Goal: Information Seeking & Learning: Learn about a topic

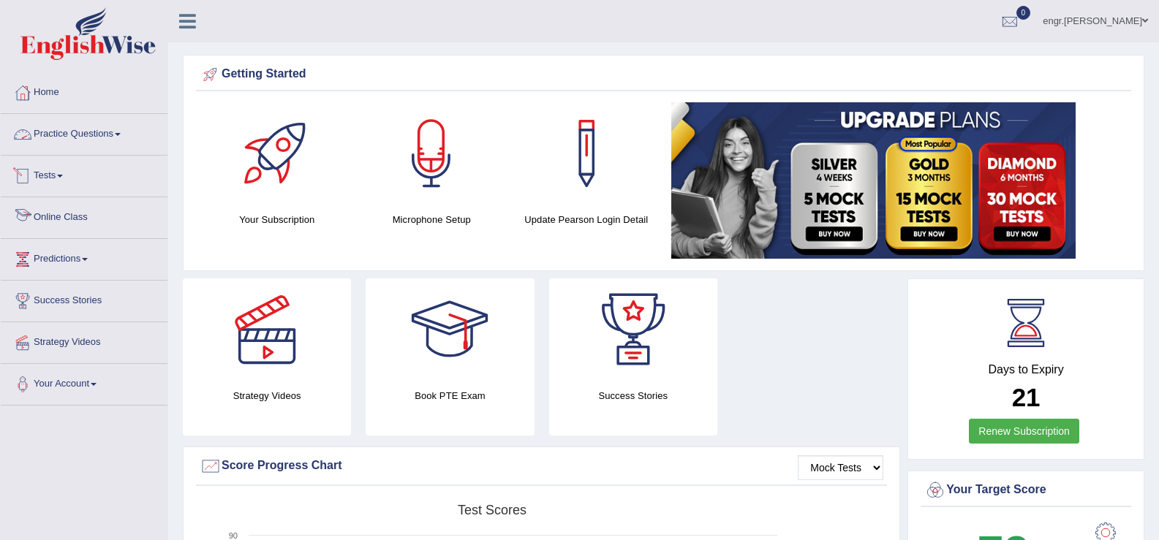
click at [112, 129] on link "Practice Questions" at bounding box center [84, 132] width 167 height 37
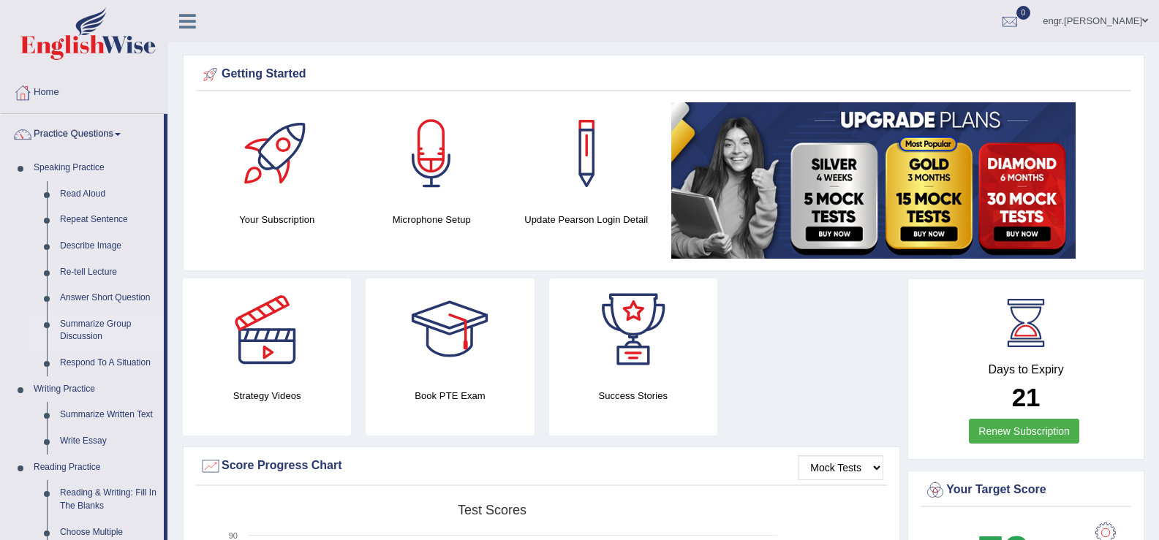
click at [98, 327] on link "Summarize Group Discussion" at bounding box center [108, 330] width 110 height 39
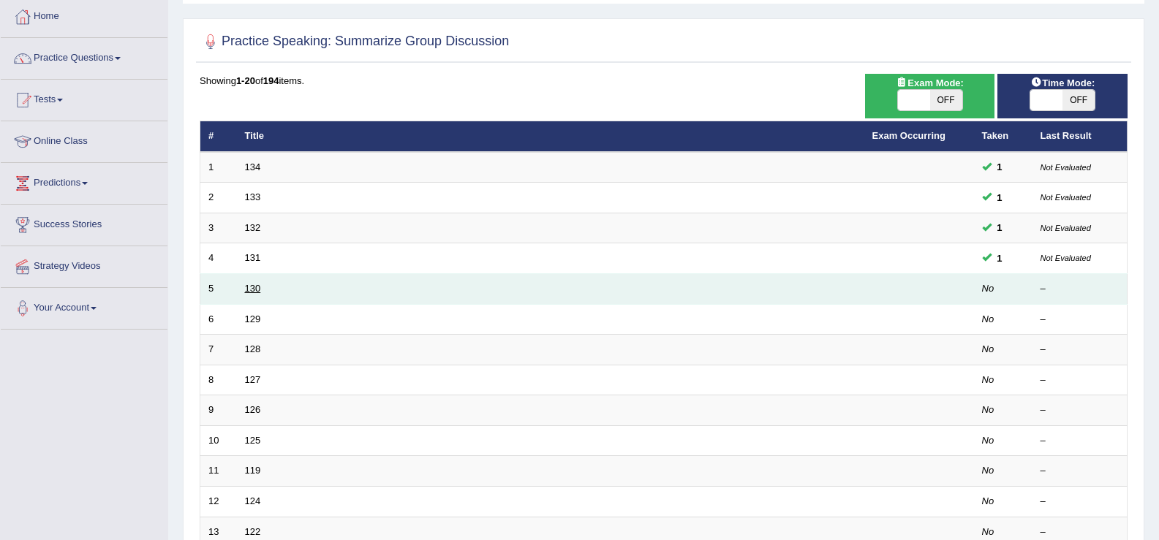
click at [247, 284] on link "130" at bounding box center [253, 288] width 16 height 11
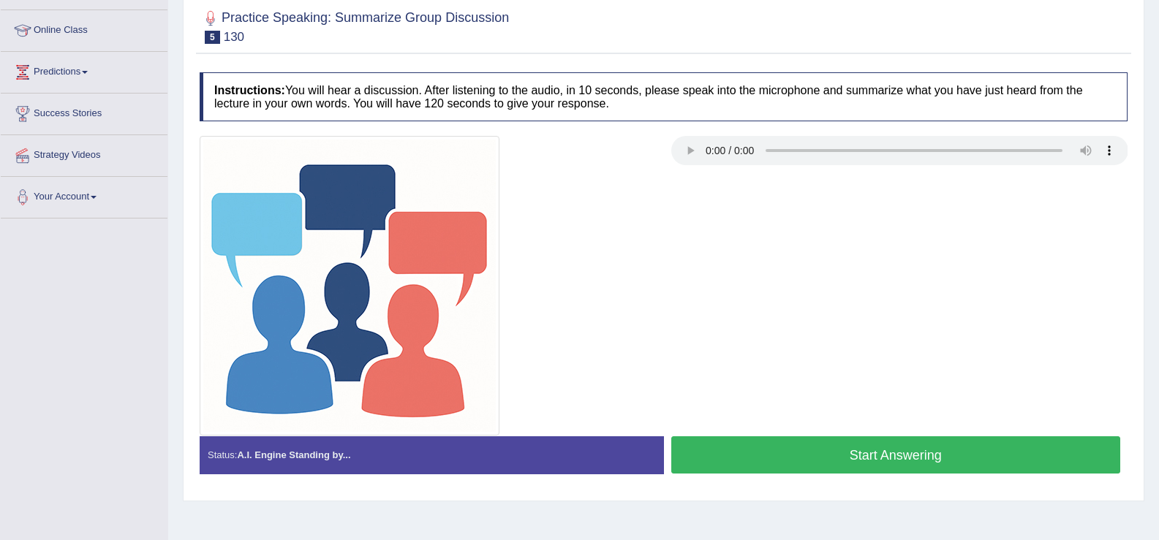
scroll to position [183, 0]
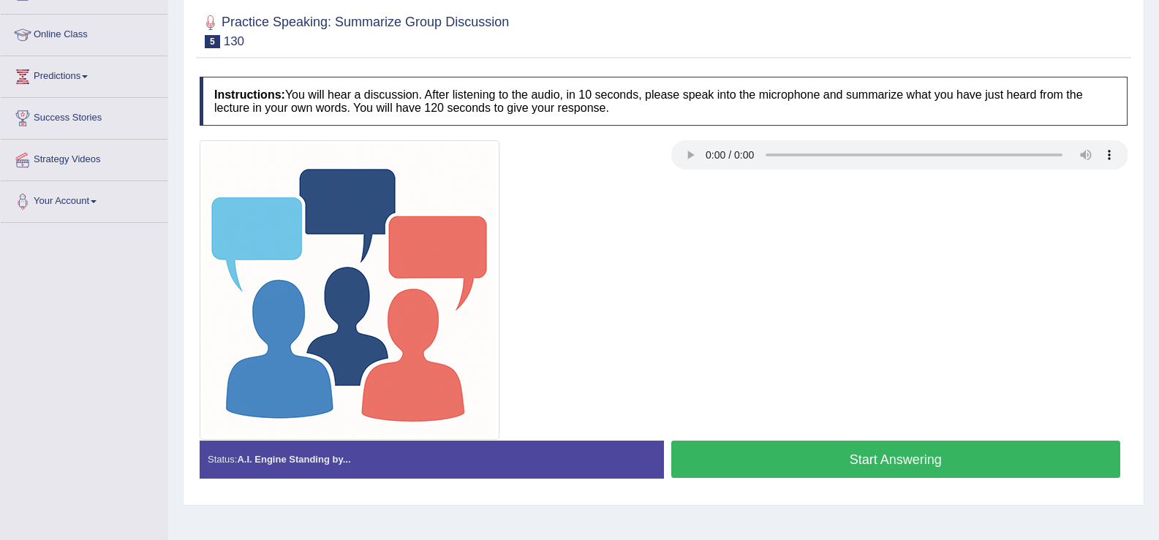
click at [785, 460] on button "Start Answering" at bounding box center [896, 459] width 450 height 37
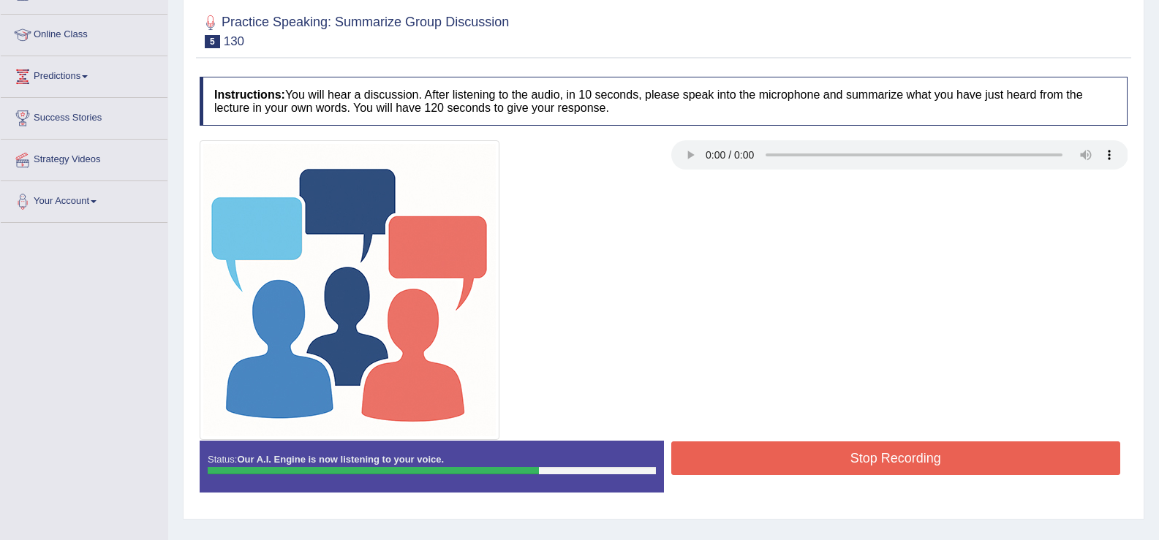
click at [796, 447] on button "Stop Recording" at bounding box center [896, 459] width 450 height 34
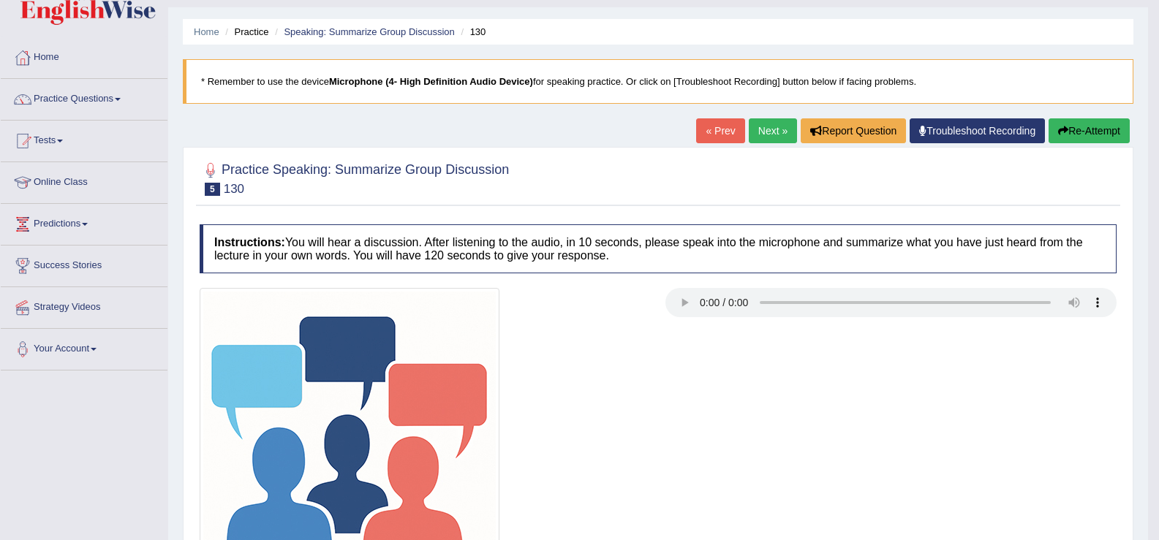
scroll to position [0, 0]
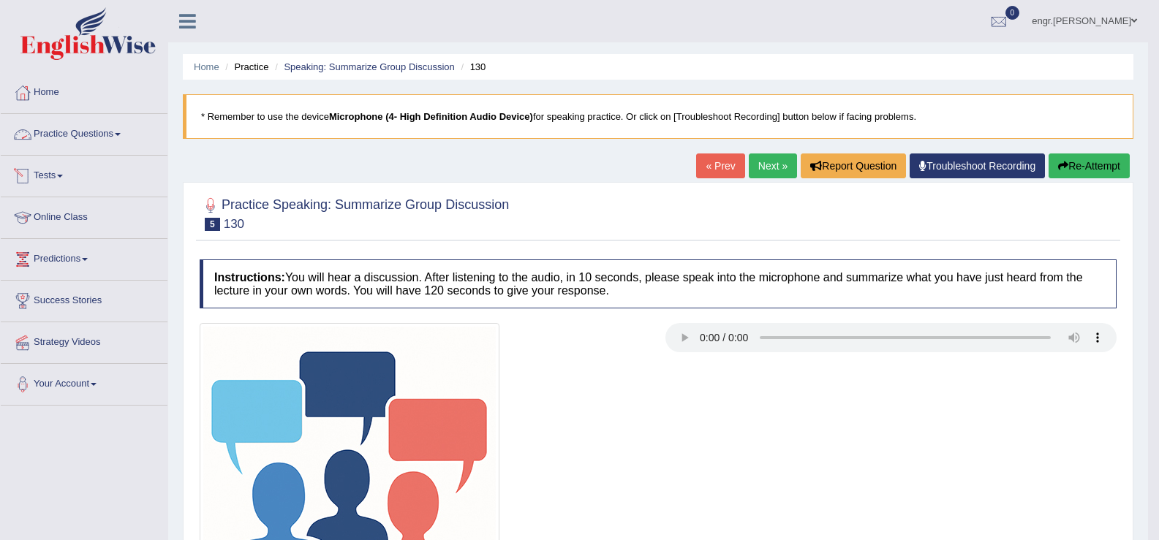
click at [110, 129] on link "Practice Questions" at bounding box center [84, 132] width 167 height 37
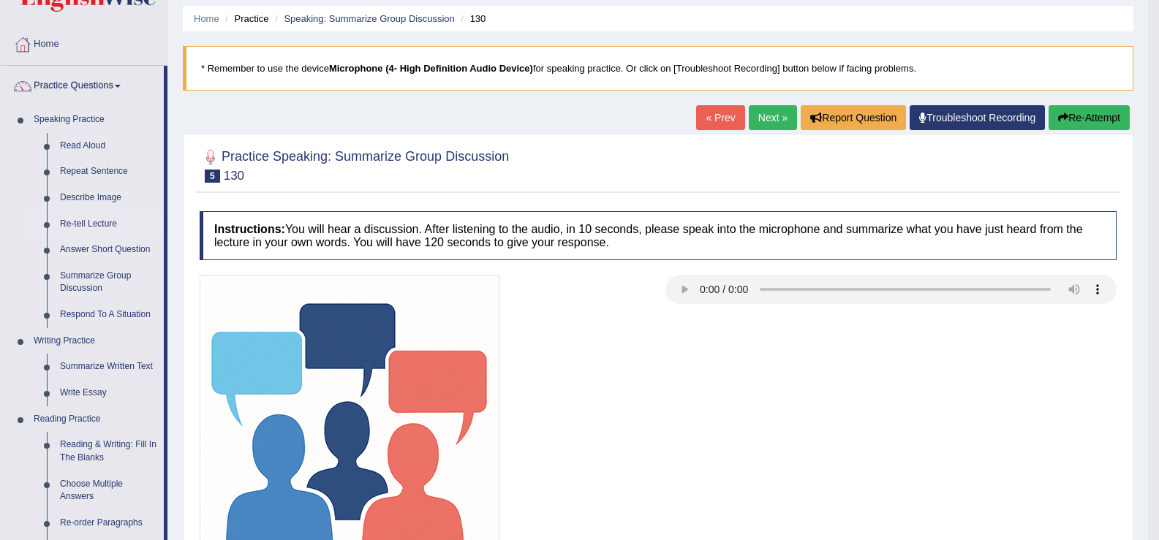
scroll to position [148, 0]
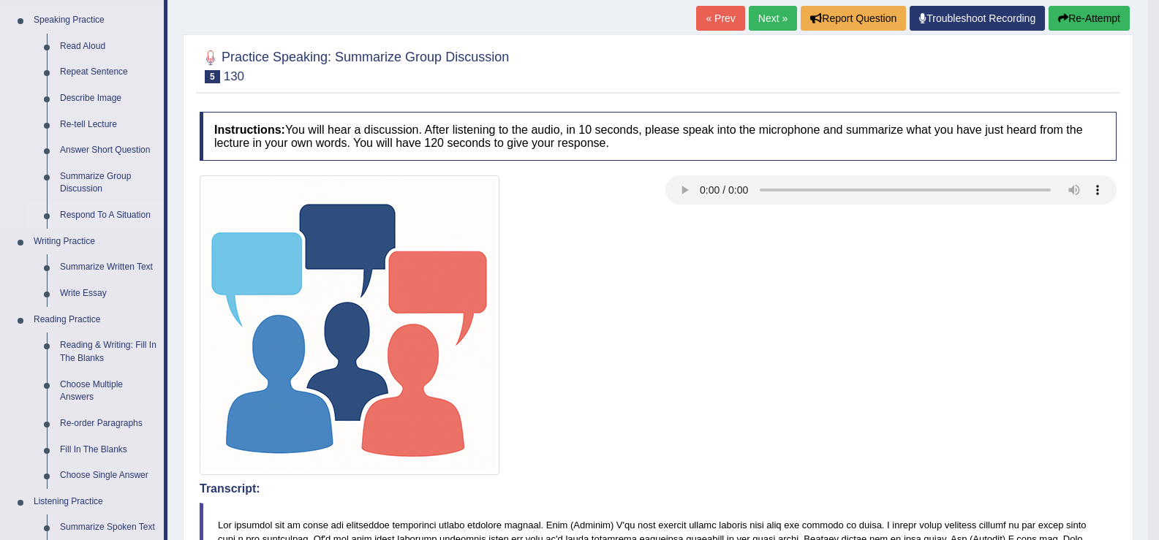
click at [114, 220] on link "Respond To A Situation" at bounding box center [108, 215] width 110 height 26
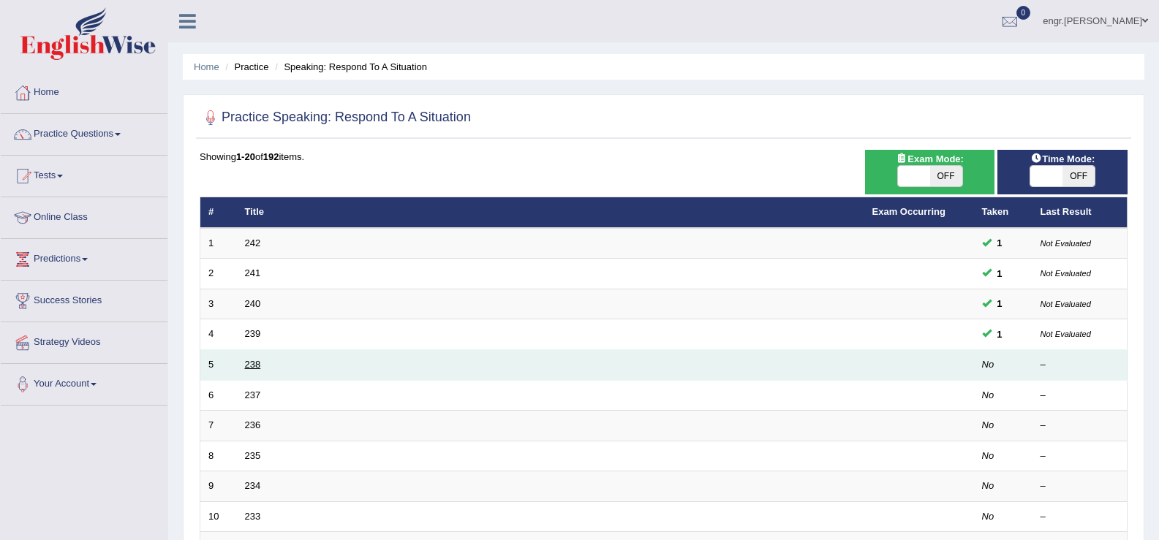
click at [254, 360] on link "238" at bounding box center [253, 364] width 16 height 11
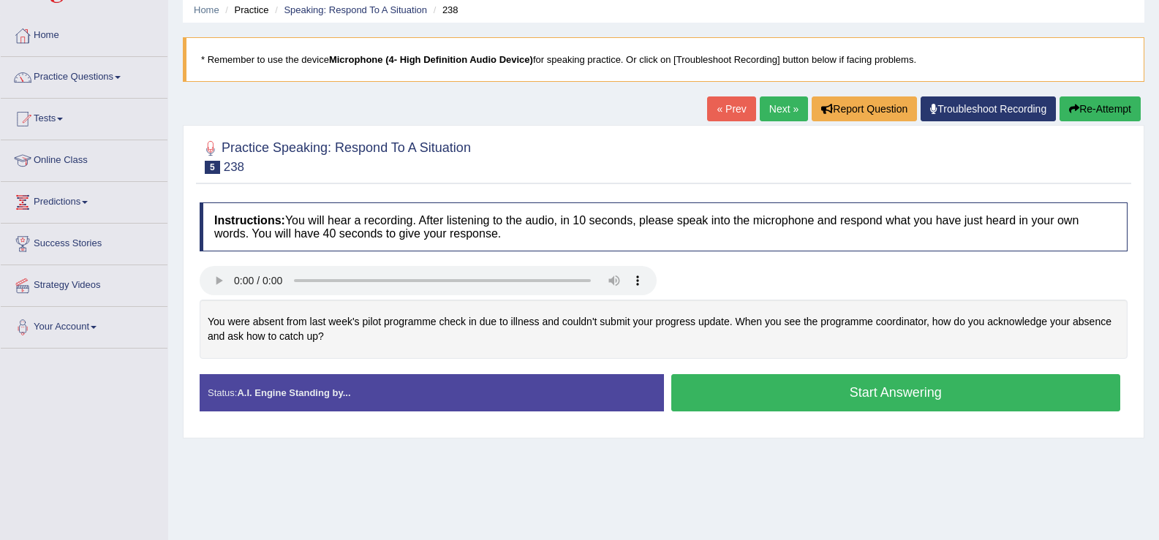
scroll to position [67, 0]
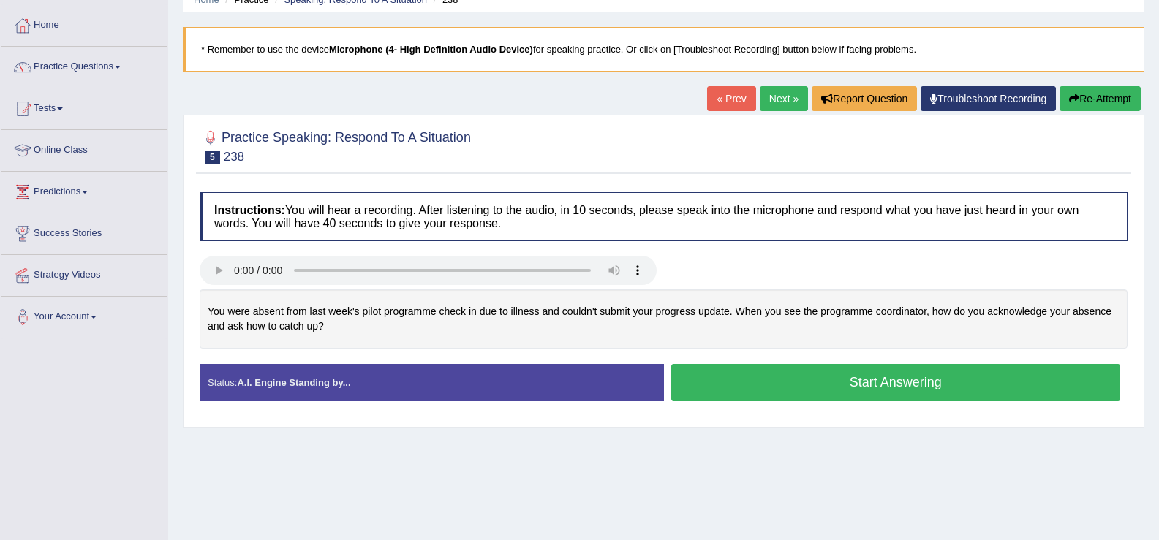
click at [754, 379] on button "Start Answering" at bounding box center [896, 382] width 450 height 37
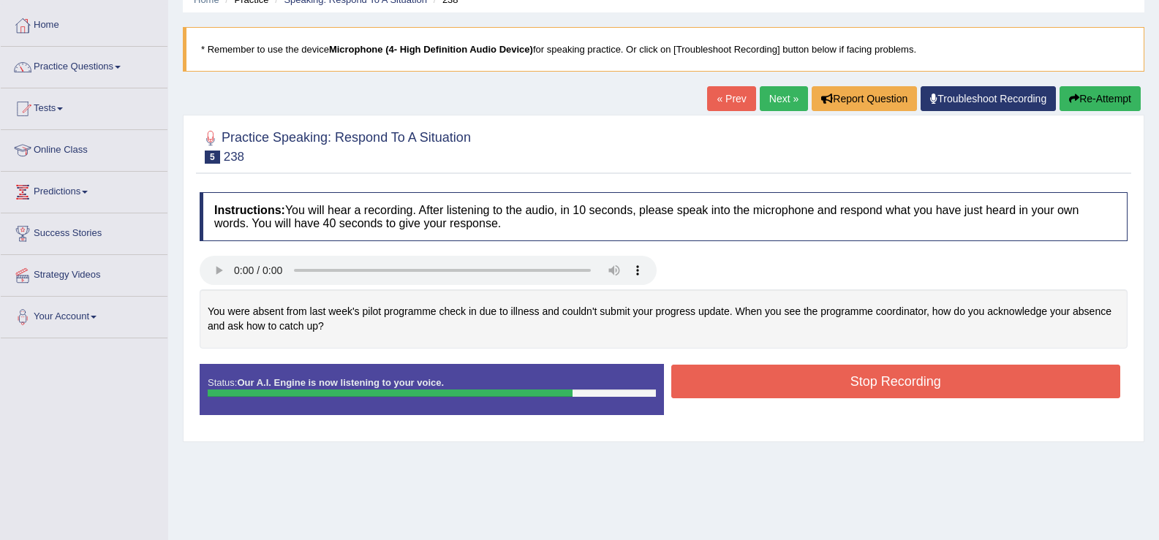
click at [776, 376] on button "Stop Recording" at bounding box center [896, 382] width 450 height 34
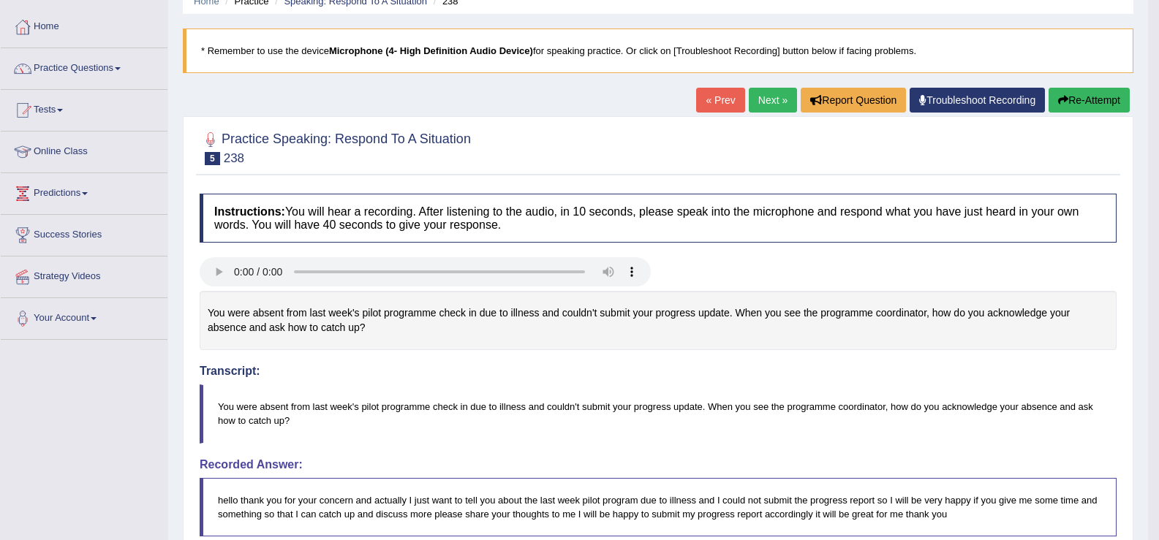
scroll to position [0, 0]
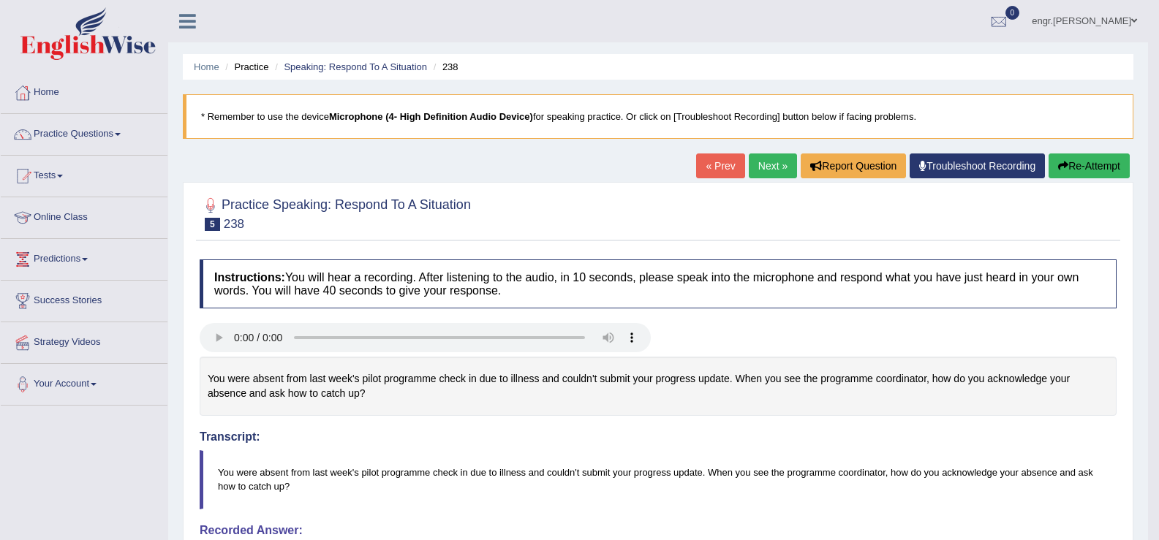
click at [770, 159] on link "Next »" at bounding box center [773, 166] width 48 height 25
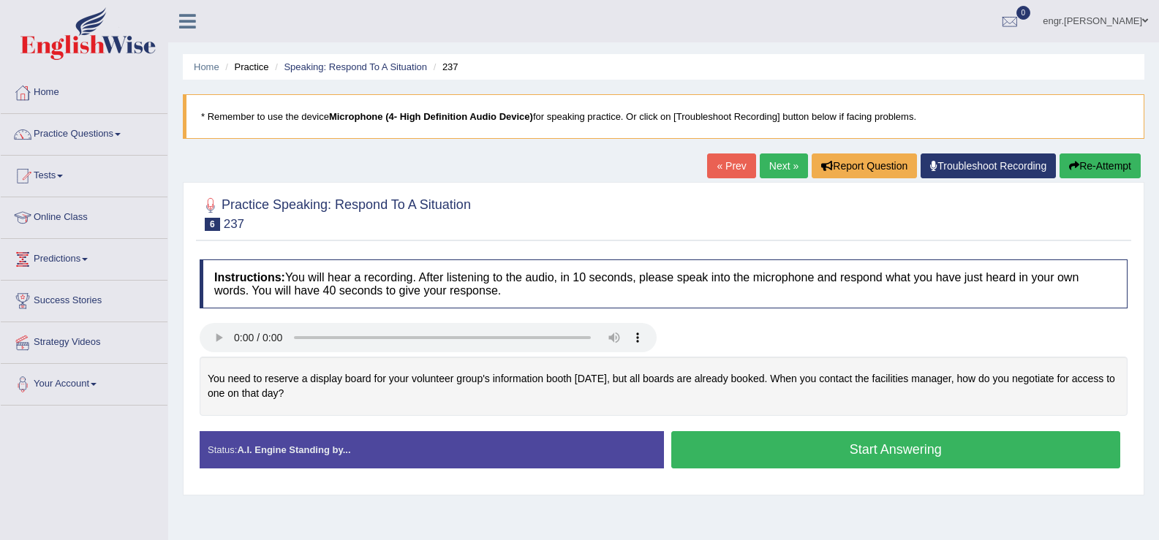
click at [751, 450] on button "Start Answering" at bounding box center [896, 449] width 450 height 37
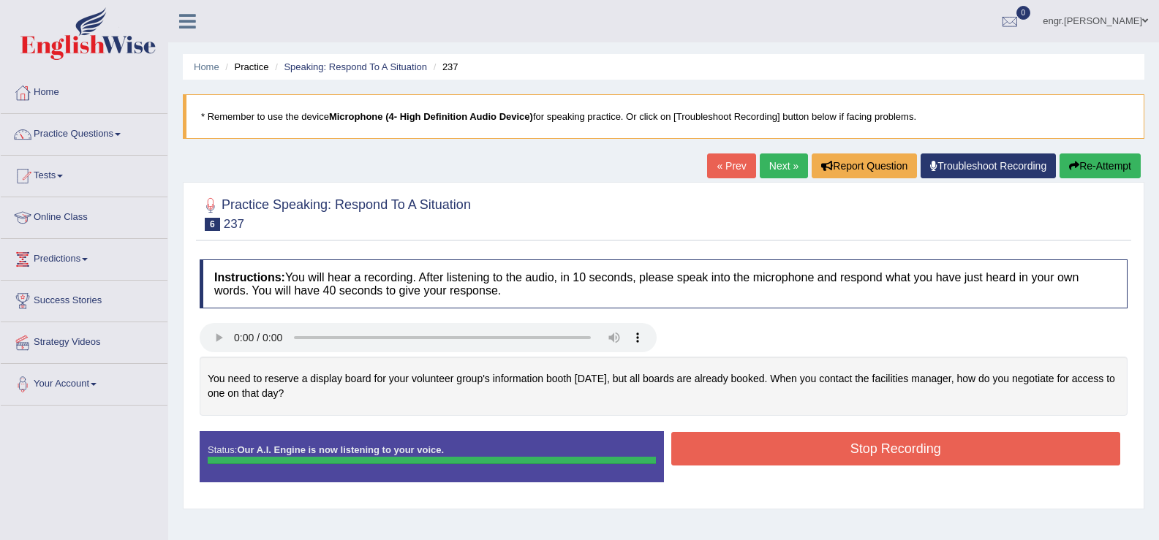
click at [751, 450] on button "Stop Recording" at bounding box center [896, 449] width 450 height 34
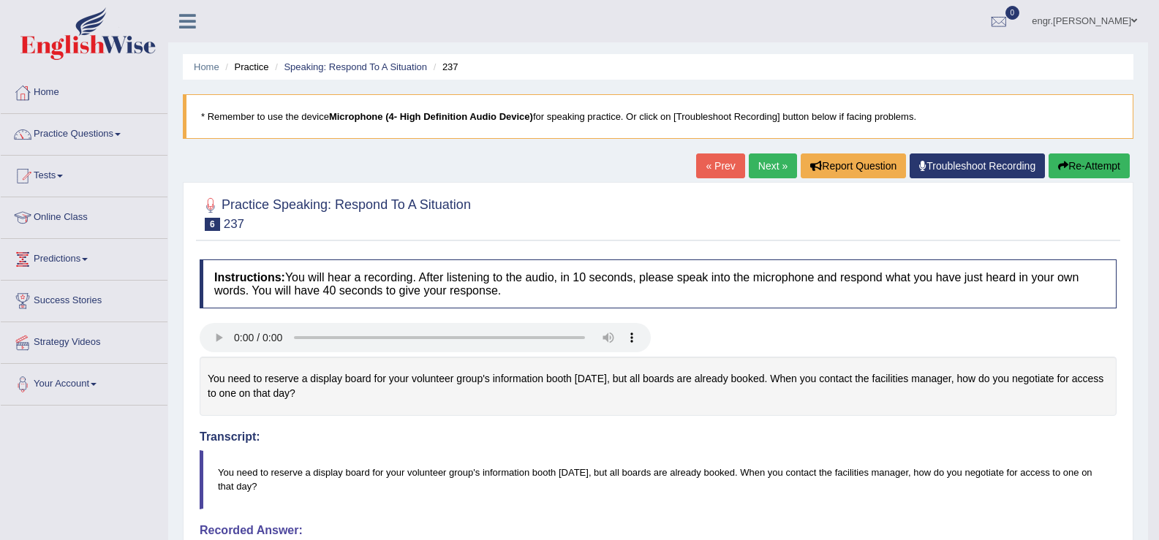
click at [758, 170] on link "Next »" at bounding box center [773, 166] width 48 height 25
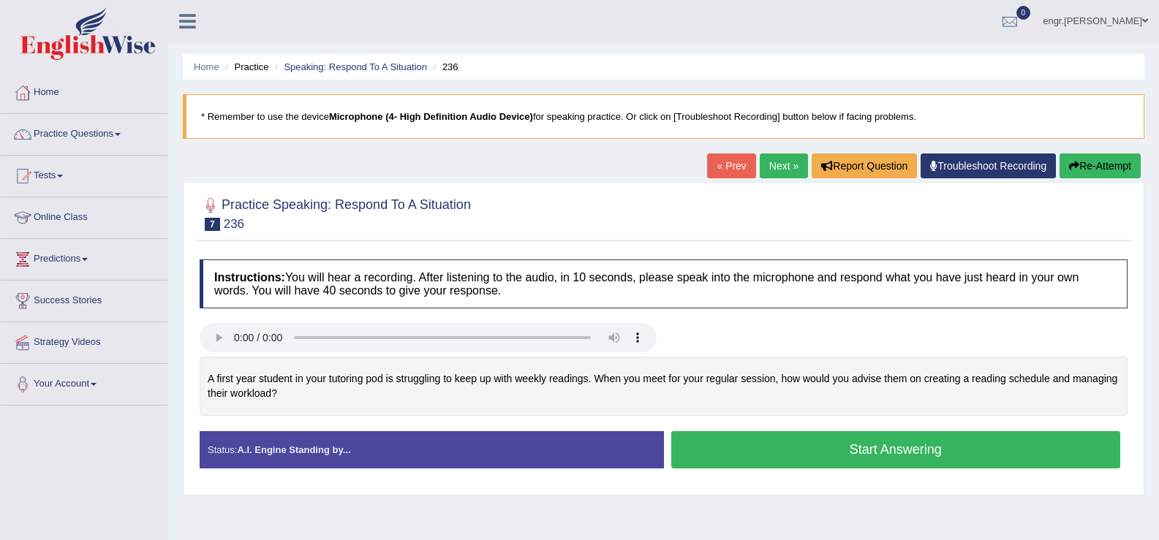
click at [743, 444] on button "Start Answering" at bounding box center [896, 449] width 450 height 37
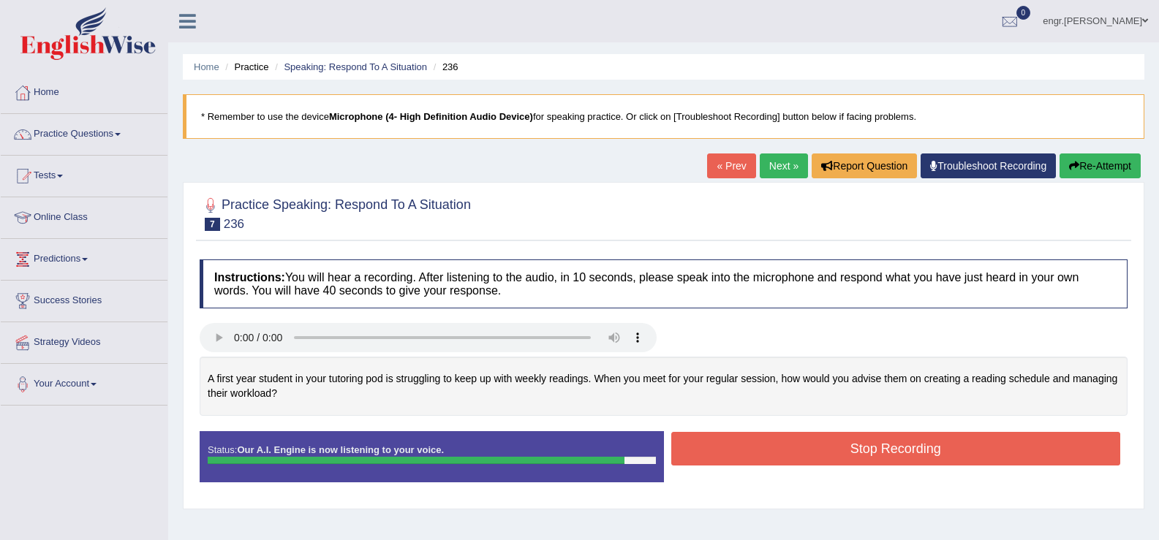
click at [766, 441] on button "Stop Recording" at bounding box center [896, 449] width 450 height 34
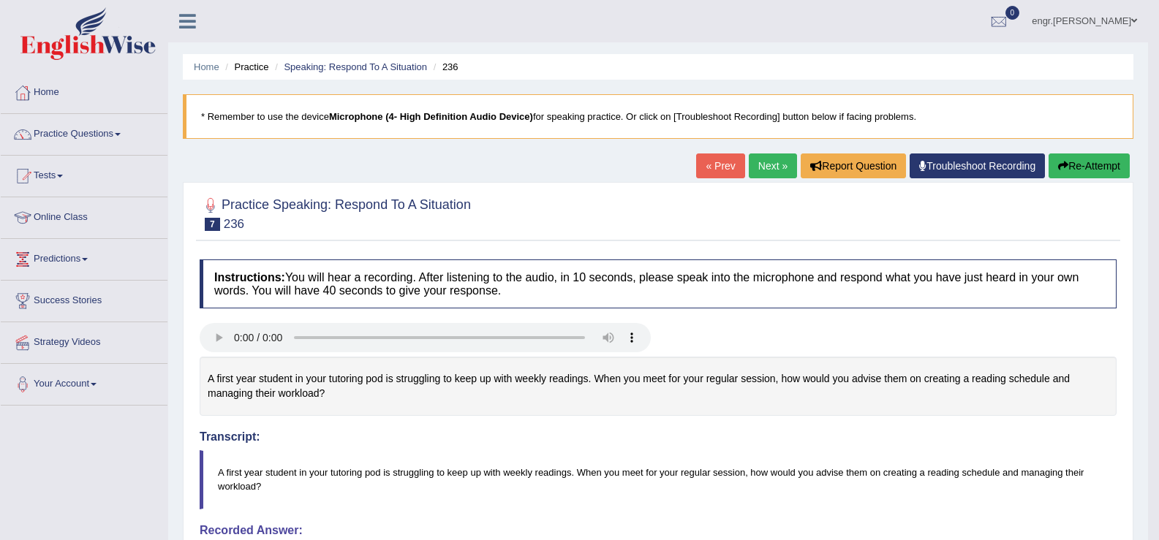
click at [775, 159] on link "Next »" at bounding box center [773, 166] width 48 height 25
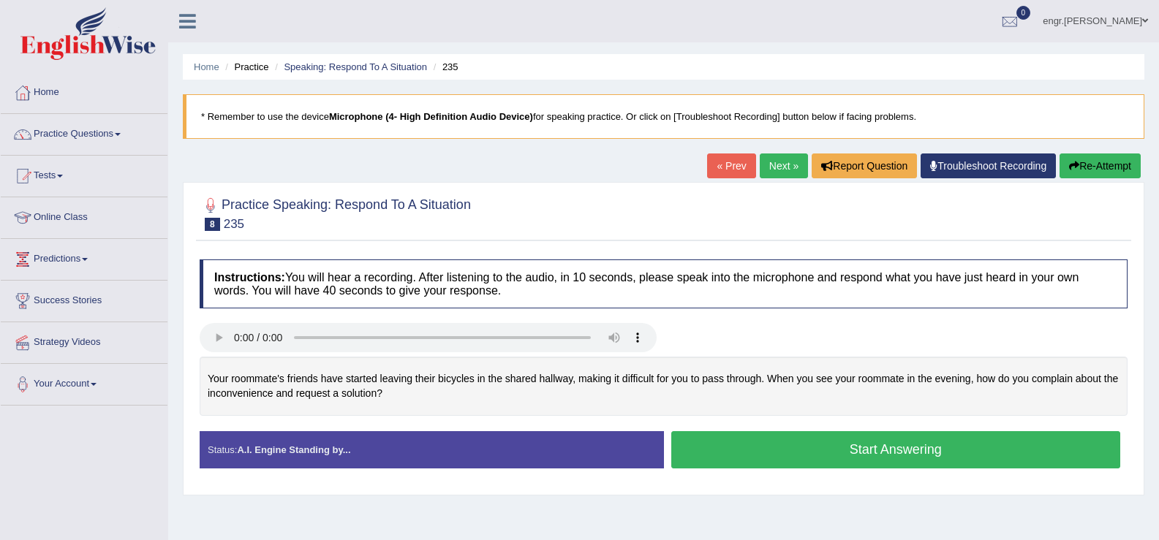
click at [749, 438] on button "Start Answering" at bounding box center [896, 449] width 450 height 37
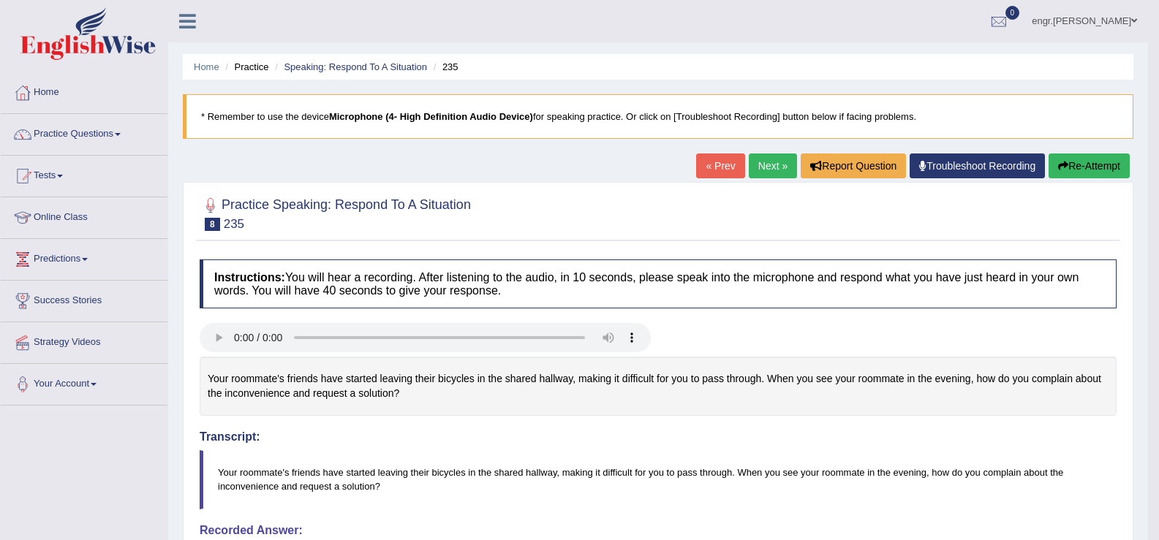
click at [760, 166] on link "Next »" at bounding box center [773, 166] width 48 height 25
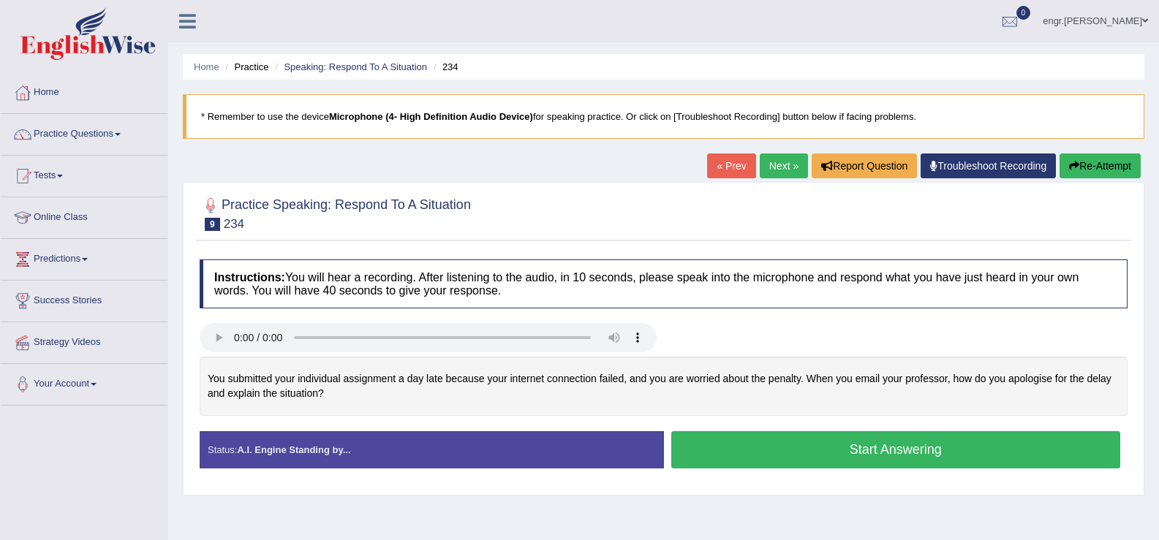
click at [805, 445] on button "Start Answering" at bounding box center [896, 449] width 450 height 37
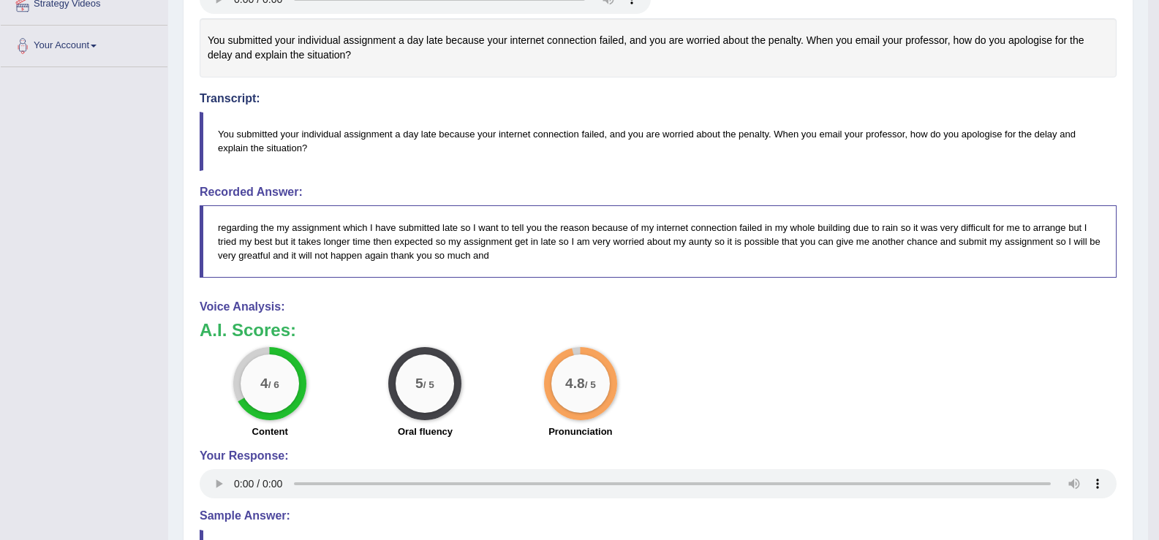
scroll to position [378, 0]
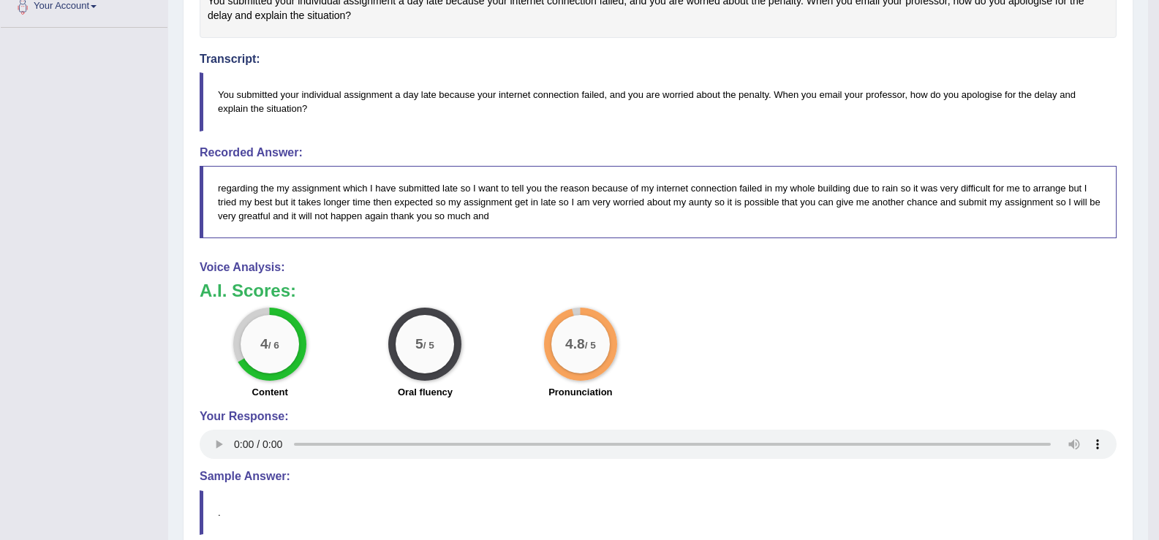
drag, startPoint x: 406, startPoint y: 201, endPoint x: 411, endPoint y: 194, distance: 7.9
click at [411, 194] on blockquote "regarding the my assignment which I have submitted late so I want to tell you t…" at bounding box center [658, 202] width 917 height 72
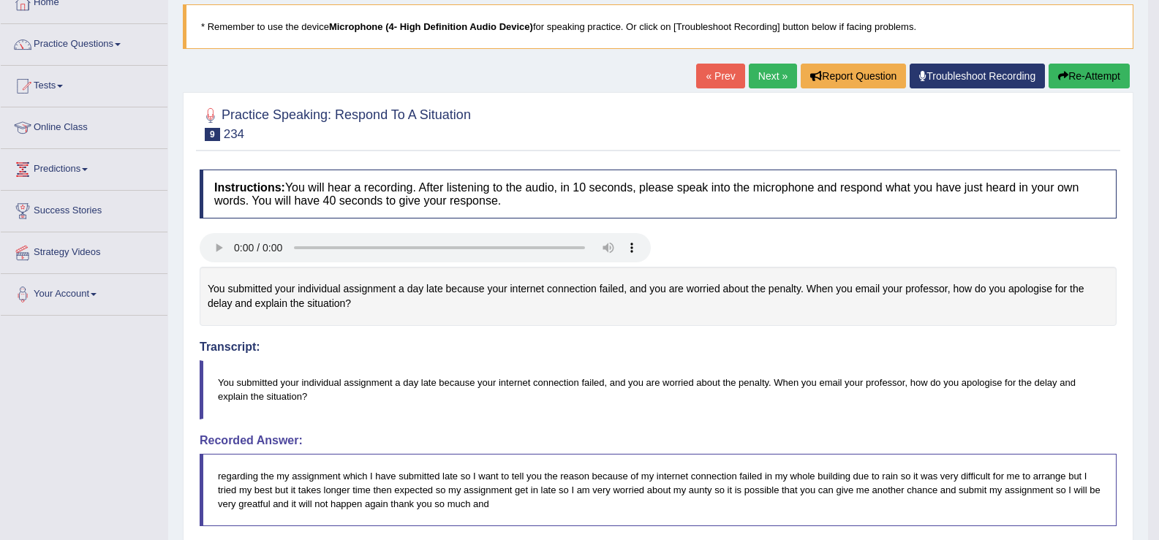
scroll to position [89, 0]
click at [80, 51] on link "Practice Questions" at bounding box center [84, 43] width 167 height 37
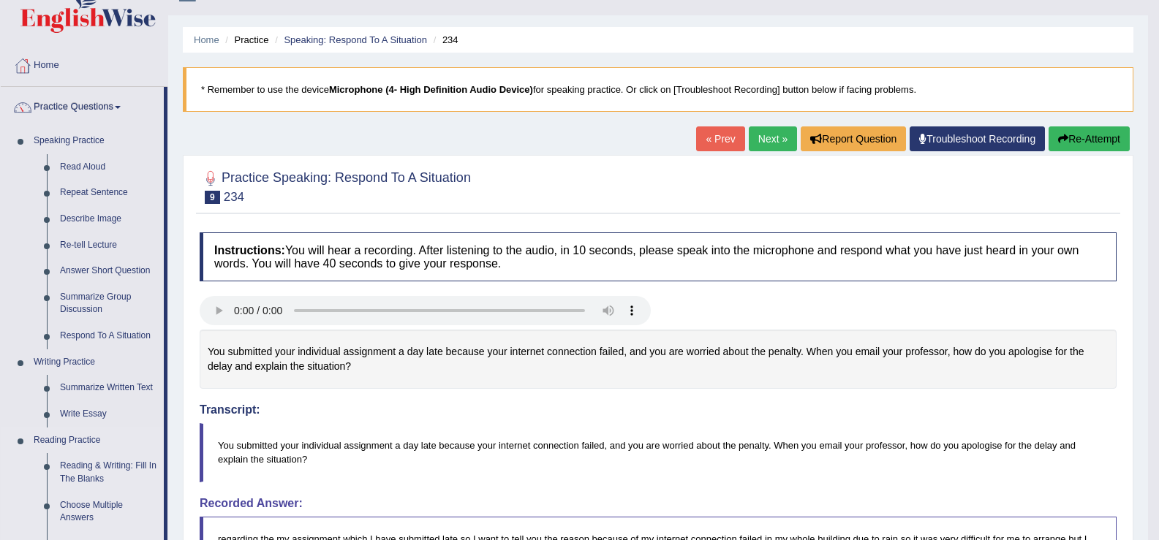
scroll to position [0, 0]
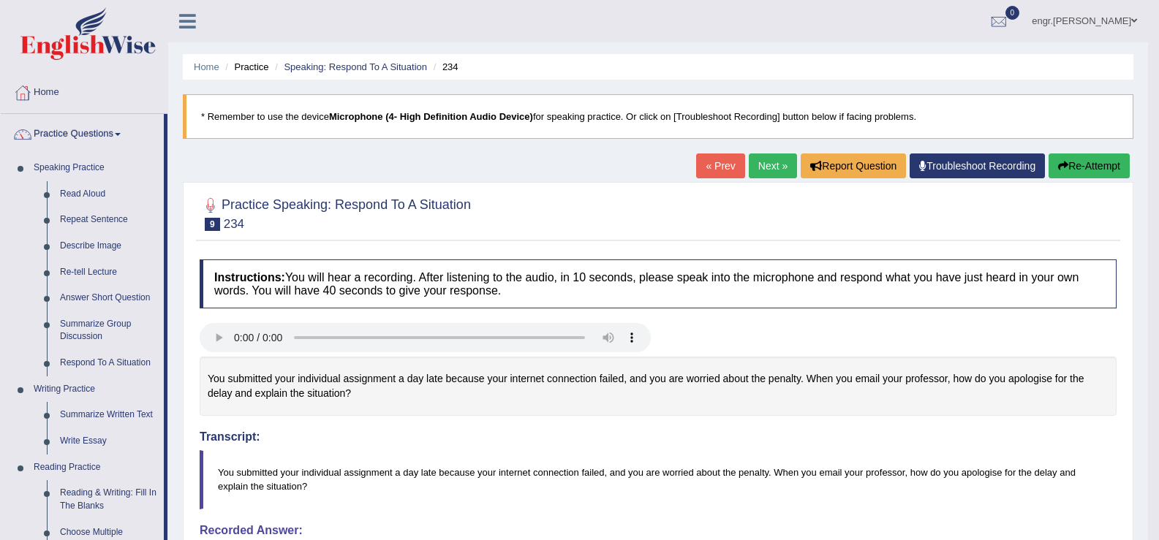
click at [759, 158] on link "Next »" at bounding box center [773, 166] width 48 height 25
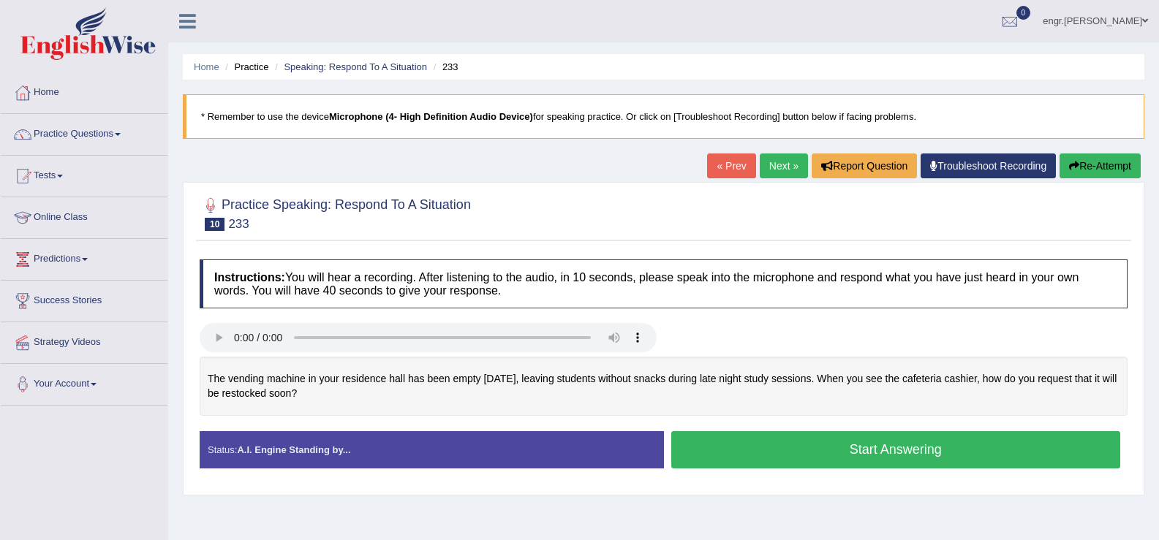
click at [757, 459] on button "Start Answering" at bounding box center [896, 449] width 450 height 37
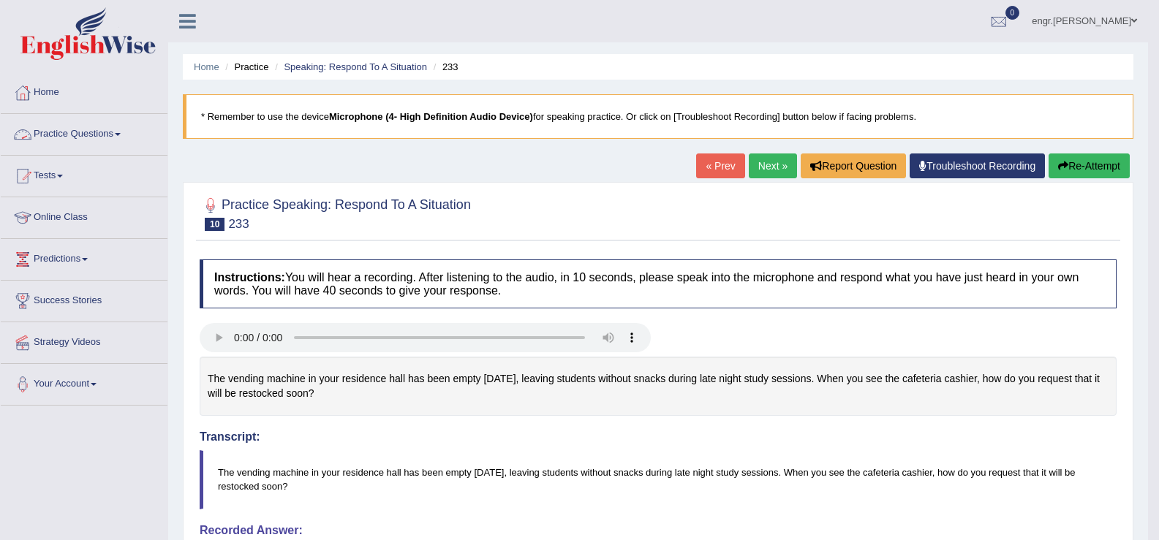
click at [103, 129] on link "Practice Questions" at bounding box center [84, 132] width 167 height 37
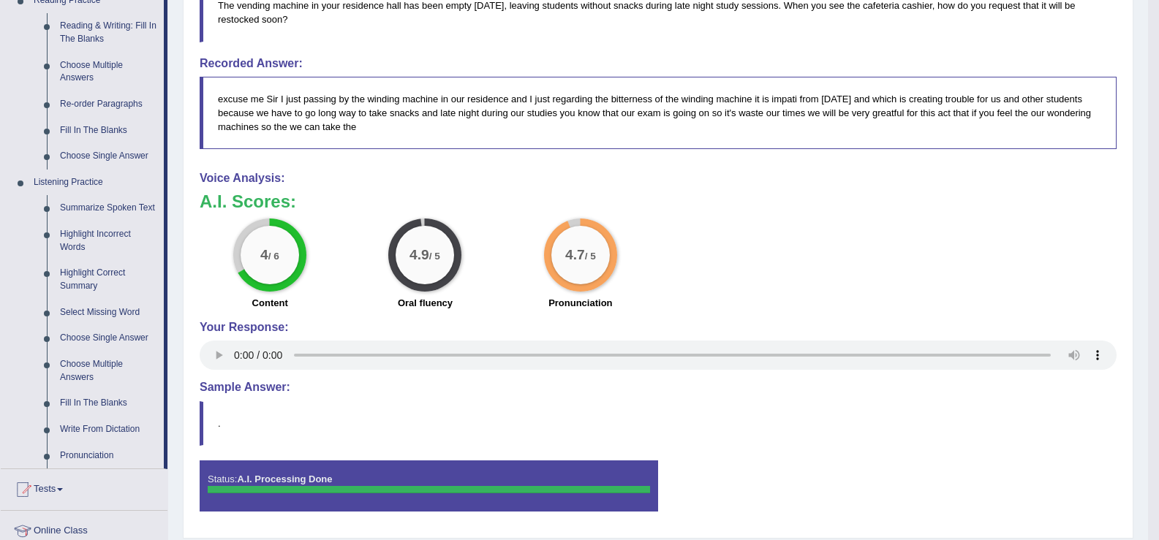
scroll to position [472, 0]
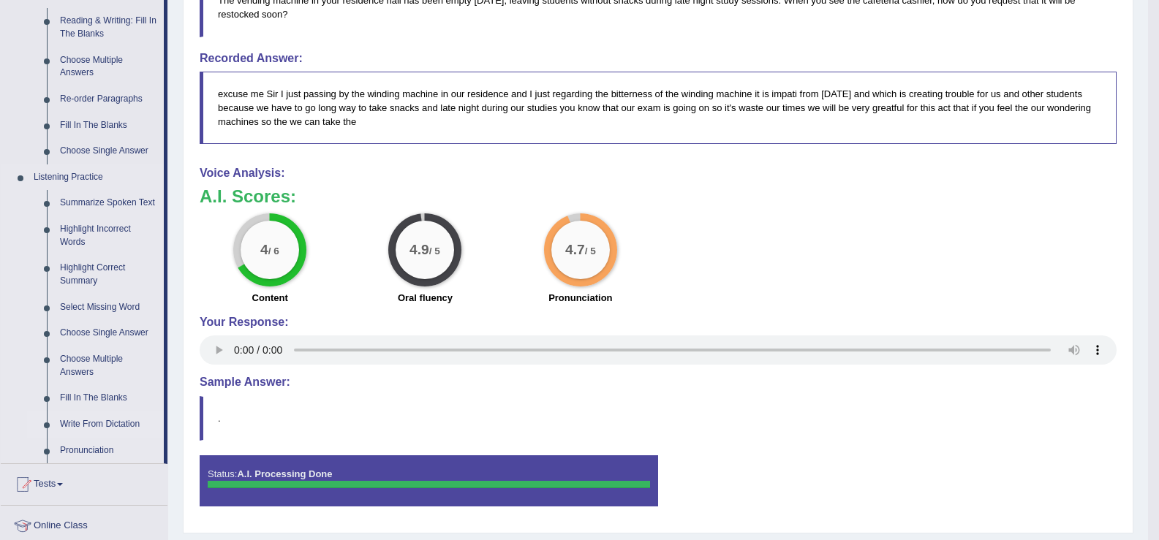
click at [107, 419] on link "Write From Dictation" at bounding box center [108, 425] width 110 height 26
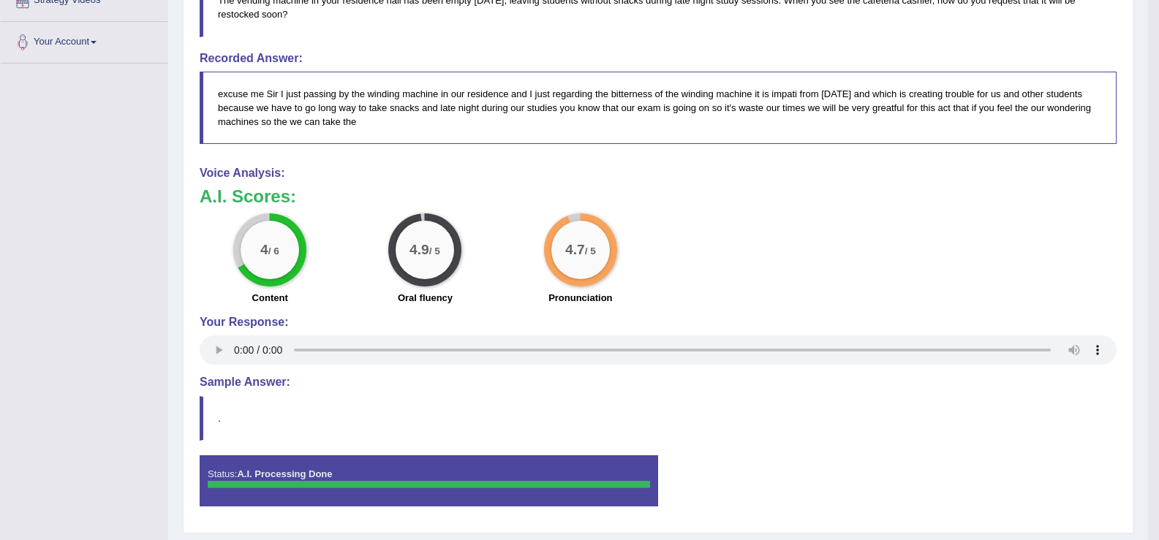
scroll to position [219, 0]
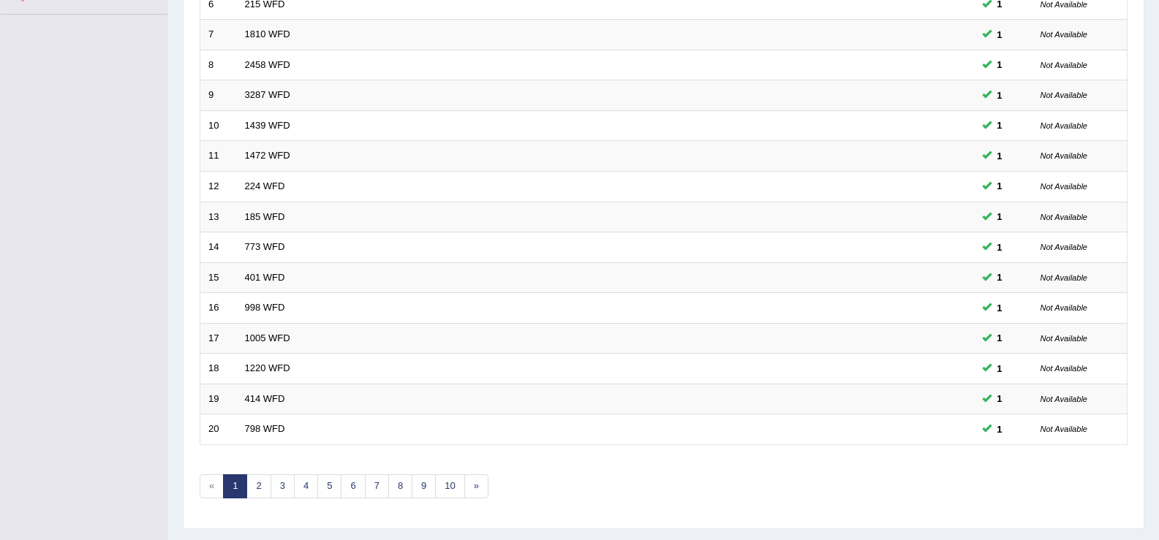
scroll to position [428, 0]
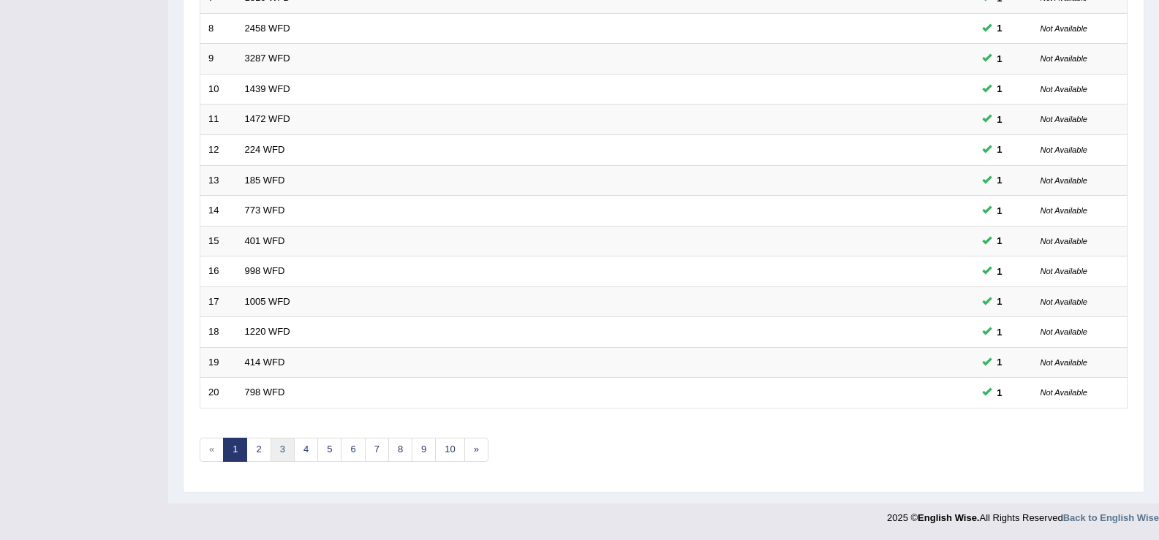
click at [291, 453] on link "3" at bounding box center [282, 450] width 24 height 24
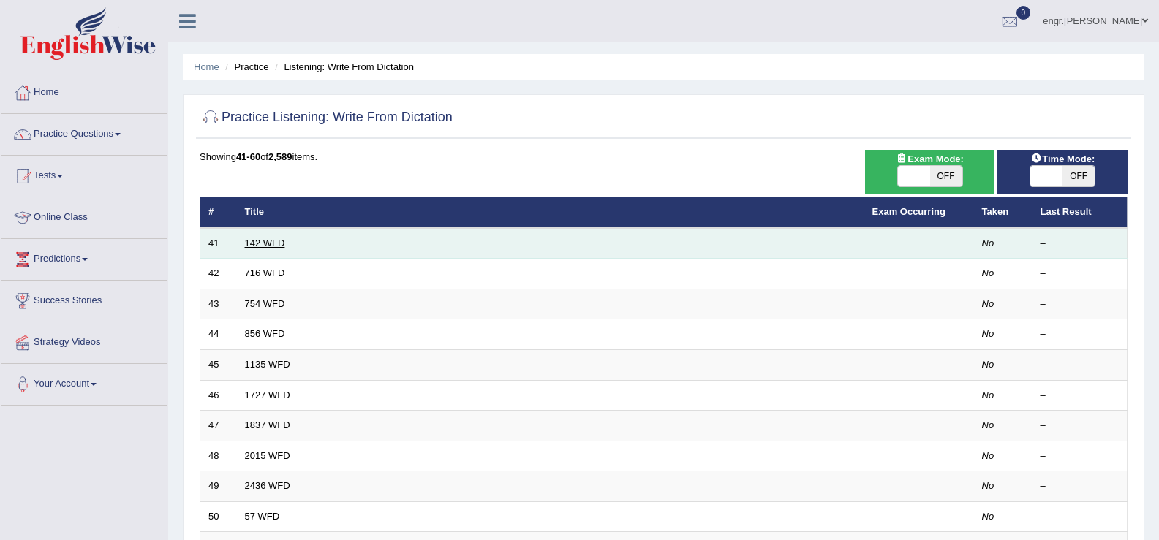
click at [258, 243] on link "142 WFD" at bounding box center [265, 243] width 40 height 11
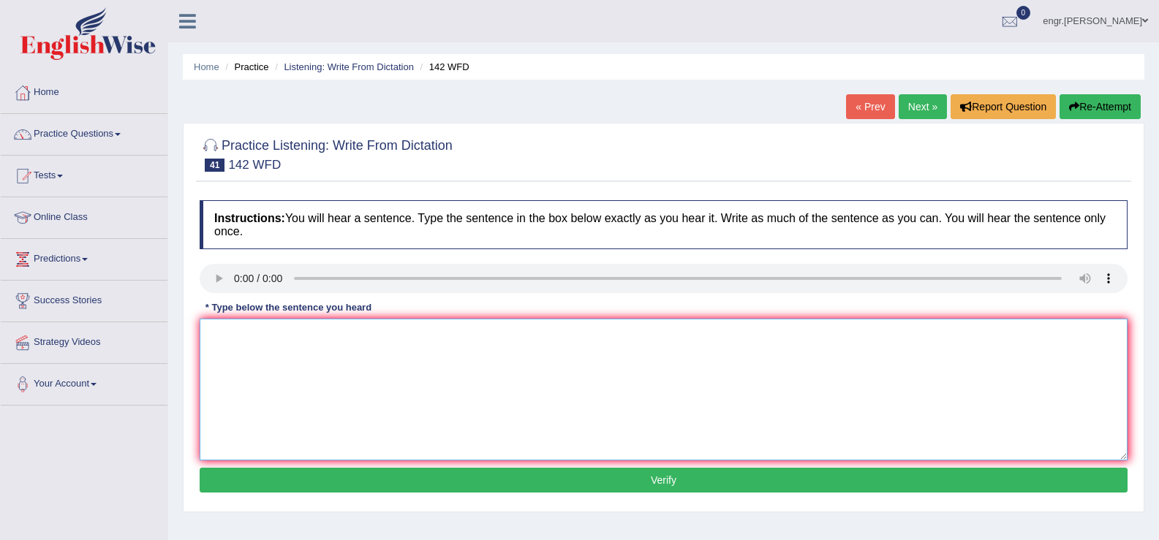
click at [289, 356] on textarea at bounding box center [664, 390] width 928 height 142
type textarea "The typical part of this course is the study of society."
click at [403, 474] on button "Verify" at bounding box center [664, 480] width 928 height 25
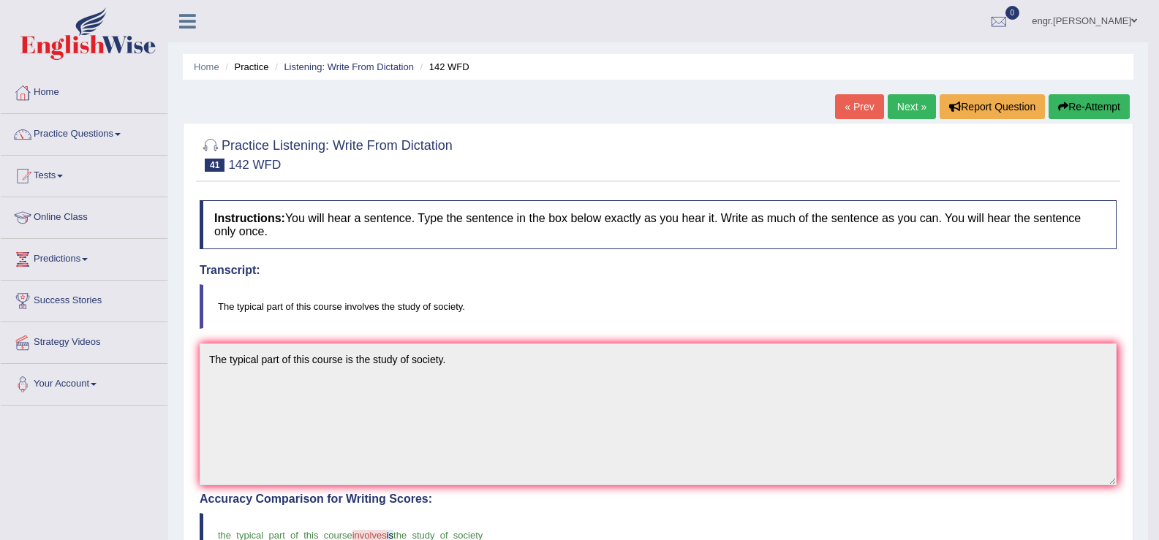
click at [905, 103] on link "Next »" at bounding box center [911, 106] width 48 height 25
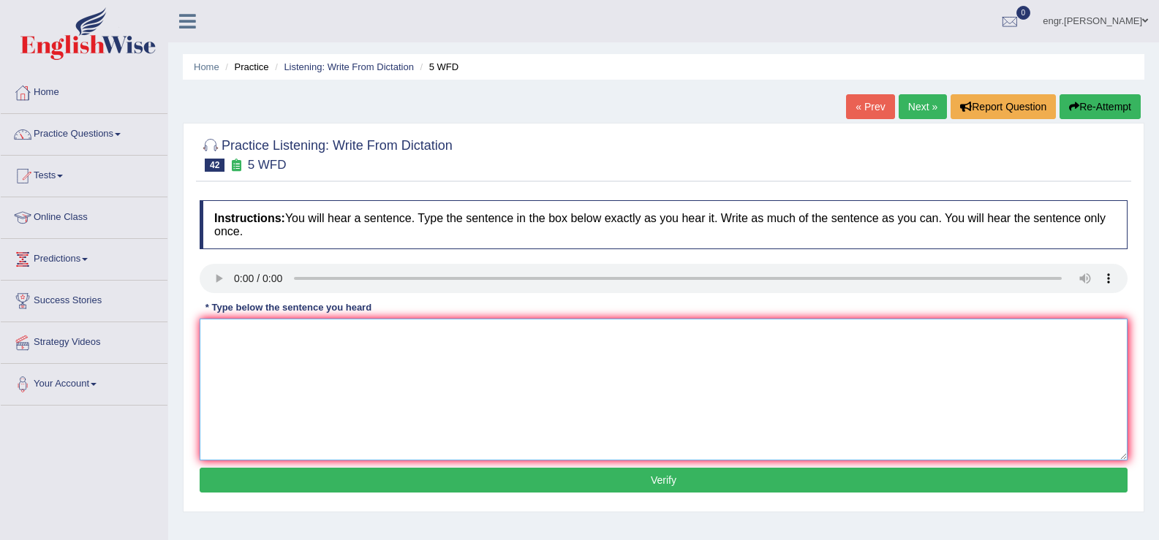
click at [241, 382] on textarea at bounding box center [664, 390] width 928 height 142
type textarea "Gradutes from this course typically pursue careers in the finanical sectors."
click at [326, 485] on button "Verify" at bounding box center [664, 480] width 928 height 25
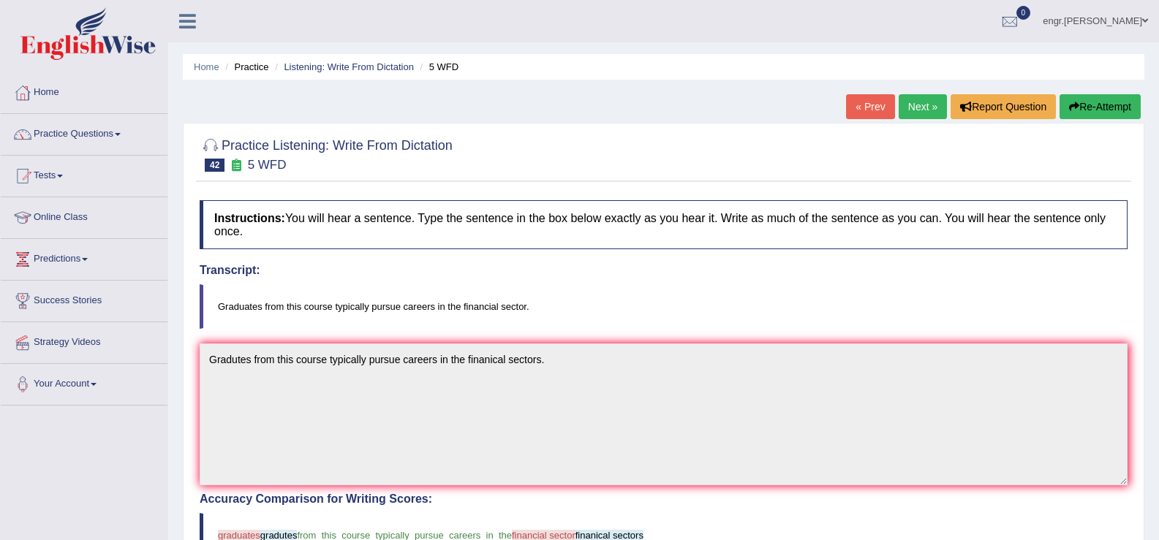
click at [921, 111] on link "Next »" at bounding box center [922, 106] width 48 height 25
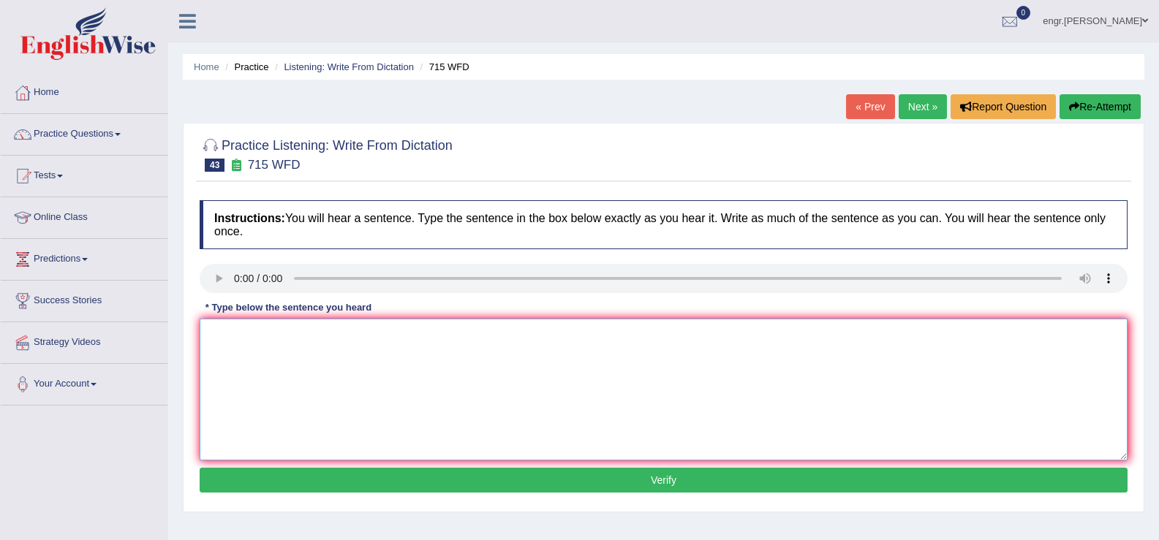
click at [235, 369] on textarea at bounding box center [664, 390] width 928 height 142
type textarea "The study of sperms is initial funded by the university."
click at [274, 473] on button "Verify" at bounding box center [664, 480] width 928 height 25
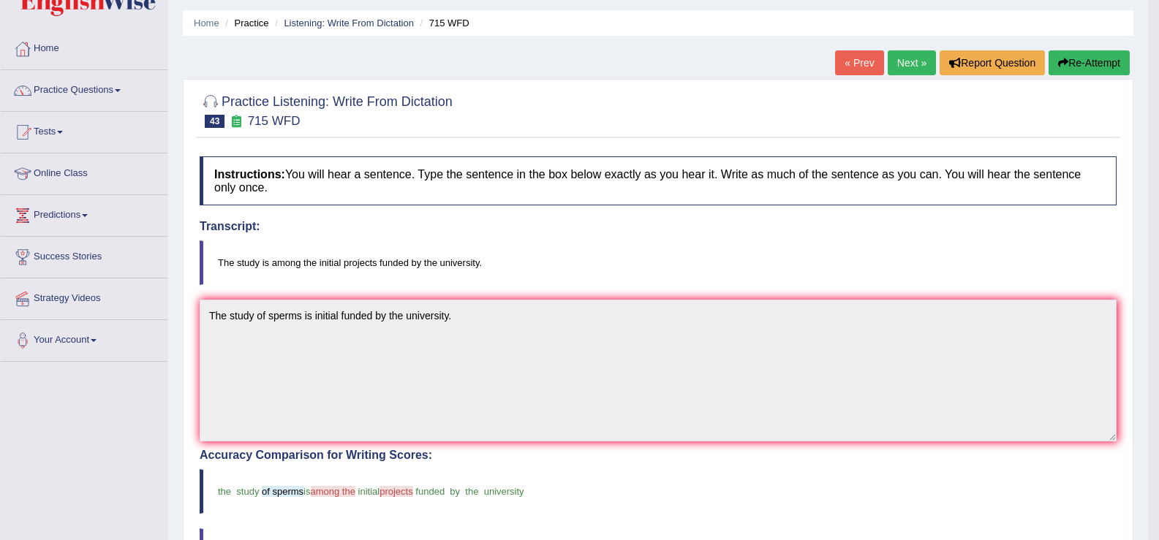
scroll to position [28, 0]
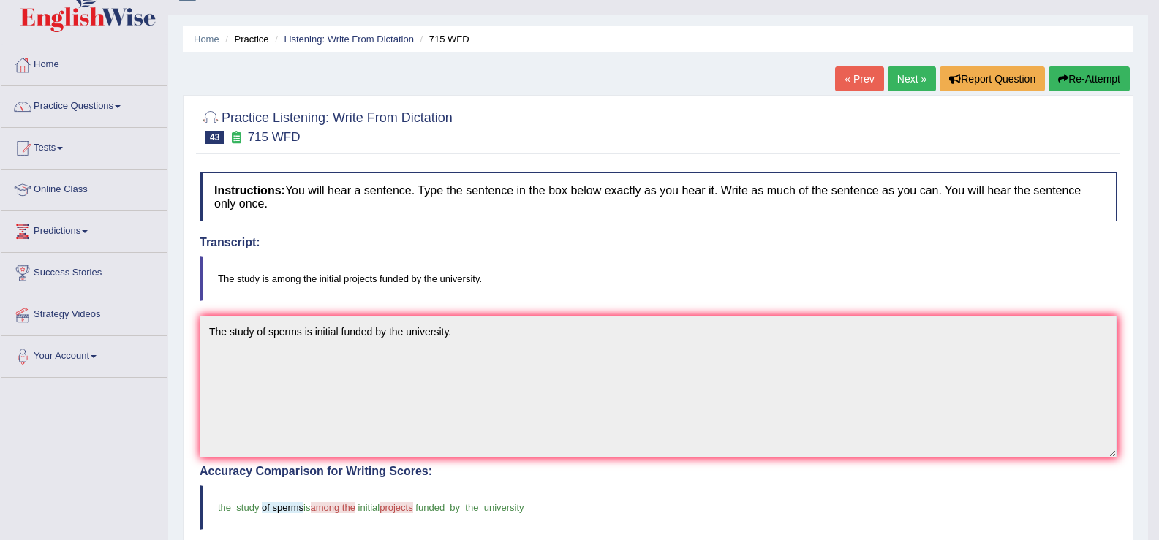
click at [899, 77] on link "Next »" at bounding box center [911, 79] width 48 height 25
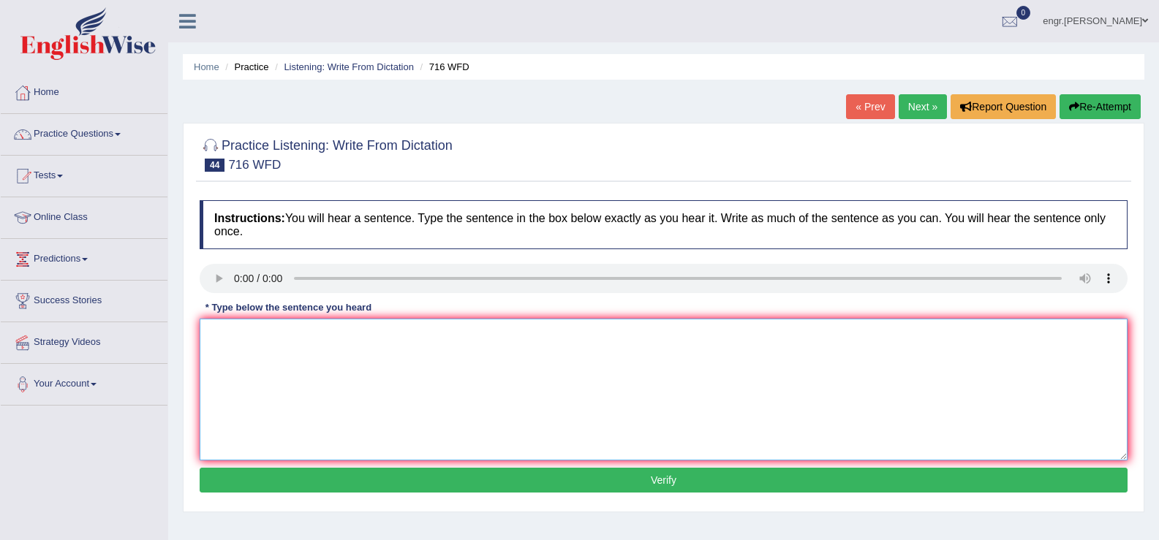
click at [246, 386] on textarea at bounding box center [664, 390] width 928 height 142
type textarea "Students need to submit their assignments on the same day."
click at [360, 492] on button "Verify" at bounding box center [664, 480] width 928 height 25
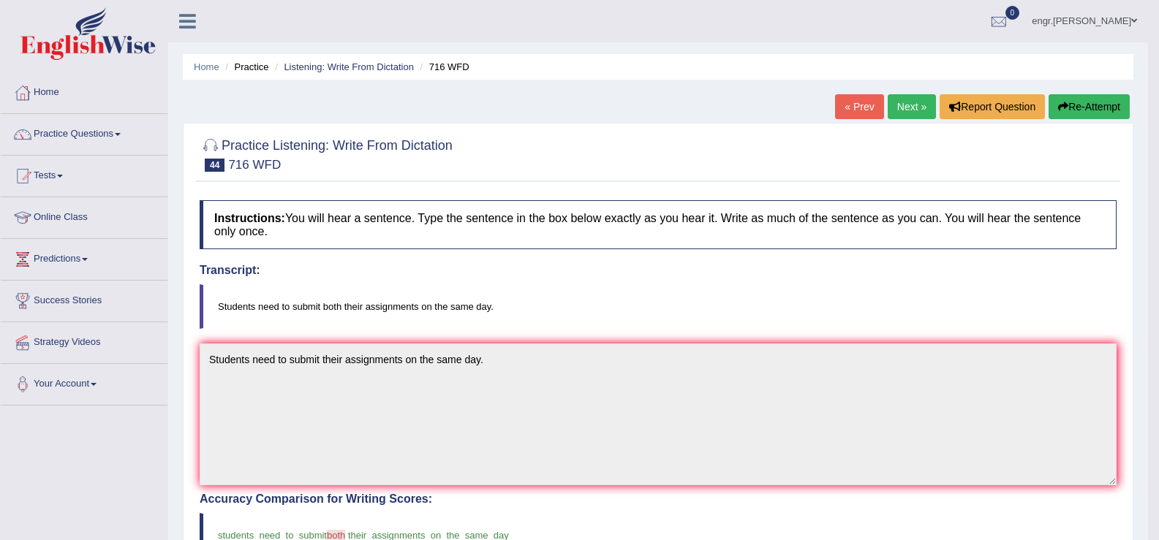
click at [898, 108] on link "Next »" at bounding box center [911, 106] width 48 height 25
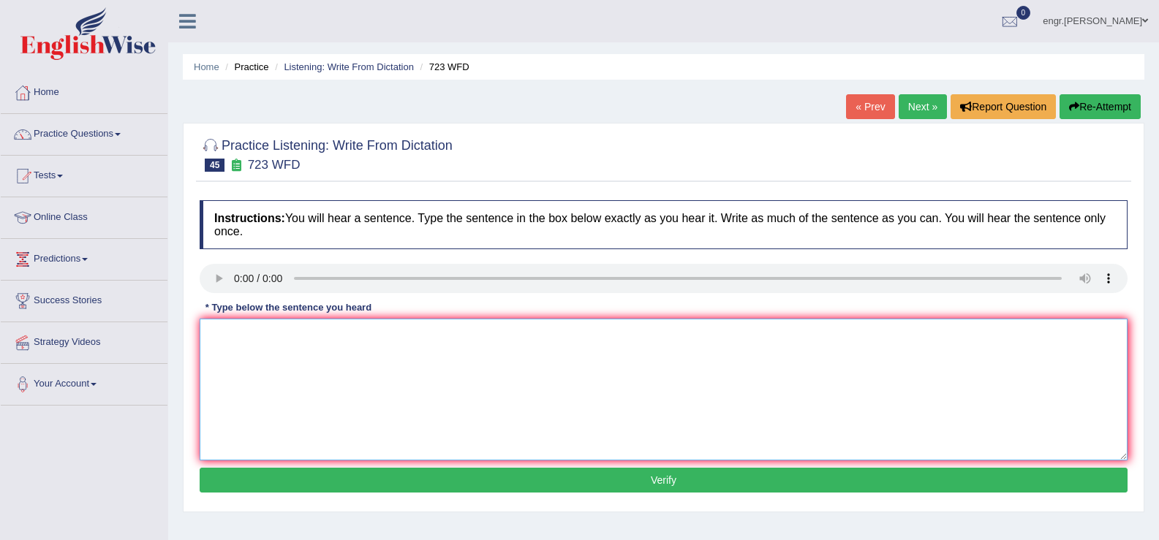
click at [237, 374] on textarea at bounding box center [664, 390] width 928 height 142
type textarea "Globalization is overwelming phenomena of urbanization."
click at [307, 472] on button "Verify" at bounding box center [664, 480] width 928 height 25
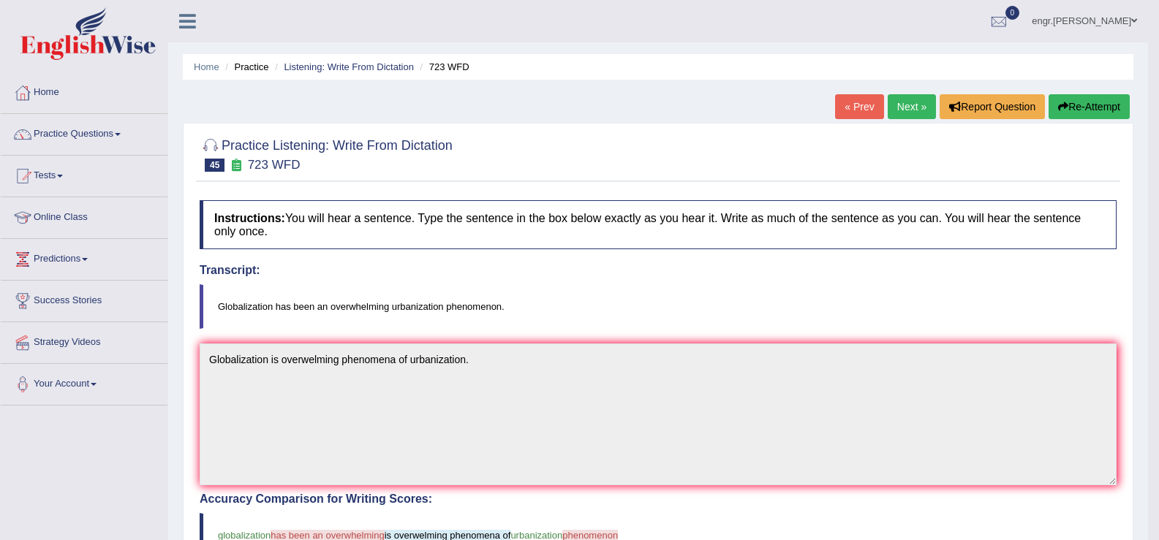
click at [895, 102] on link "Next »" at bounding box center [911, 106] width 48 height 25
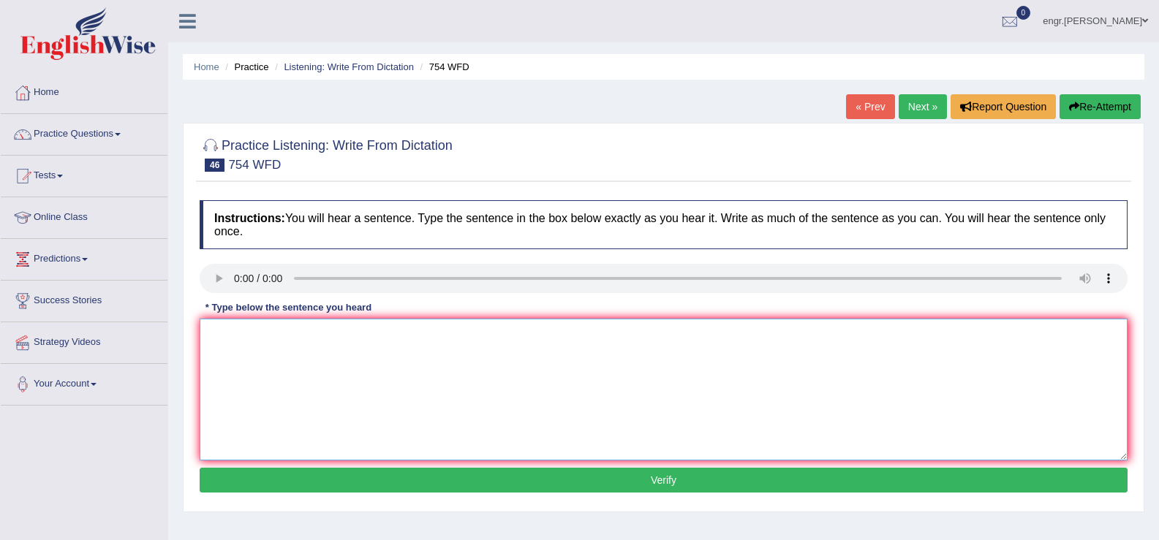
click at [224, 393] on textarea at bounding box center [664, 390] width 928 height 142
type textarea "Leaving valuable possessions in public places is risky."
click at [308, 479] on button "Verify" at bounding box center [664, 480] width 928 height 25
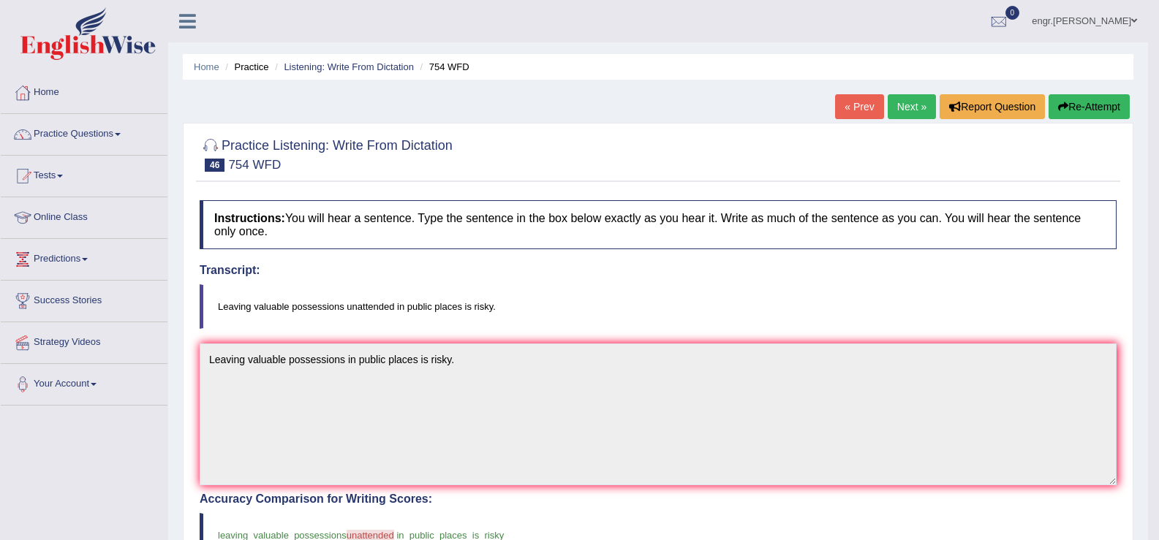
click at [892, 113] on link "Next »" at bounding box center [911, 106] width 48 height 25
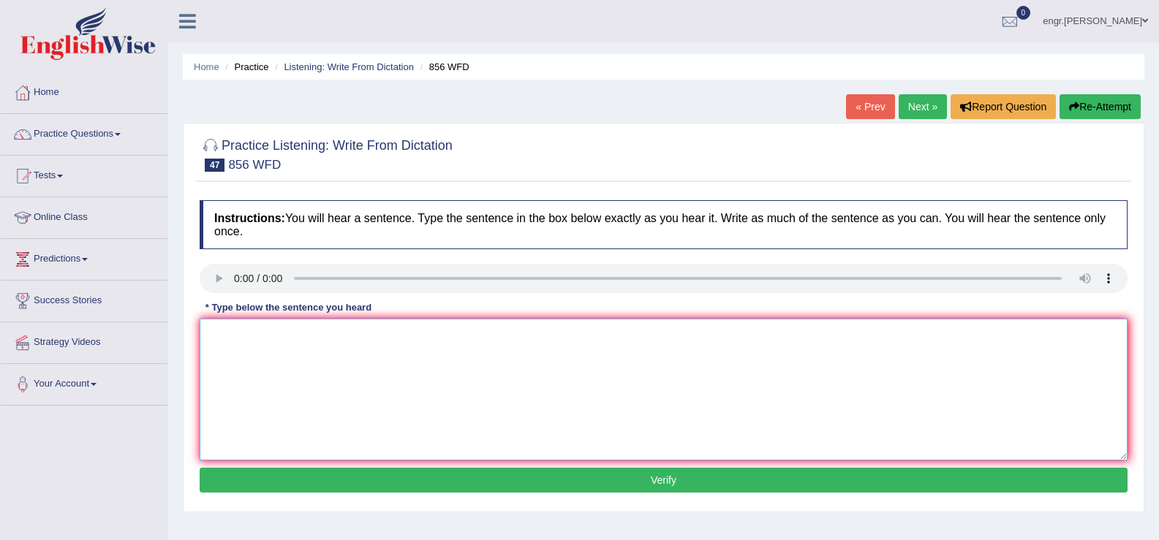
click at [223, 374] on textarea at bounding box center [664, 390] width 928 height 142
type textarea "The archelogist got astoneshed by previously overlooked discovery."
click at [329, 476] on button "Verify" at bounding box center [664, 480] width 928 height 25
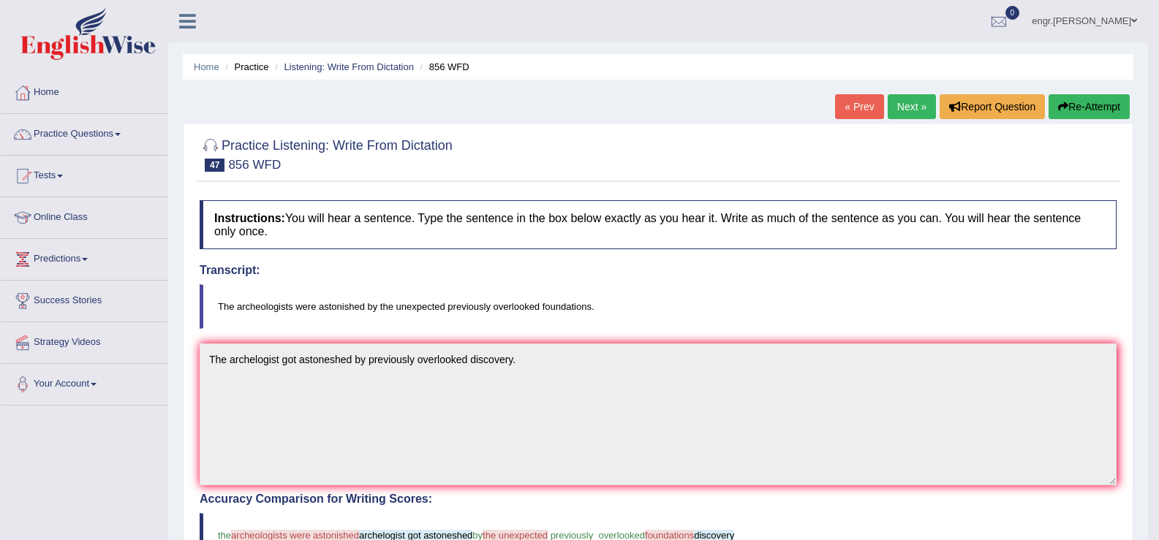
click at [908, 113] on link "Next »" at bounding box center [911, 106] width 48 height 25
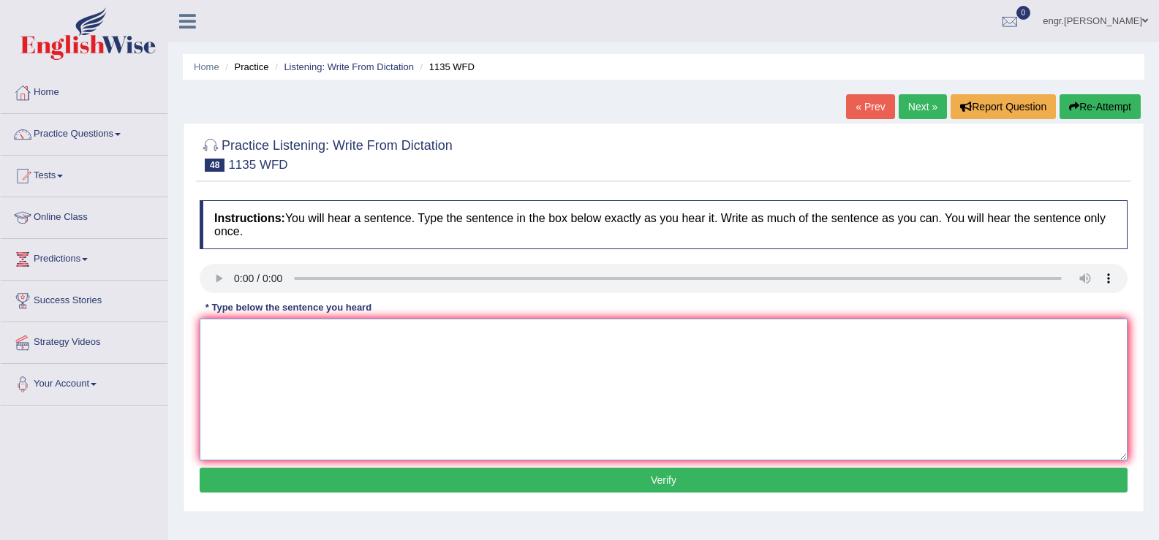
click at [242, 378] on textarea at bounding box center [664, 390] width 928 height 142
type textarea "The lecture will take place in main hall."
click at [308, 479] on button "Verify" at bounding box center [664, 480] width 928 height 25
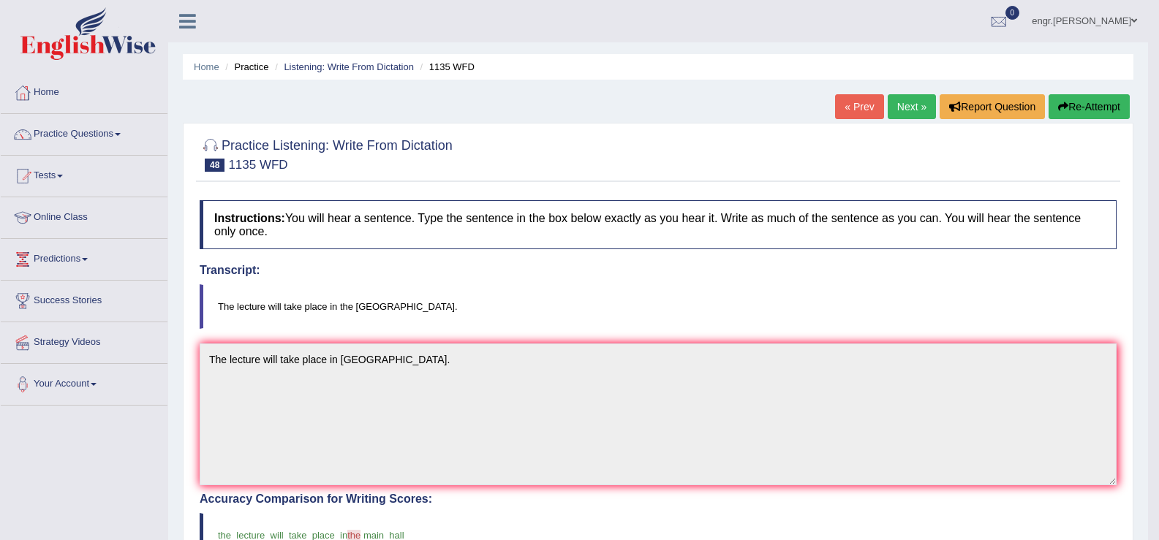
click at [912, 118] on link "Next »" at bounding box center [911, 106] width 48 height 25
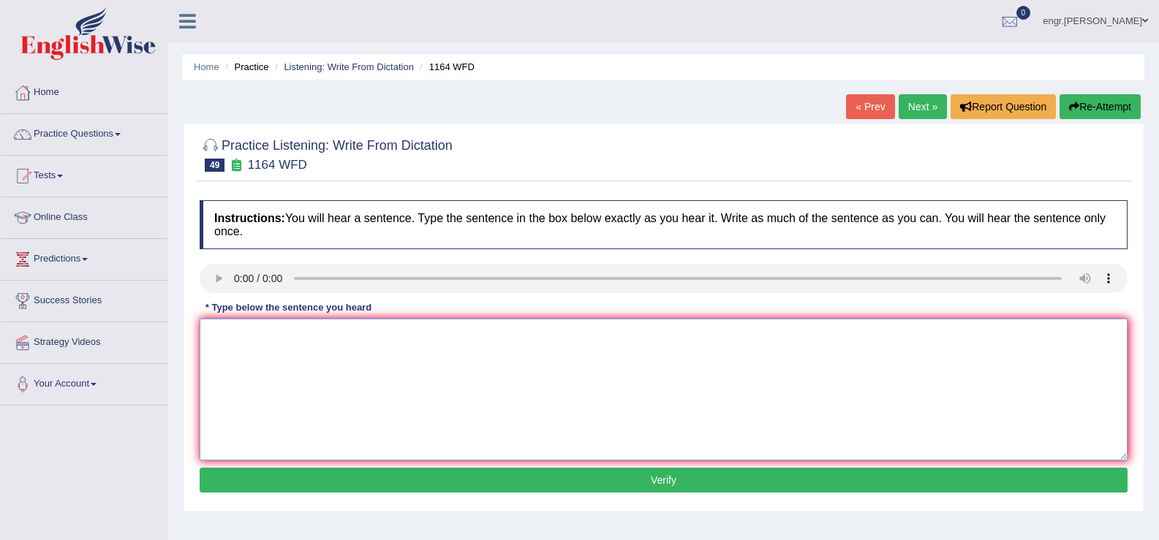
click at [231, 368] on textarea at bounding box center [664, 390] width 928 height 142
type textarea "The wide range of courses covers different aspects of this subject."
click at [336, 474] on button "Verify" at bounding box center [664, 480] width 928 height 25
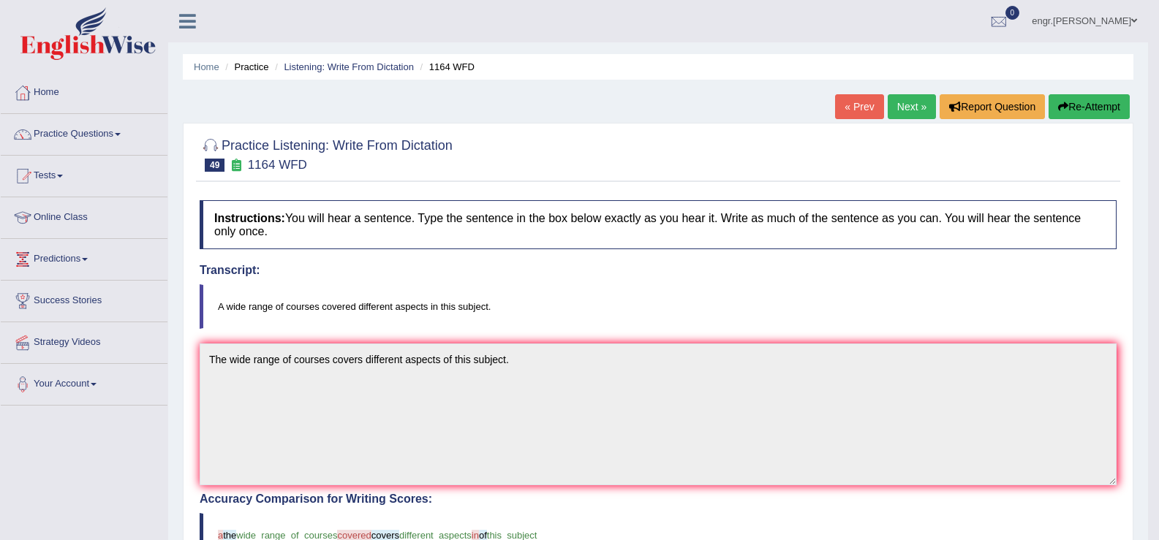
click at [895, 102] on link "Next »" at bounding box center [911, 106] width 48 height 25
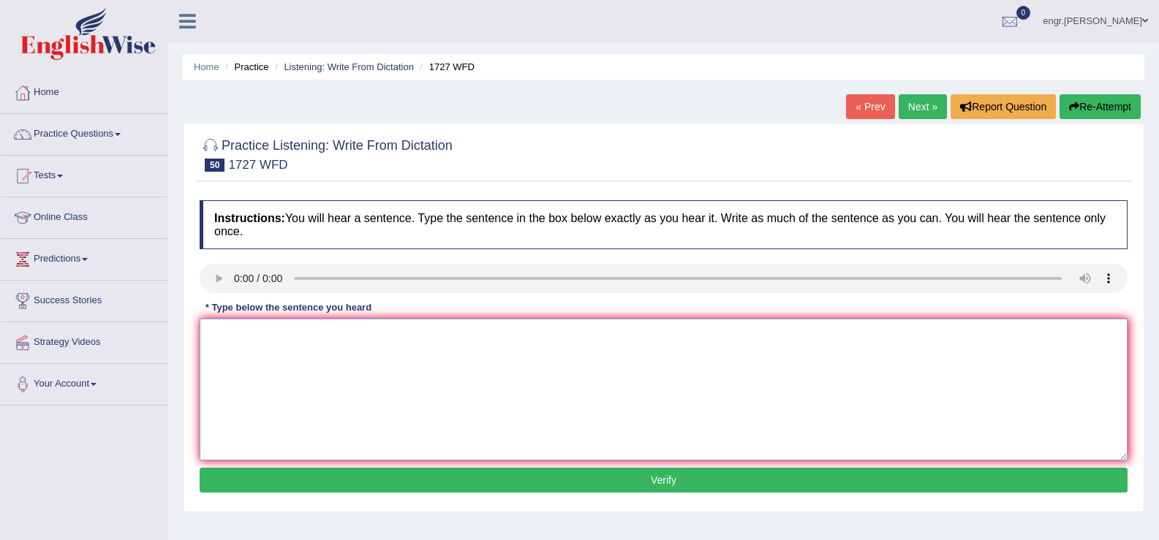
click at [268, 411] on textarea at bounding box center [664, 390] width 928 height 142
type textarea "The university will ceased the least empty threater."
click at [312, 478] on button "Verify" at bounding box center [664, 480] width 928 height 25
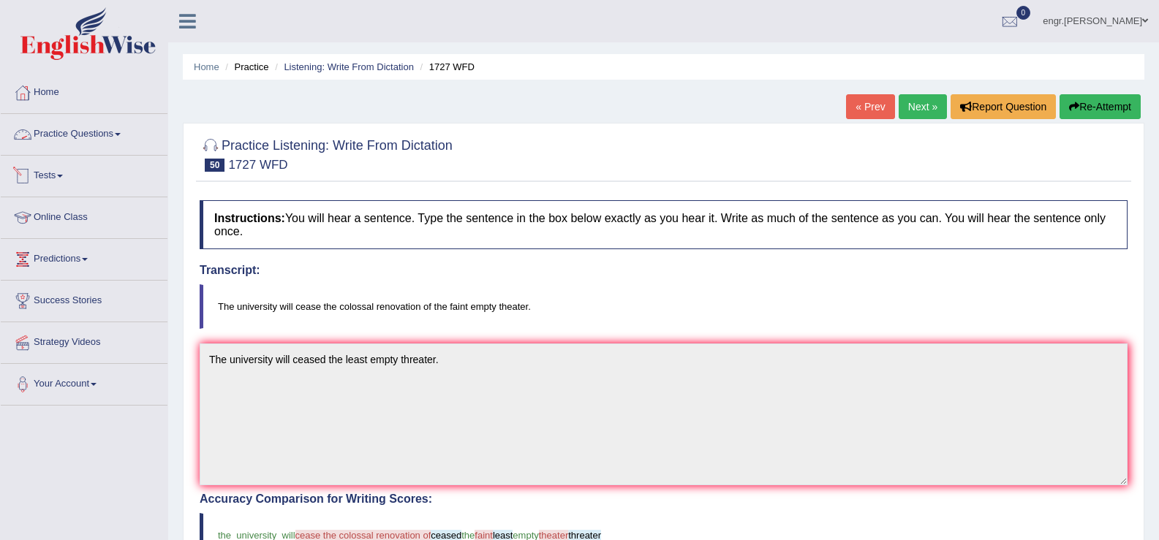
click at [73, 131] on link "Practice Questions" at bounding box center [84, 132] width 167 height 37
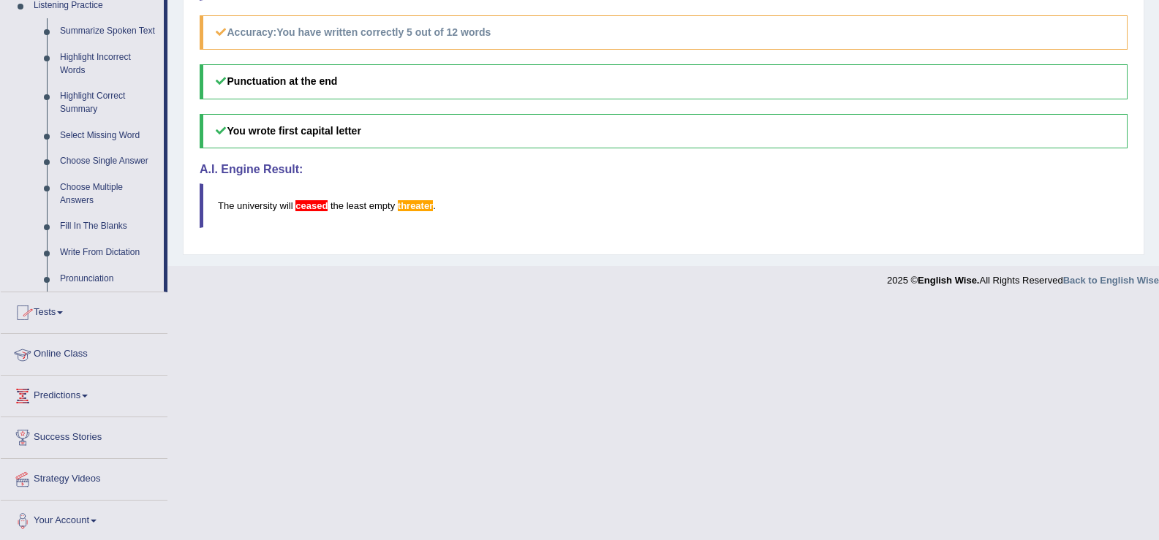
scroll to position [647, 0]
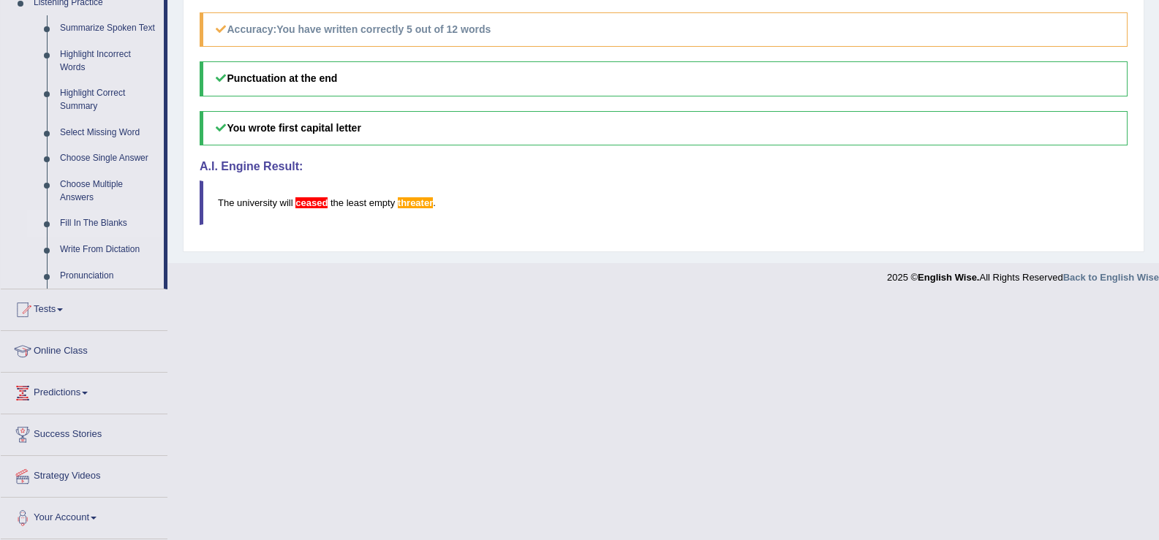
click at [107, 227] on link "Fill In The Blanks" at bounding box center [108, 224] width 110 height 26
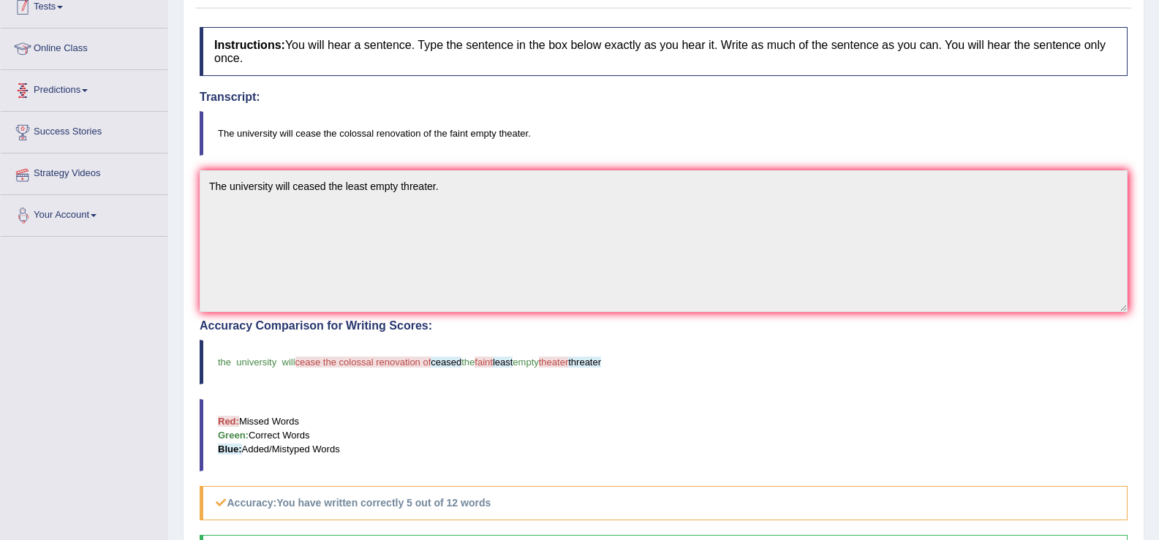
scroll to position [197, 0]
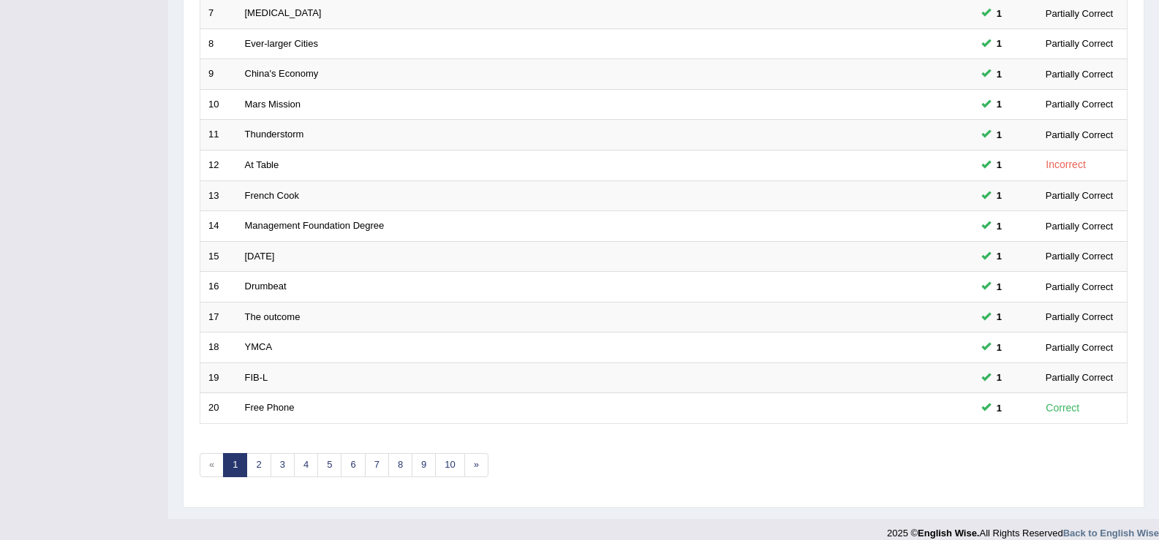
scroll to position [428, 0]
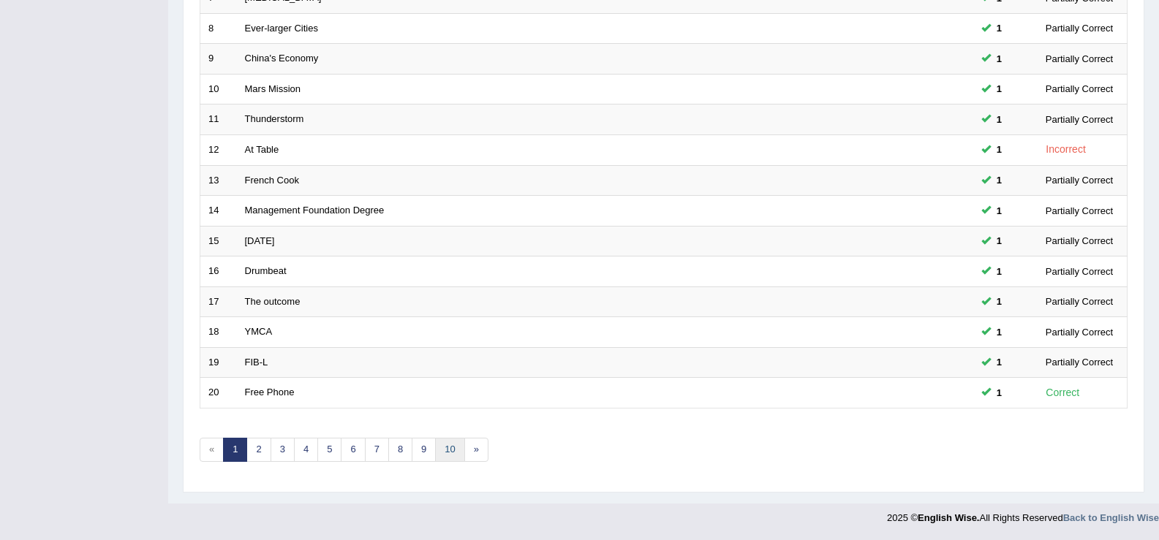
click at [444, 450] on link "10" at bounding box center [449, 450] width 29 height 24
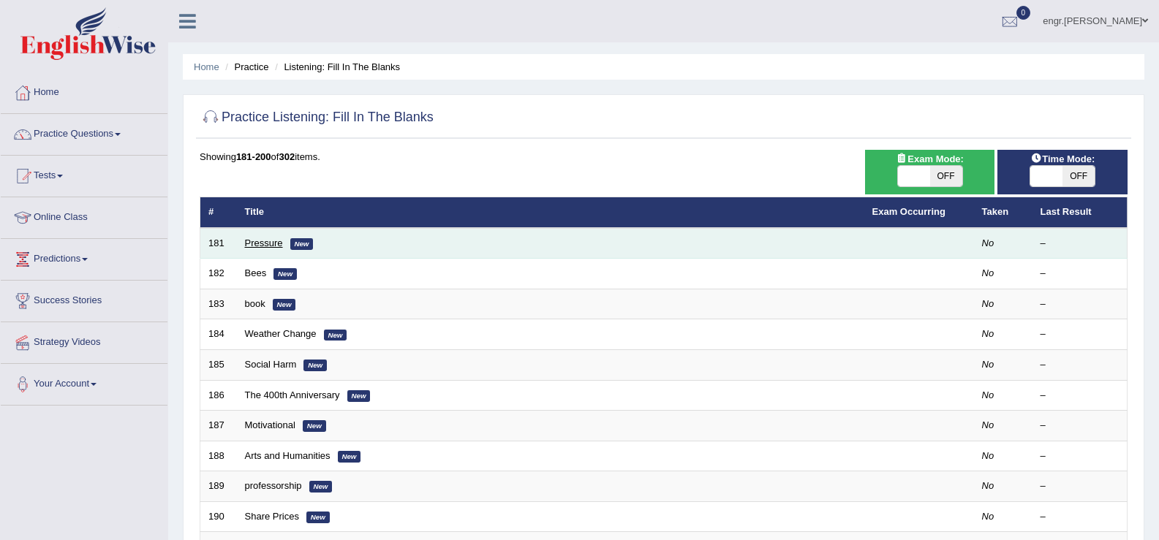
click at [254, 246] on link "Pressure" at bounding box center [264, 243] width 38 height 11
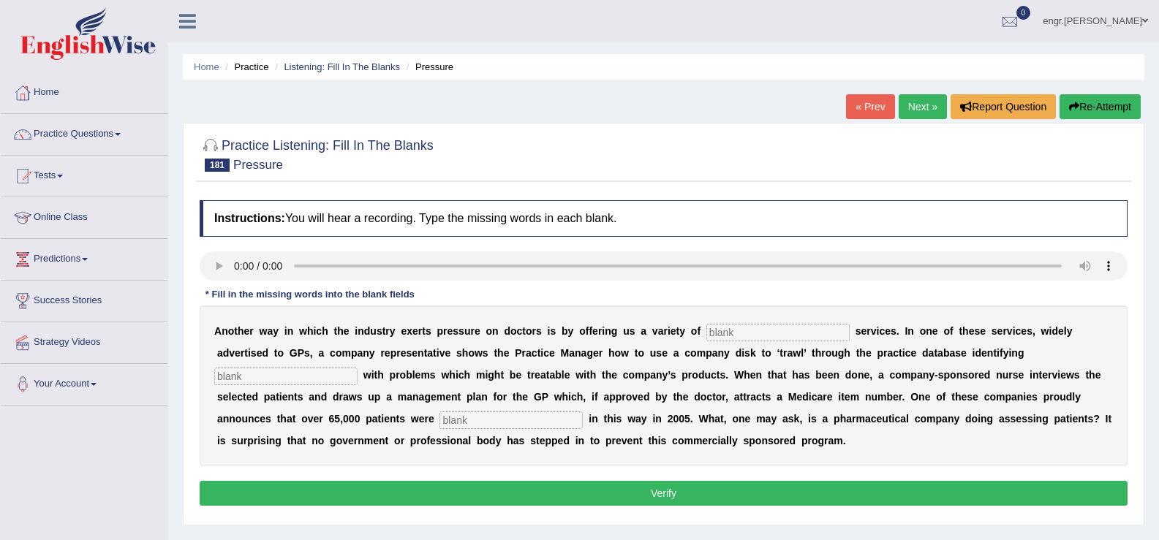
click at [743, 332] on input "text" at bounding box center [777, 333] width 143 height 18
type input "professional"
click at [330, 379] on input "text" at bounding box center [285, 377] width 143 height 18
type input "patients"
click at [485, 423] on input "text" at bounding box center [510, 421] width 143 height 18
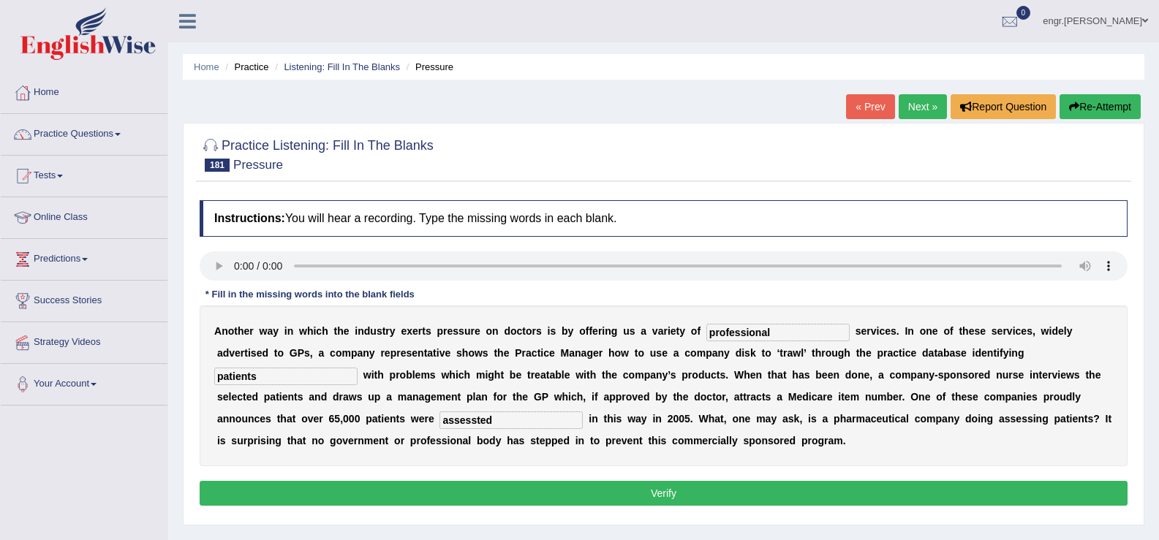
type input "assessted"
click at [488, 494] on button "Verify" at bounding box center [664, 493] width 928 height 25
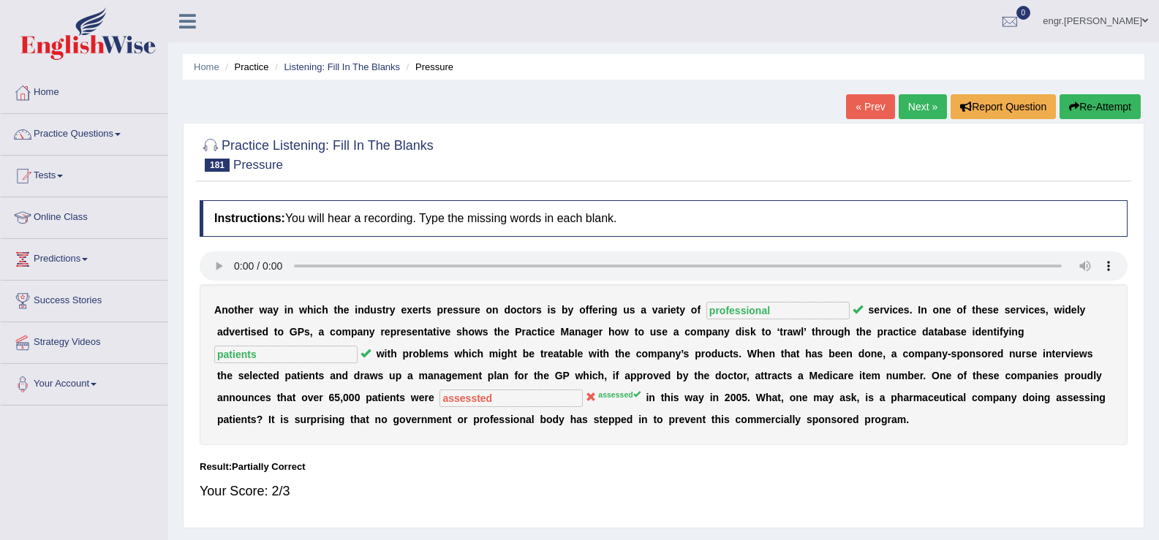
click at [921, 101] on link "Next »" at bounding box center [922, 106] width 48 height 25
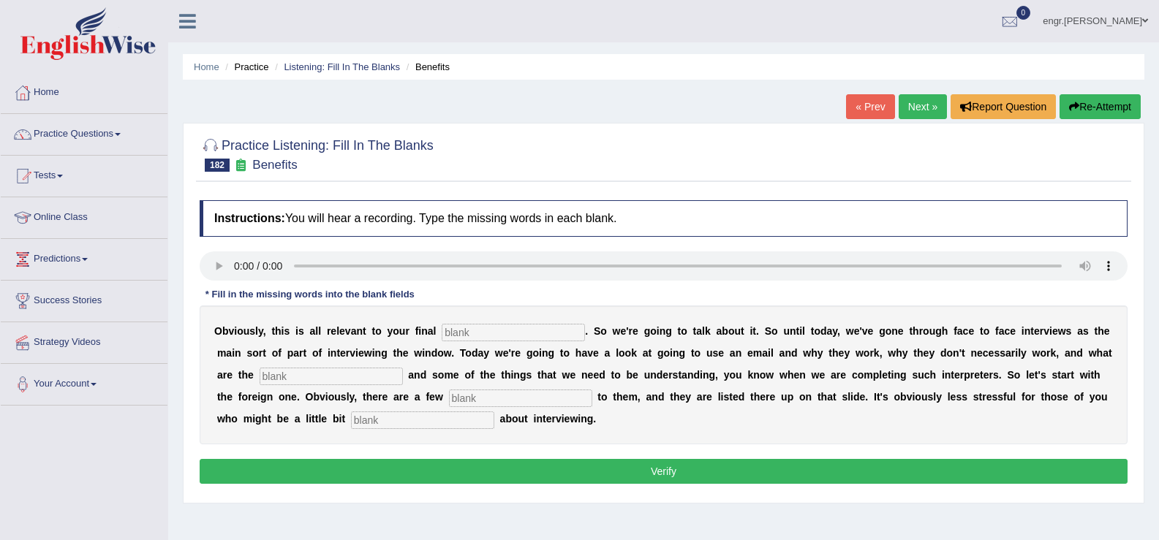
click at [456, 329] on input "text" at bounding box center [513, 333] width 143 height 18
type input "assignment"
click at [320, 382] on input "text" at bounding box center [331, 377] width 143 height 18
click at [320, 376] on input "text" at bounding box center [331, 377] width 143 height 18
type input "challenges"
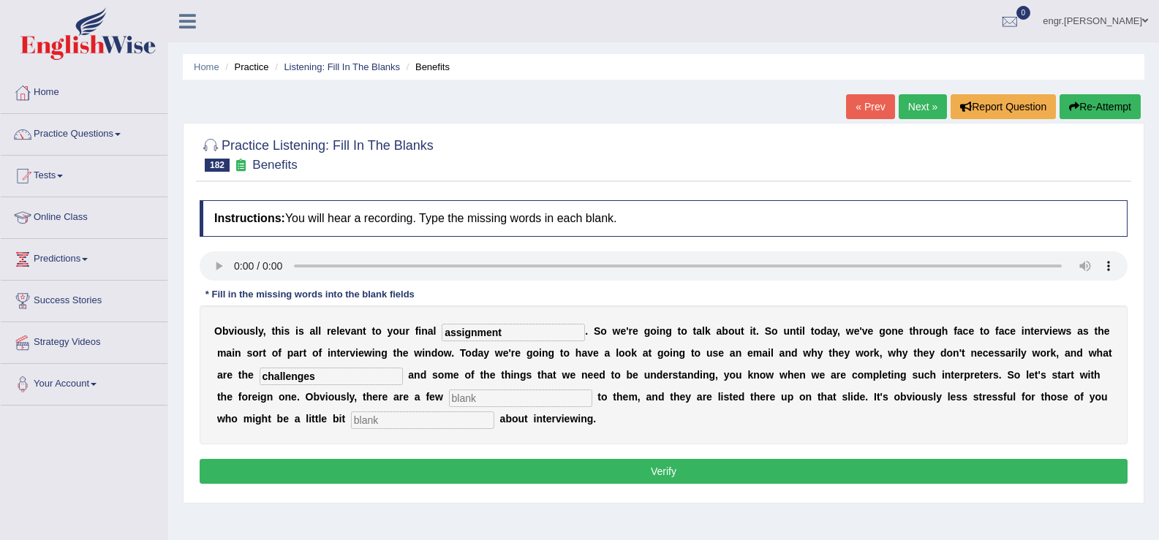
click at [492, 390] on input "text" at bounding box center [520, 399] width 143 height 18
type input "benefits"
click at [434, 420] on input "text" at bounding box center [422, 421] width 143 height 18
type input "anxious"
click at [449, 472] on button "Verify" at bounding box center [664, 471] width 928 height 25
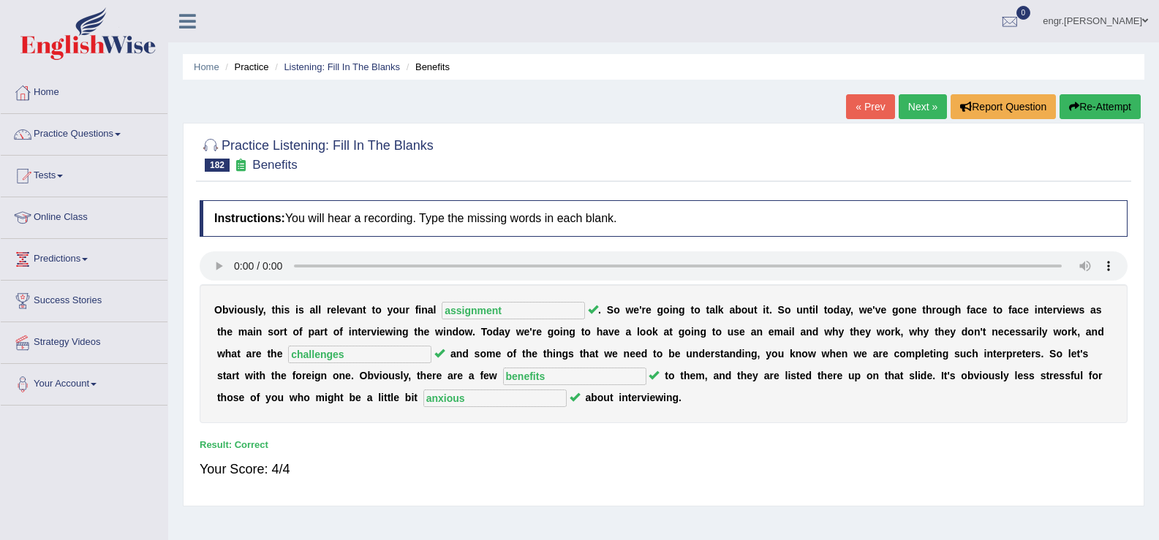
click at [912, 113] on link "Next »" at bounding box center [922, 106] width 48 height 25
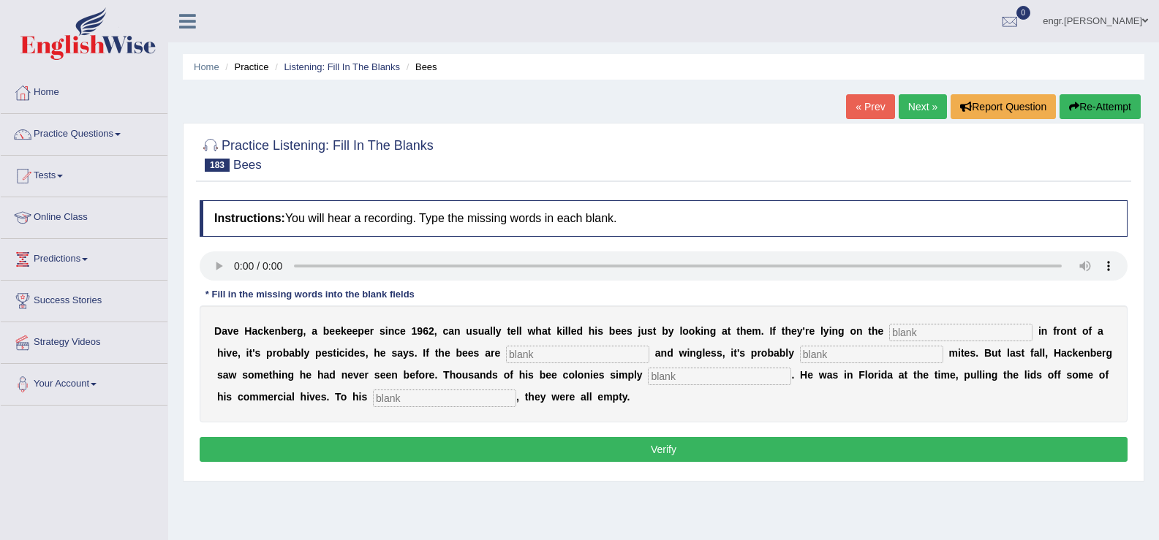
click at [900, 333] on input "text" at bounding box center [960, 333] width 143 height 18
type input "ground"
click at [569, 356] on input "text" at bounding box center [577, 355] width 143 height 18
type input "de"
click at [814, 352] on input "text" at bounding box center [871, 355] width 143 height 18
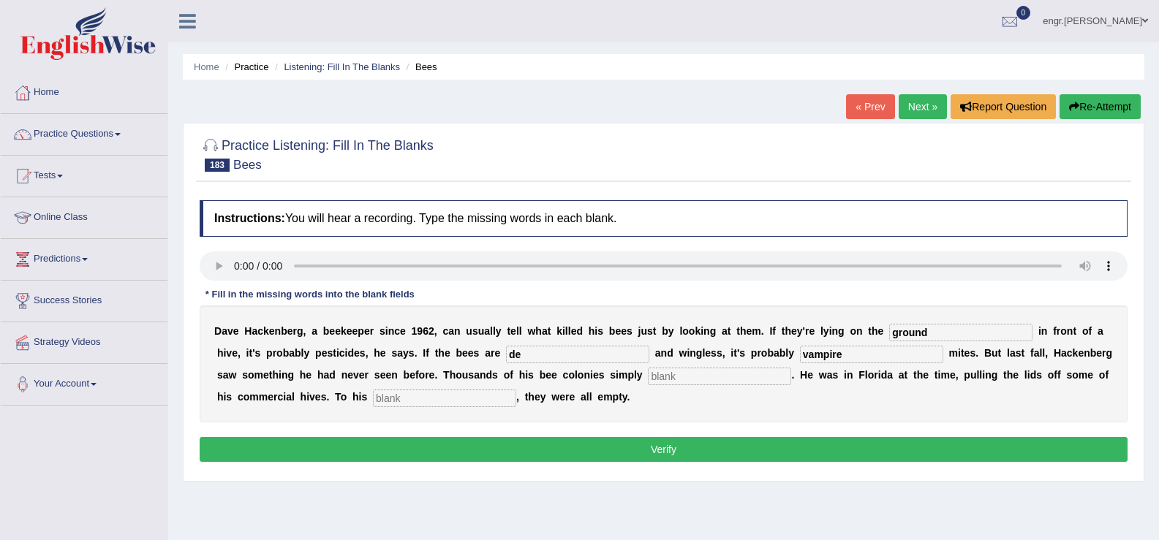
type input "vampire"
click at [736, 378] on input "text" at bounding box center [719, 377] width 143 height 18
type input "simply"
click at [512, 400] on input "text" at bounding box center [444, 399] width 143 height 18
type input "horror"
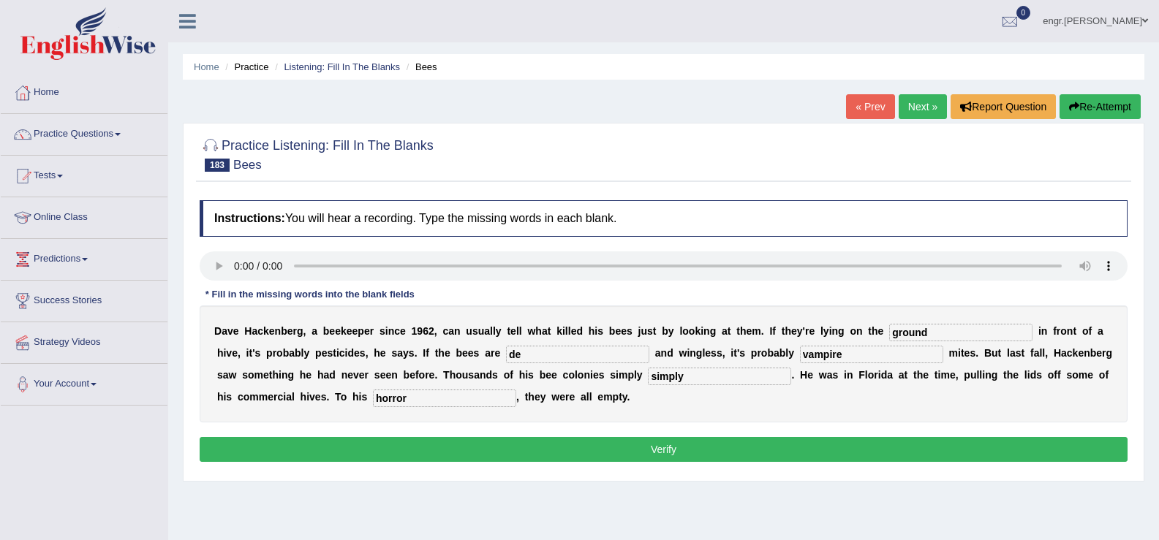
click at [526, 349] on input "de" at bounding box center [577, 355] width 143 height 18
type input "deceive"
click at [548, 449] on button "Verify" at bounding box center [664, 449] width 928 height 25
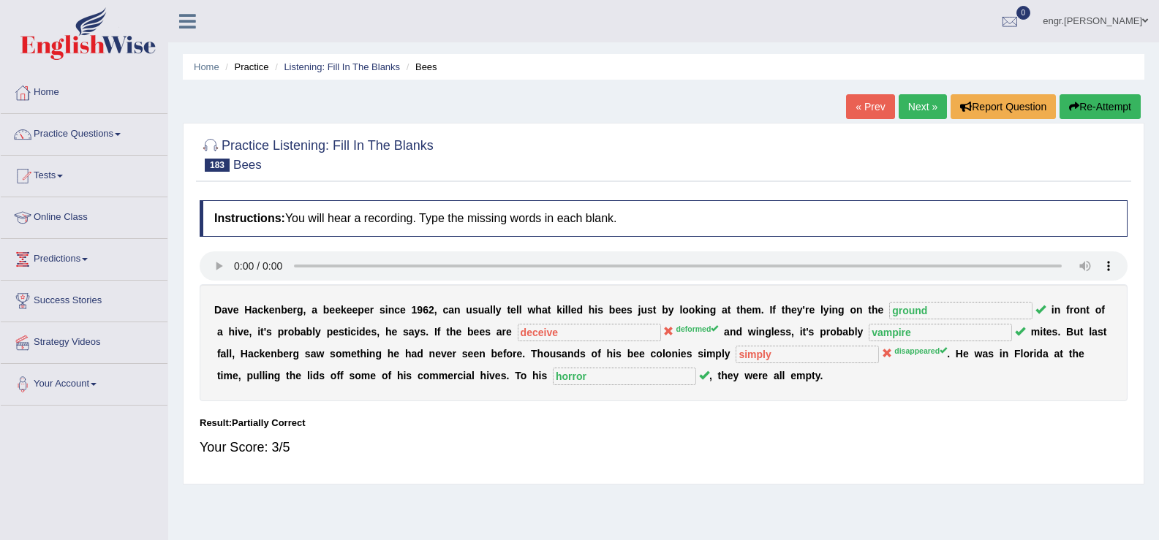
click at [902, 102] on link "Next »" at bounding box center [922, 106] width 48 height 25
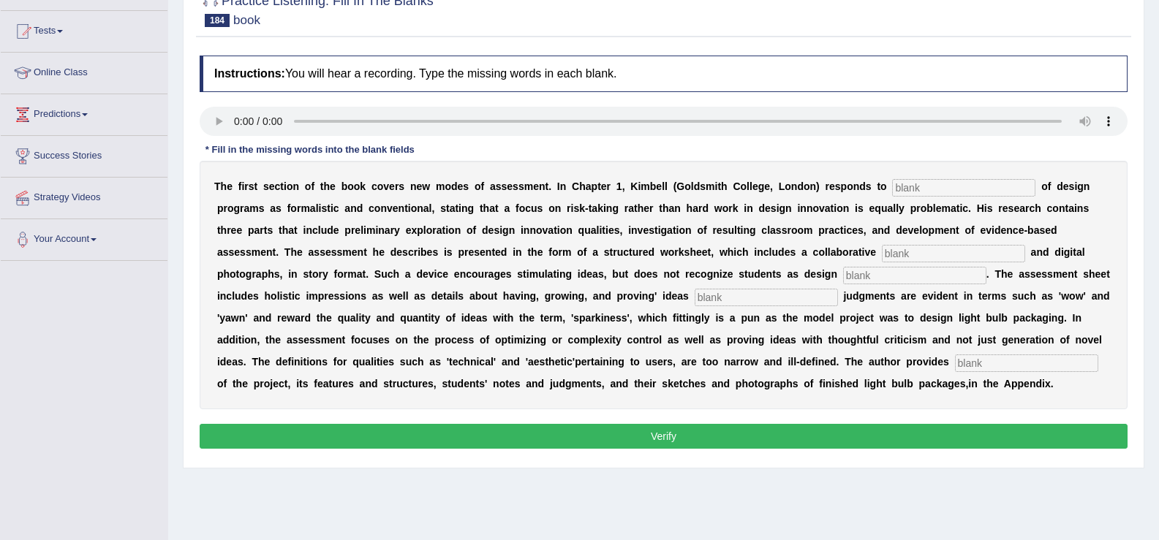
scroll to position [149, 0]
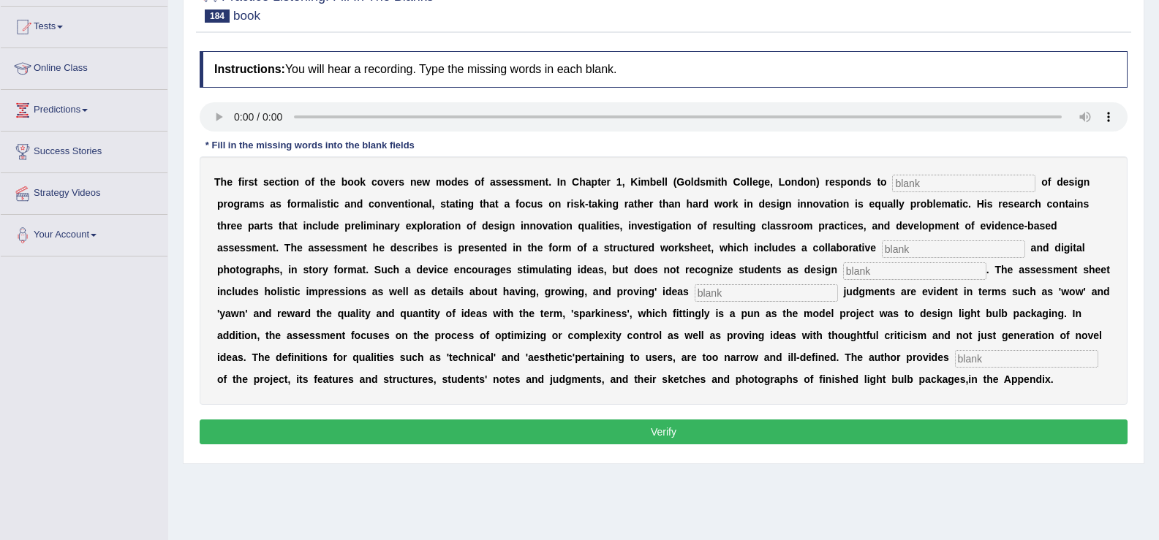
click at [944, 181] on input "text" at bounding box center [963, 184] width 143 height 18
type input "criticism"
click at [912, 250] on input "text" at bounding box center [953, 250] width 143 height 18
type input "element"
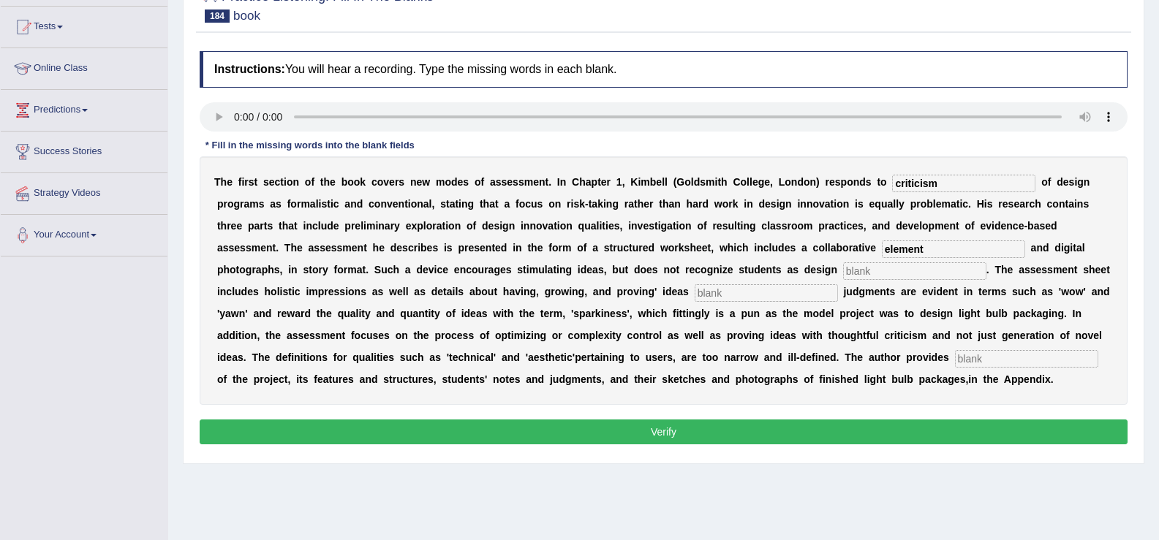
click at [879, 270] on input "text" at bounding box center [914, 271] width 143 height 18
click at [856, 273] on input "inovetors" at bounding box center [914, 271] width 143 height 18
type input "innovetors"
click at [741, 293] on input "text" at bounding box center [765, 293] width 143 height 18
type input "."
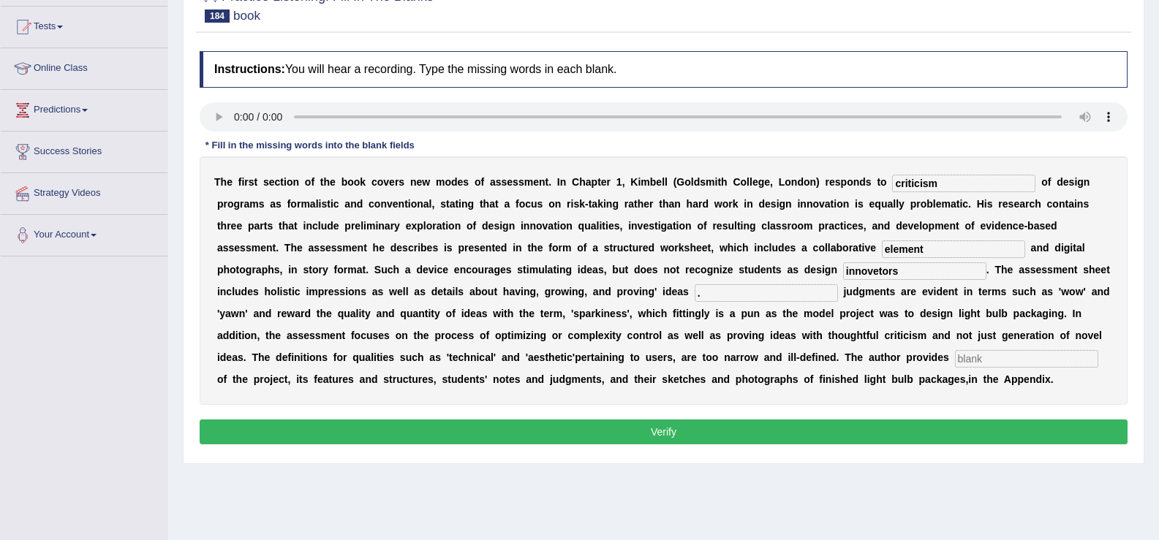
click at [866, 273] on input "innovetors" at bounding box center [914, 271] width 143 height 18
click at [878, 274] on input "innevetors" at bounding box center [914, 271] width 143 height 18
type input "innovetors"
click at [984, 363] on input "text" at bounding box center [1026, 359] width 143 height 18
type input "examples"
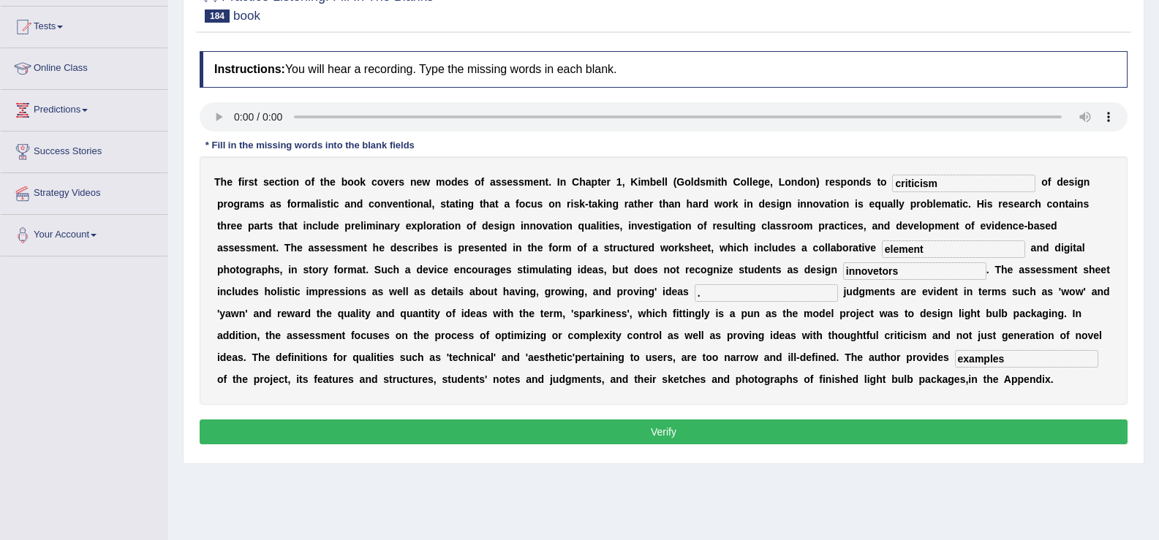
click at [902, 264] on input "innovetors" at bounding box center [914, 271] width 143 height 18
type input "innovetors"
click at [855, 435] on button "Verify" at bounding box center [664, 432] width 928 height 25
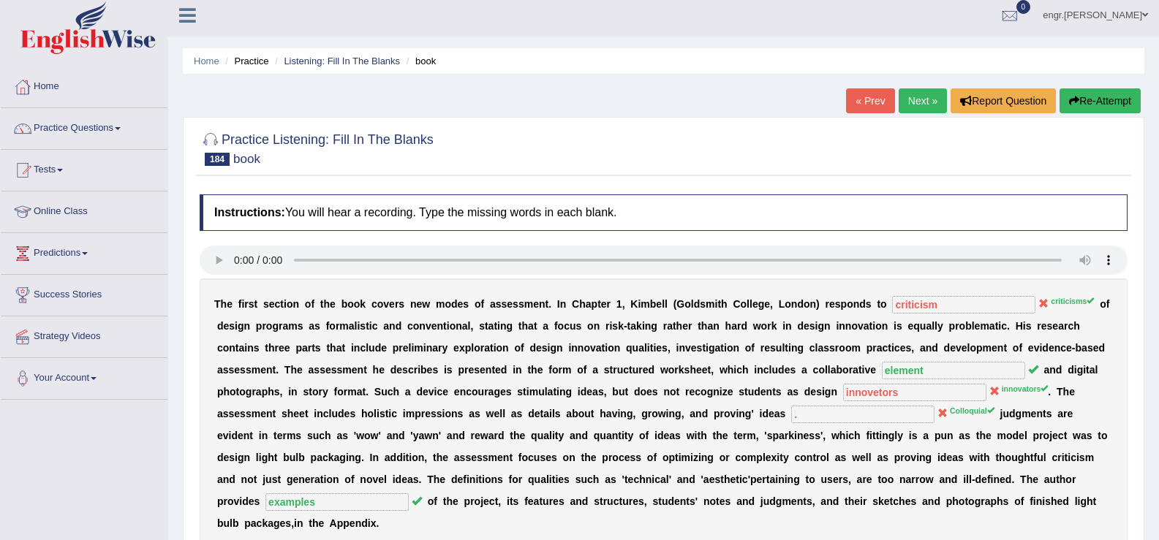
scroll to position [0, 0]
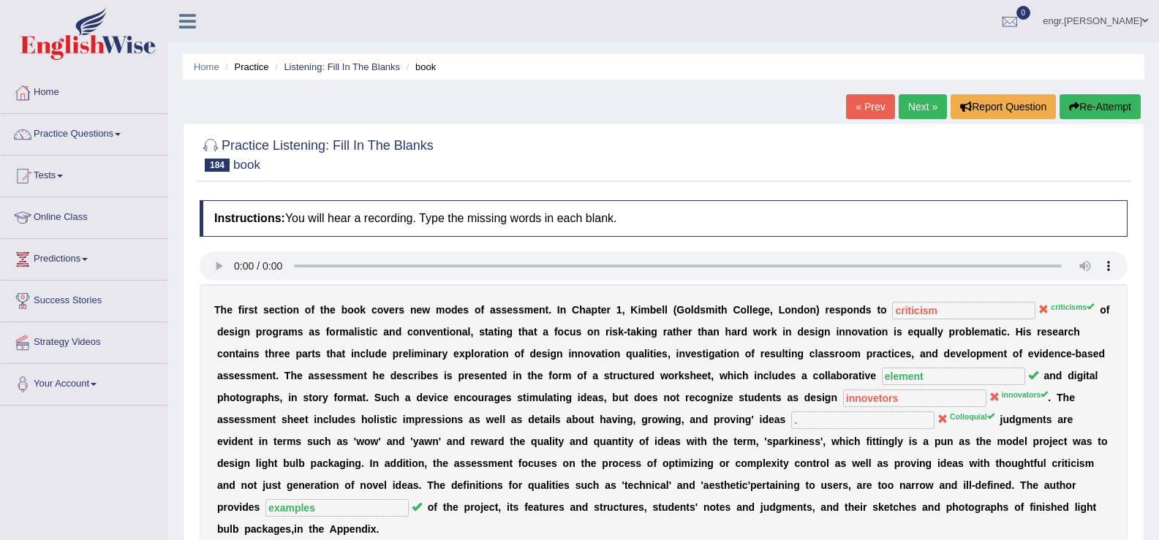
click at [901, 107] on link "Next »" at bounding box center [922, 106] width 48 height 25
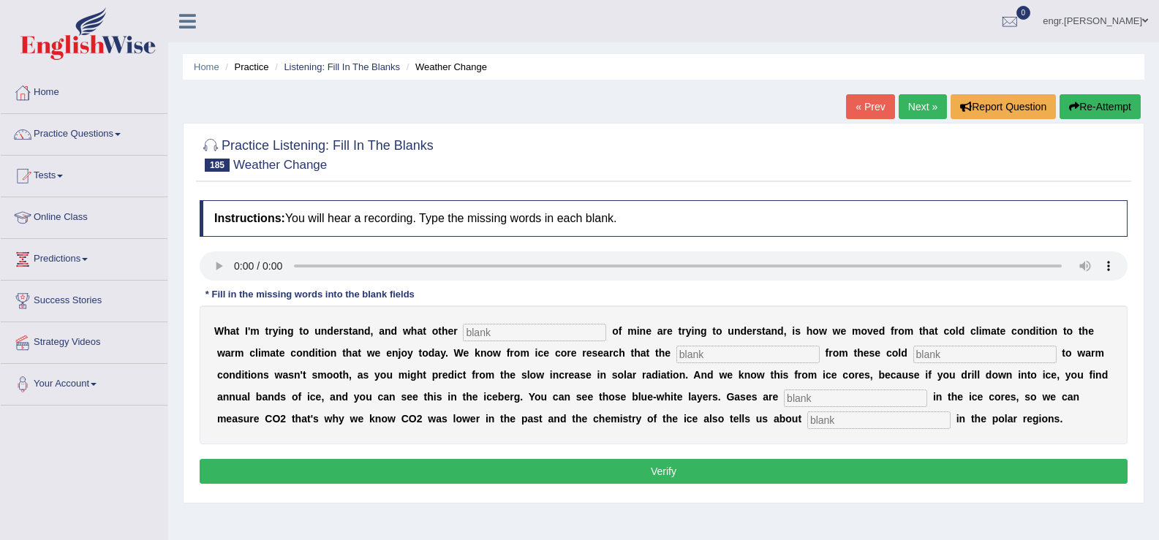
click at [519, 331] on input "text" at bounding box center [534, 333] width 143 height 18
click at [488, 333] on input "collegues" at bounding box center [534, 333] width 143 height 18
type input "collagues"
click at [728, 352] on input "text" at bounding box center [747, 355] width 143 height 18
type input "tra"
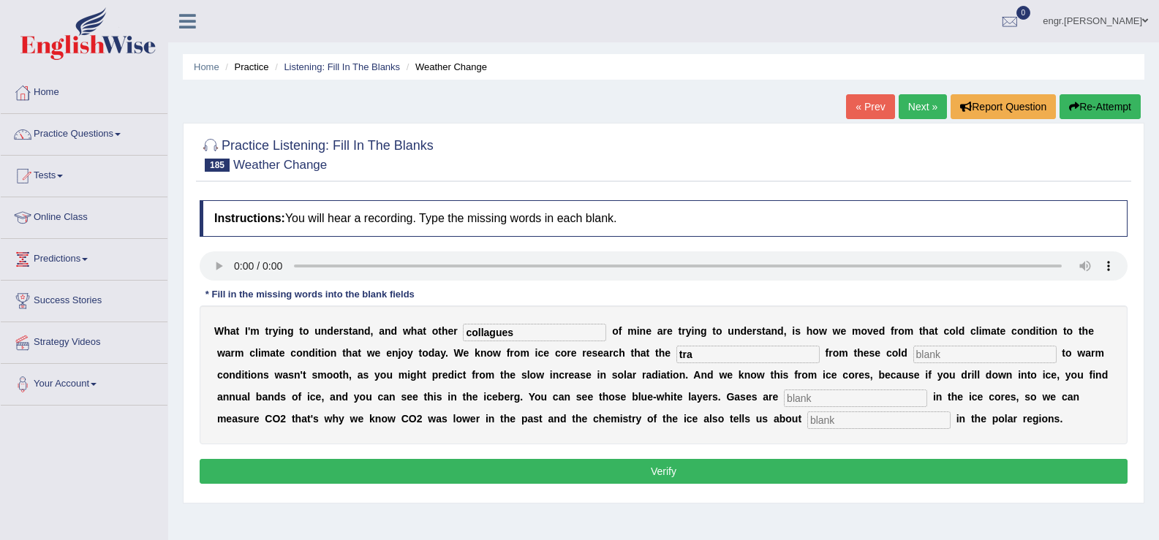
click at [939, 353] on input "text" at bounding box center [984, 355] width 143 height 18
type input "conditions"
click at [785, 359] on input "tra" at bounding box center [747, 355] width 143 height 18
type input "transition"
click at [789, 396] on input "text" at bounding box center [855, 399] width 143 height 18
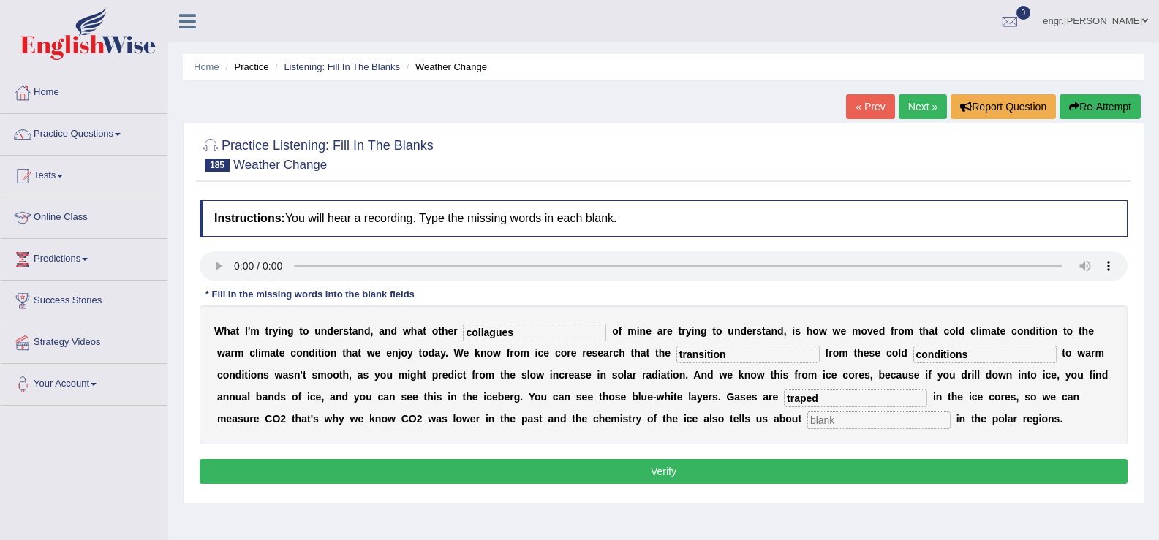
type input "traped"
click at [825, 425] on input "text" at bounding box center [878, 421] width 143 height 18
type input "temperature"
click at [806, 463] on button "Verify" at bounding box center [664, 471] width 928 height 25
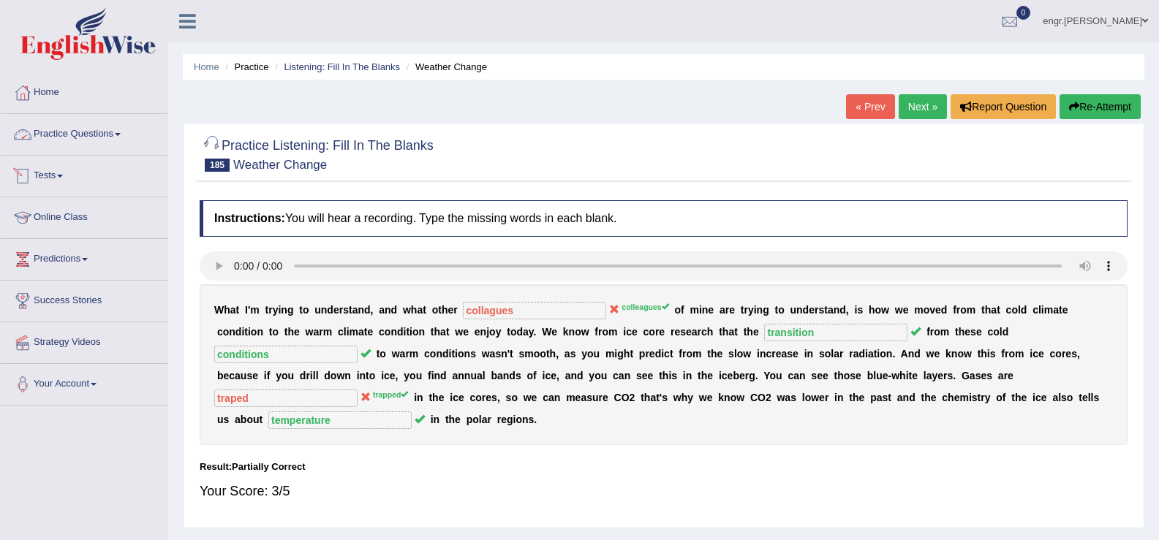
click at [113, 127] on link "Practice Questions" at bounding box center [84, 132] width 167 height 37
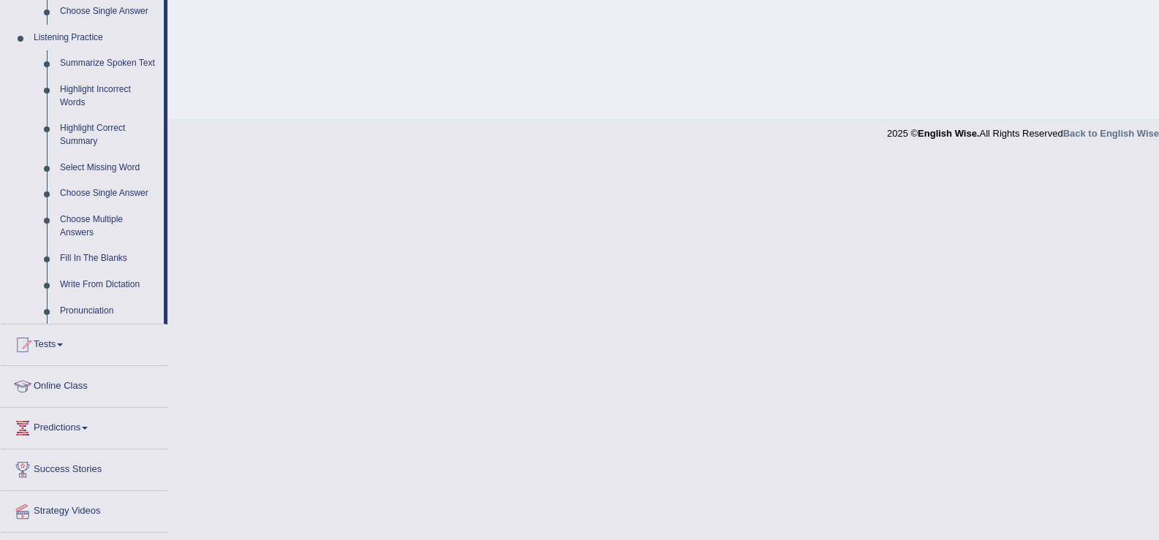
scroll to position [647, 0]
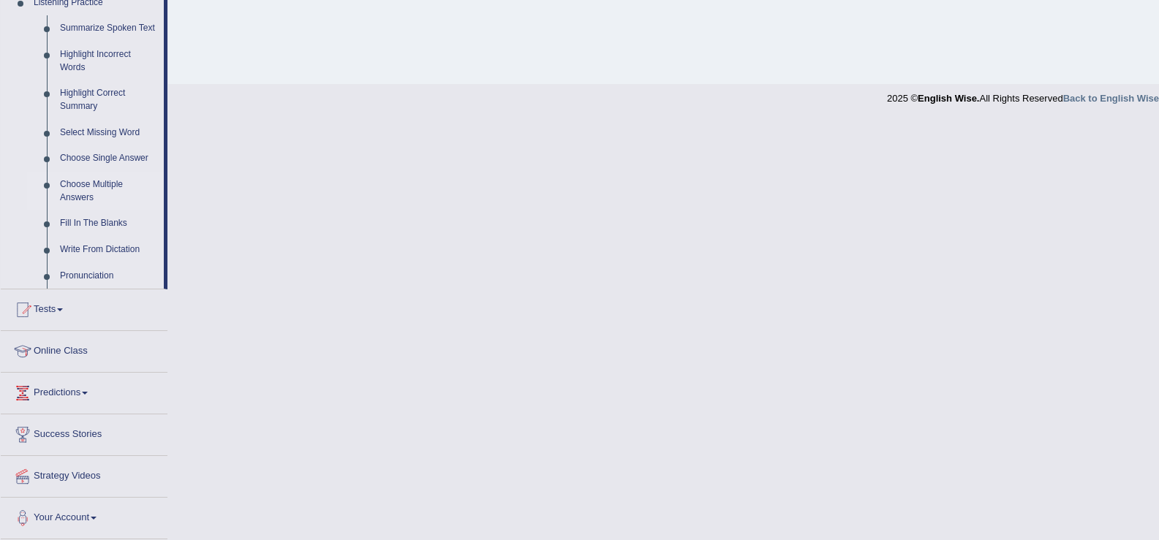
click at [105, 190] on link "Choose Multiple Answers" at bounding box center [108, 191] width 110 height 39
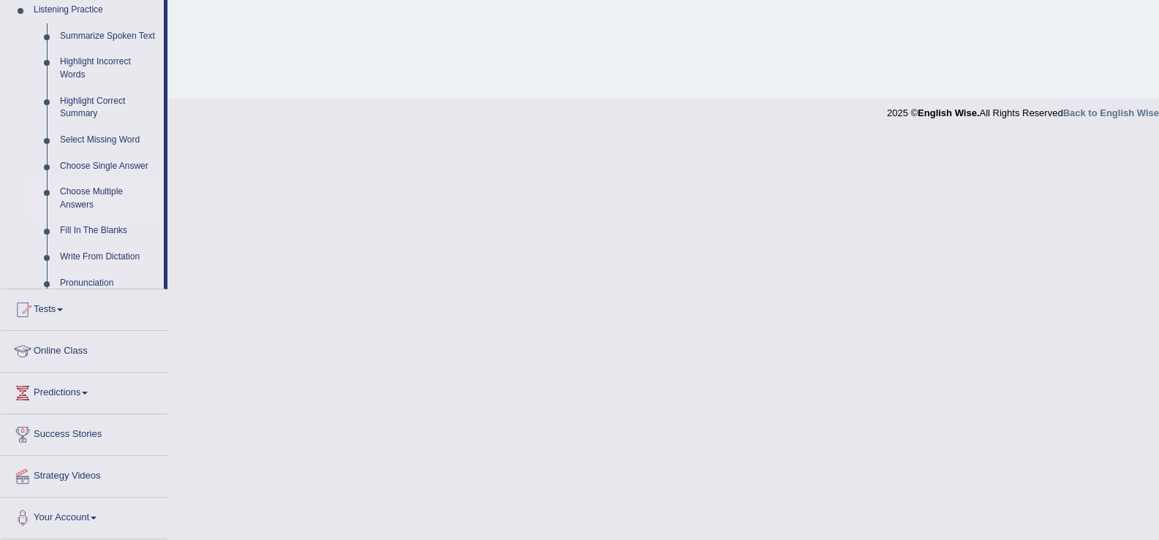
scroll to position [227, 0]
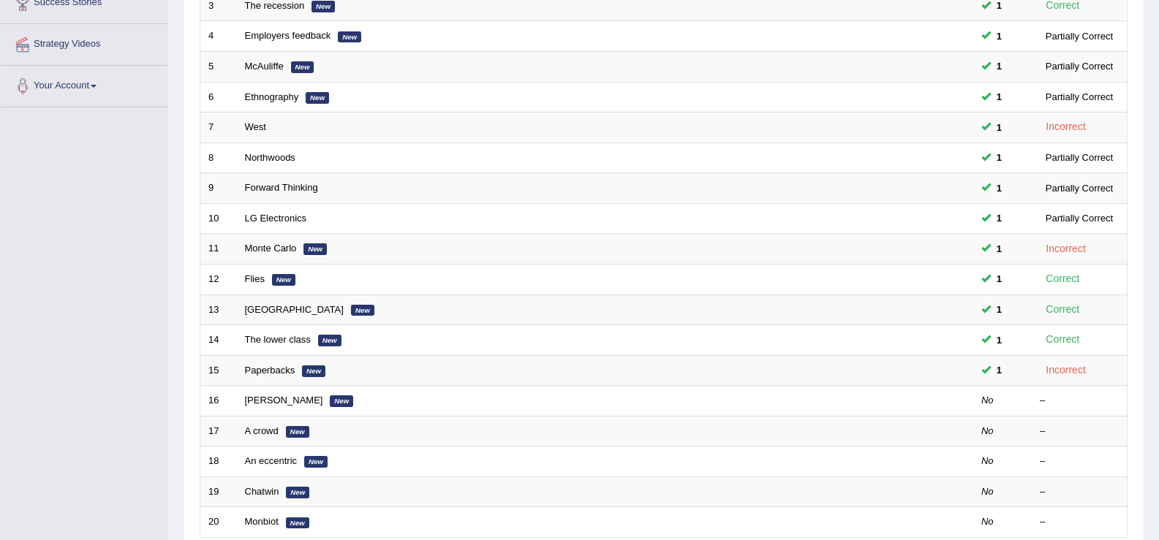
scroll to position [428, 0]
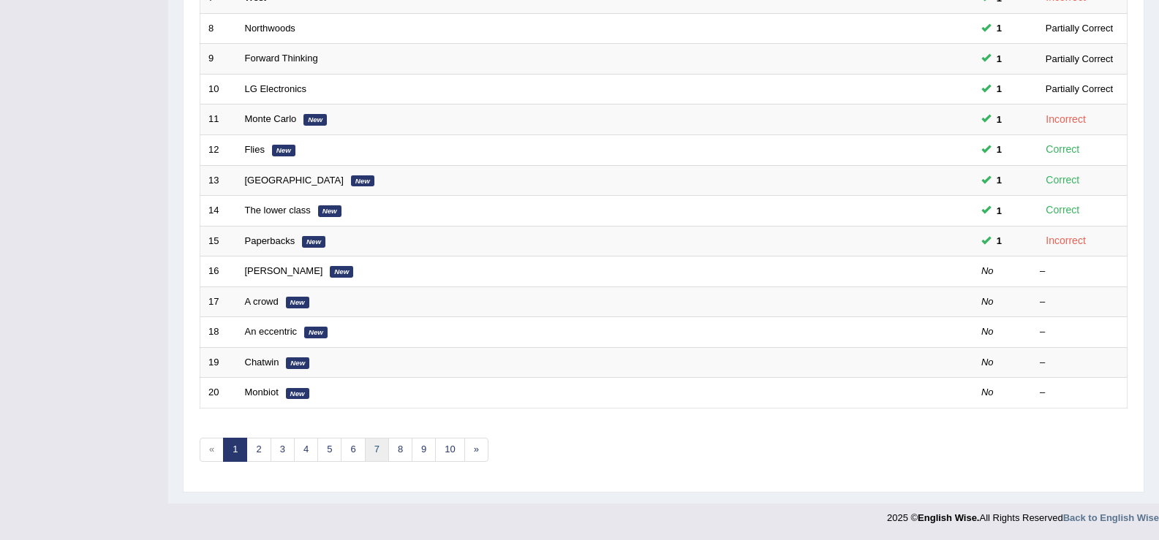
click at [382, 458] on link "7" at bounding box center [377, 450] width 24 height 24
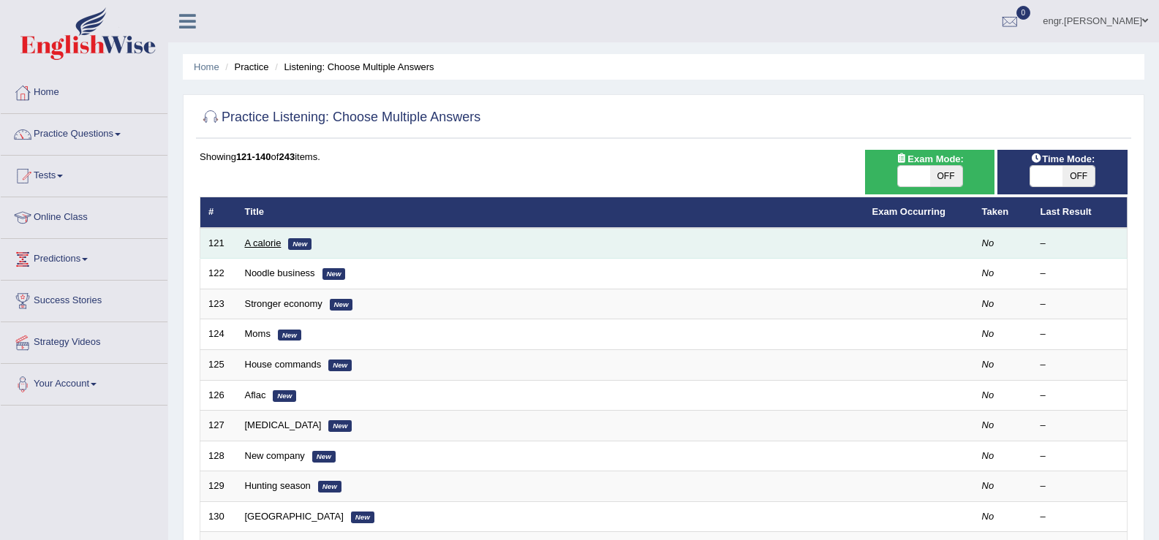
click at [264, 241] on link "A calorie" at bounding box center [263, 243] width 37 height 11
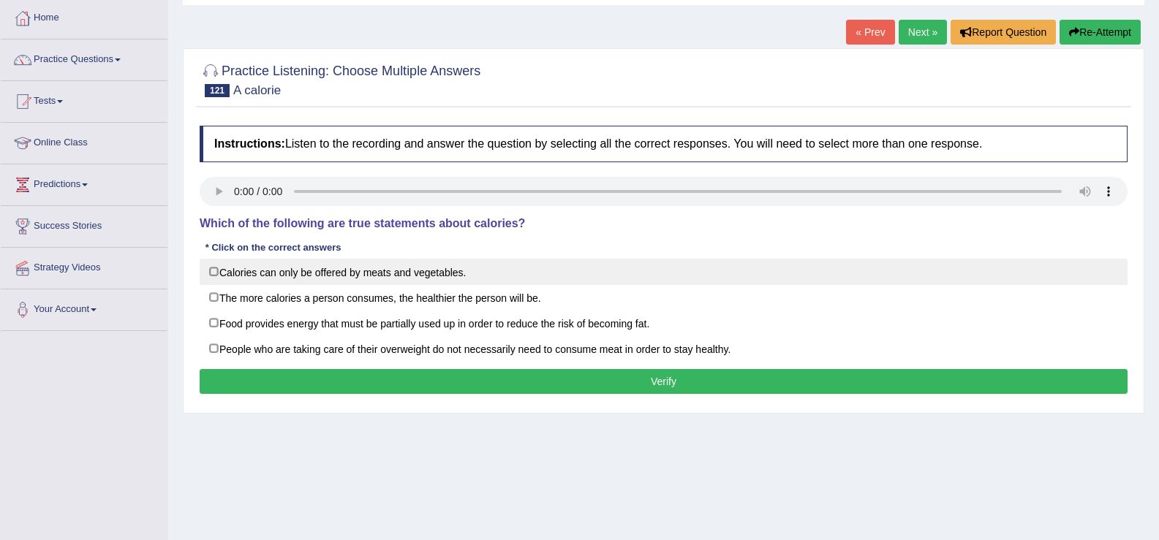
scroll to position [75, 0]
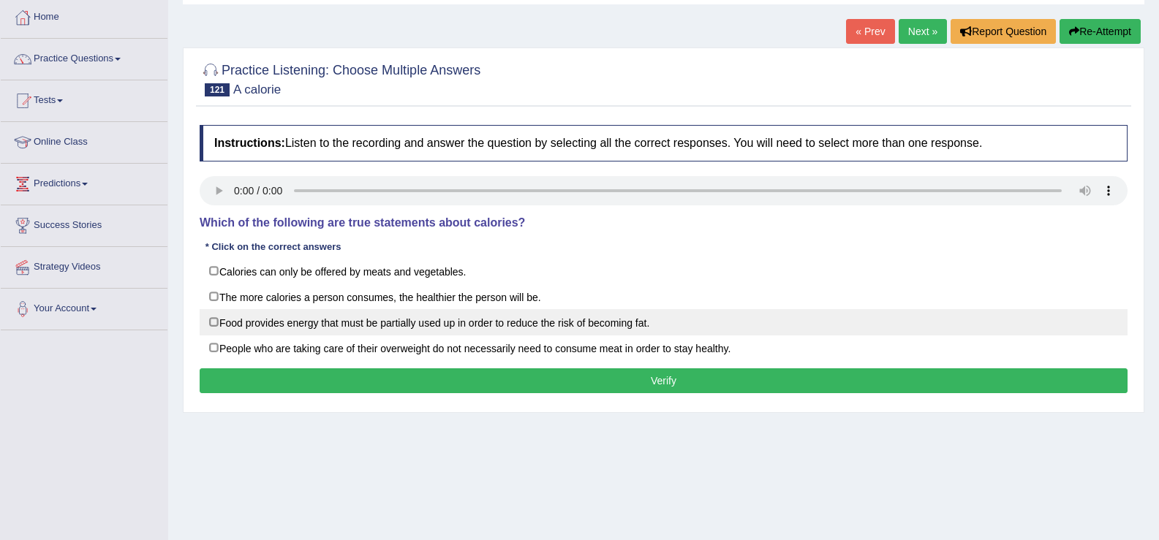
click at [343, 314] on label "Food provides energy that must be partially used up in order to reduce the risk…" at bounding box center [664, 322] width 928 height 26
checkbox input "true"
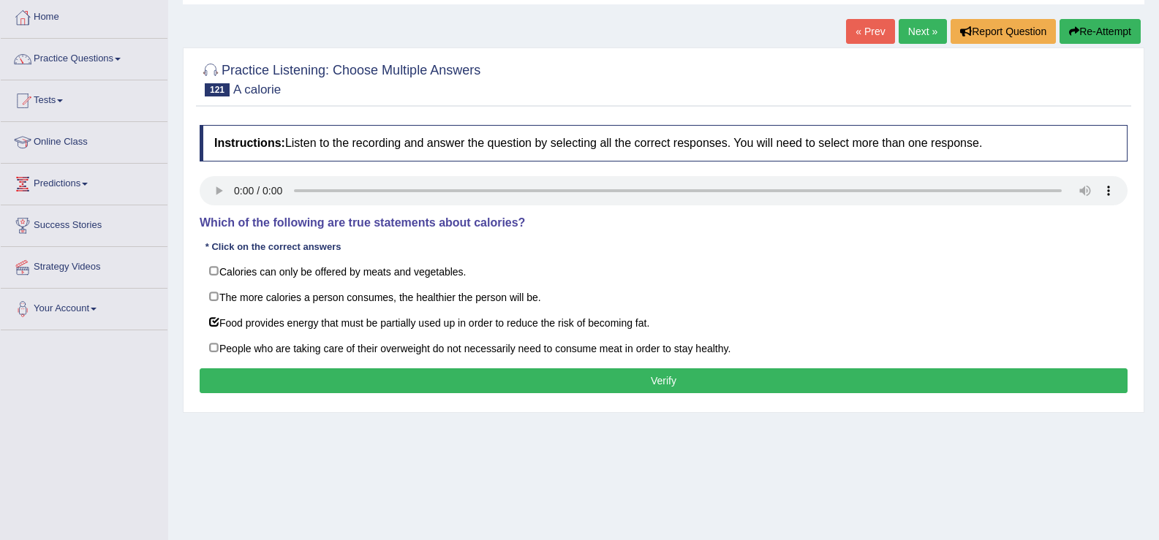
click at [379, 382] on button "Verify" at bounding box center [664, 380] width 928 height 25
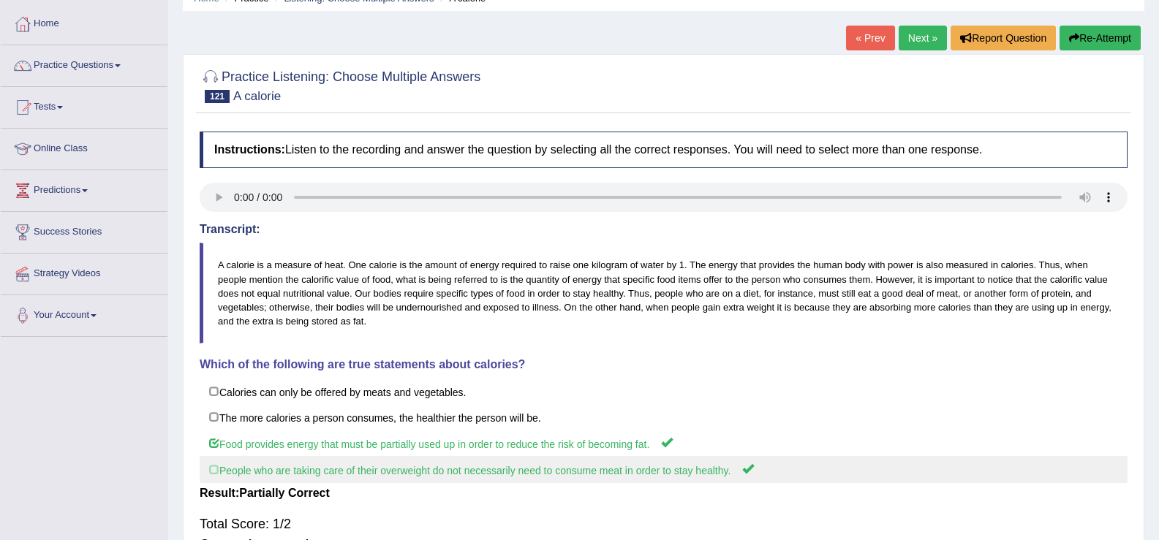
scroll to position [39, 0]
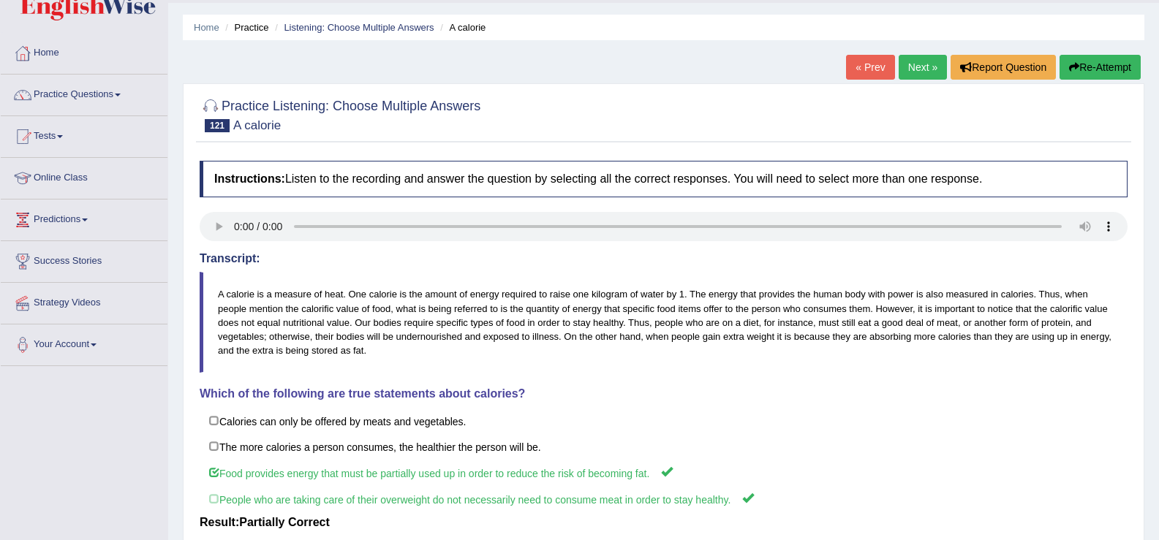
click at [931, 64] on link "Next »" at bounding box center [922, 67] width 48 height 25
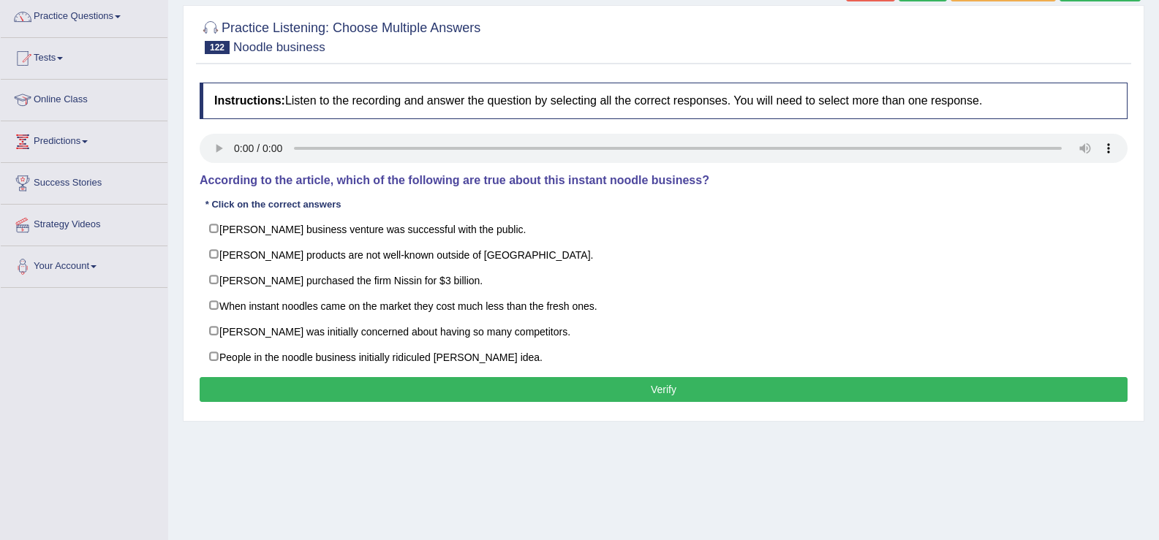
scroll to position [118, 0]
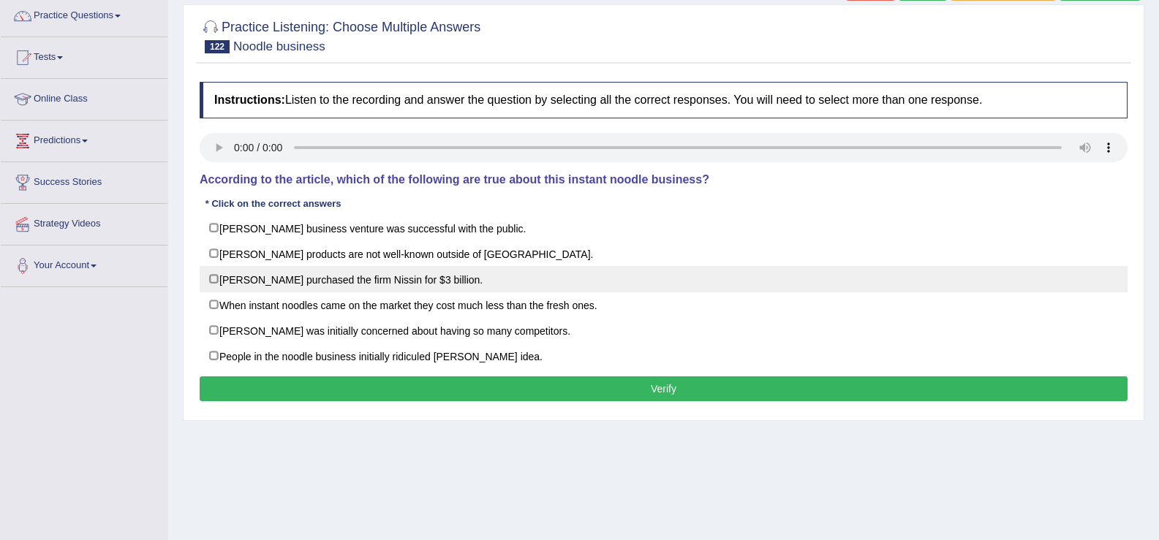
click at [208, 280] on label "[PERSON_NAME] purchased the firm Nissin for $3 billion." at bounding box center [664, 279] width 928 height 26
checkbox input "true"
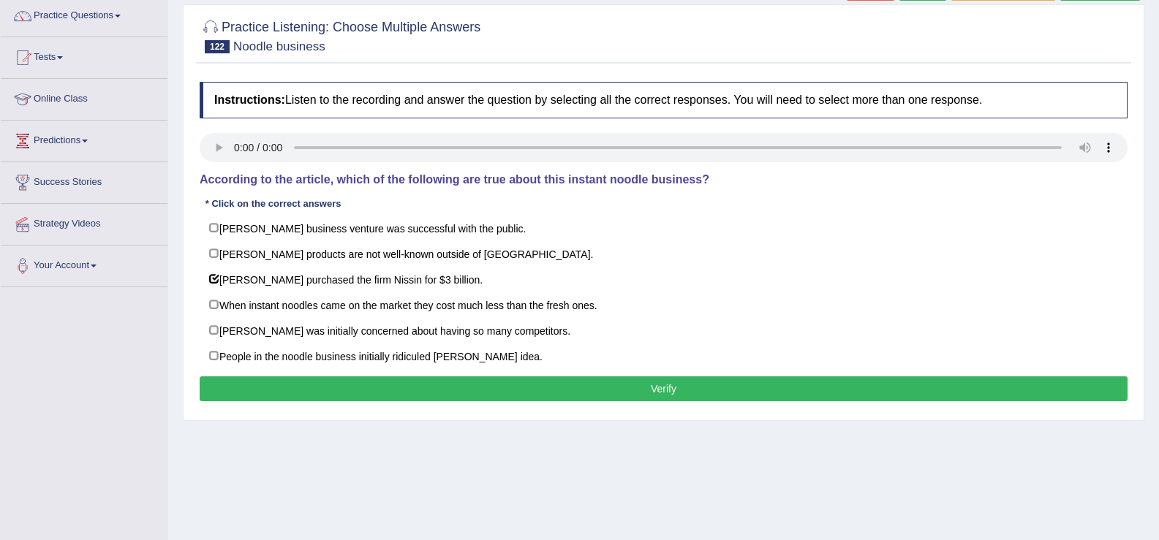
click at [308, 390] on button "Verify" at bounding box center [664, 388] width 928 height 25
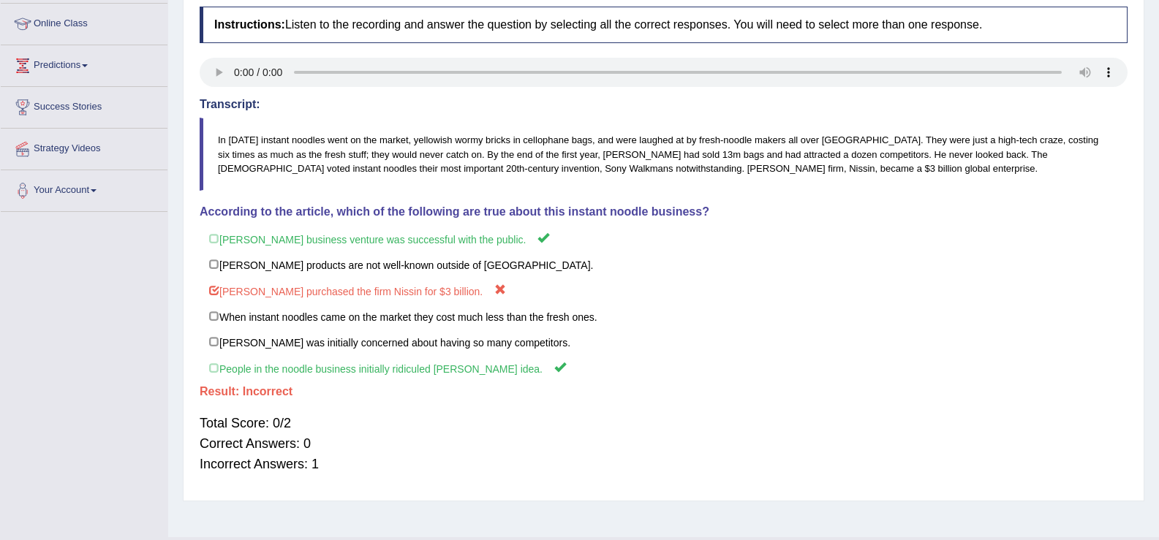
scroll to position [65, 0]
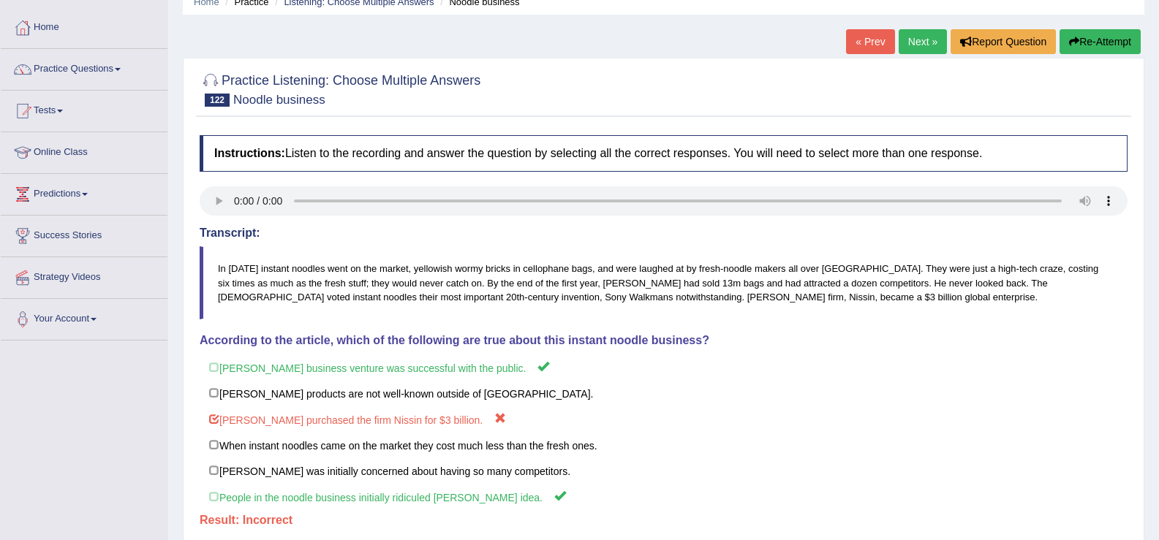
click at [910, 40] on link "Next »" at bounding box center [922, 41] width 48 height 25
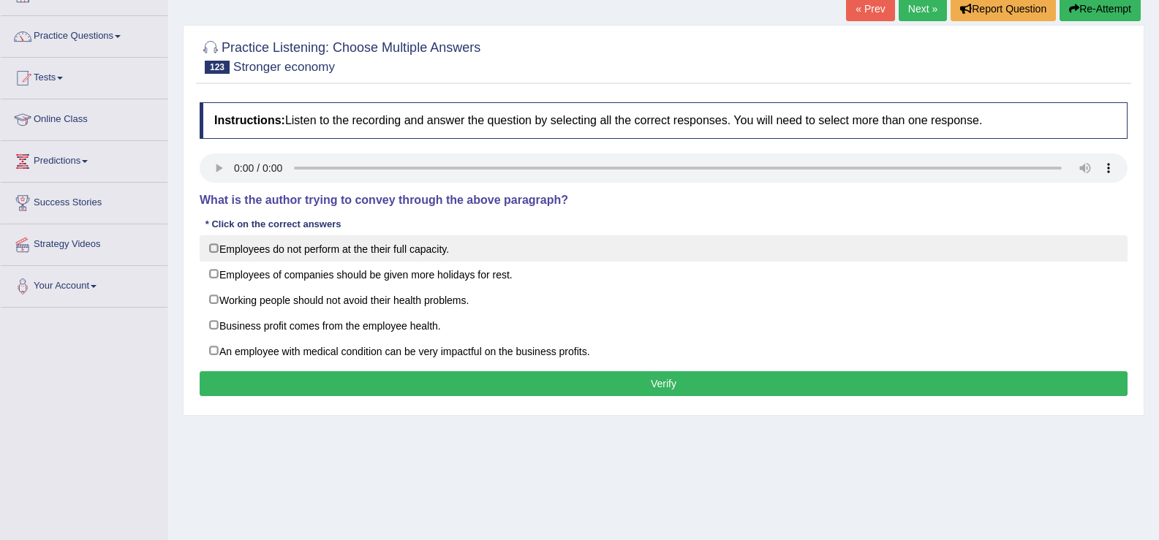
scroll to position [133, 0]
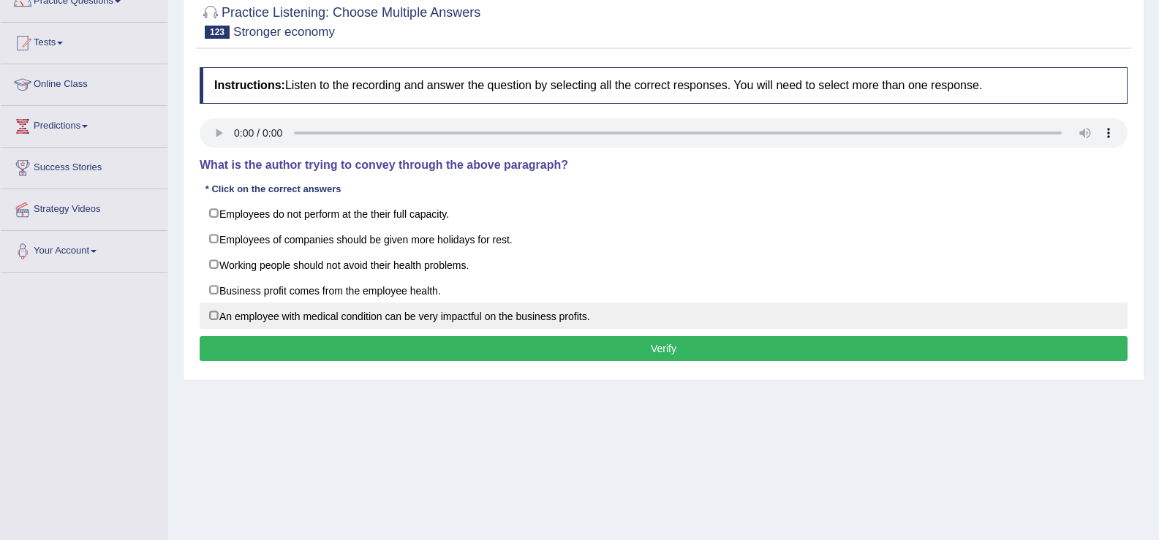
click at [214, 314] on label "An employee with medical condition can be very impactful on the business profit…" at bounding box center [664, 316] width 928 height 26
checkbox input "true"
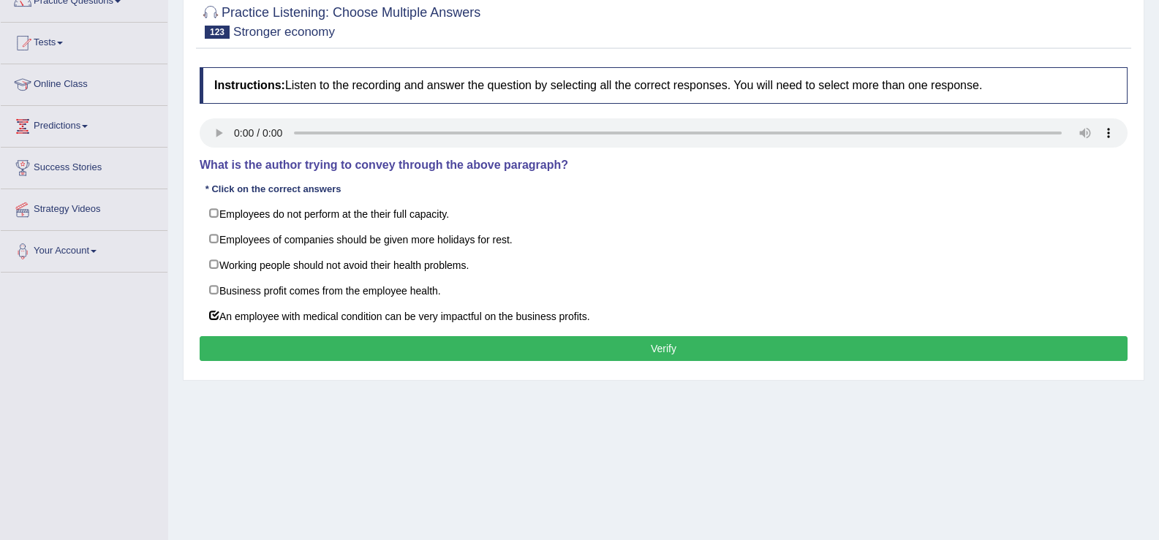
click at [246, 341] on button "Verify" at bounding box center [664, 348] width 928 height 25
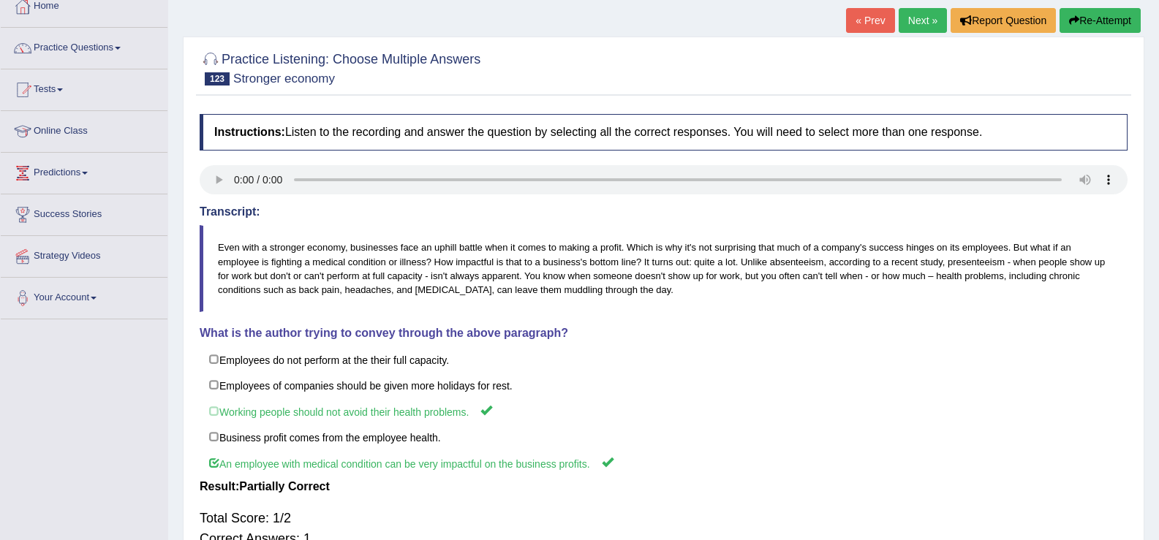
scroll to position [0, 0]
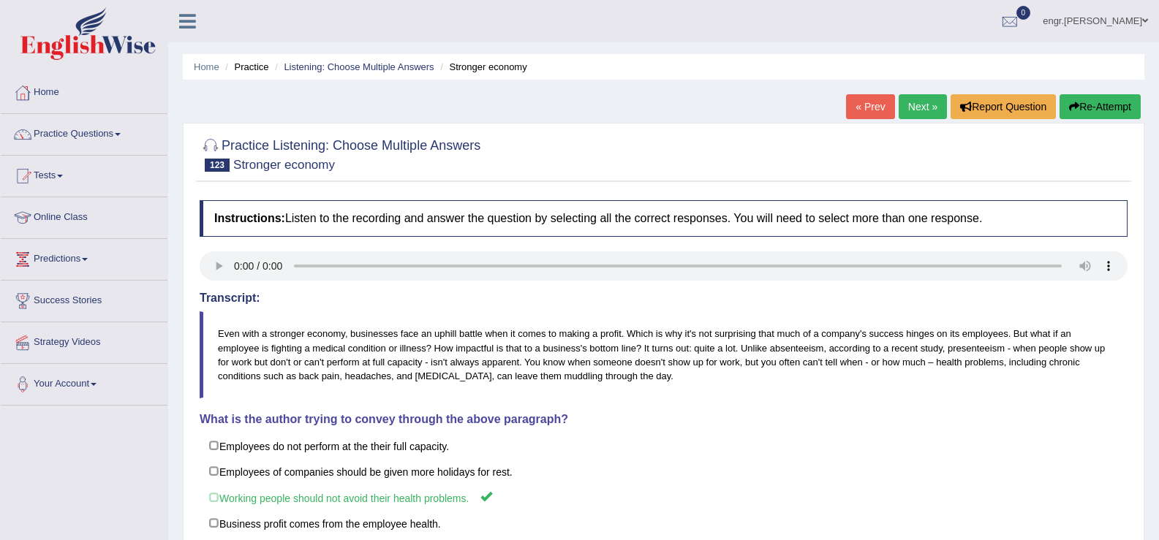
click at [909, 115] on link "Next »" at bounding box center [922, 106] width 48 height 25
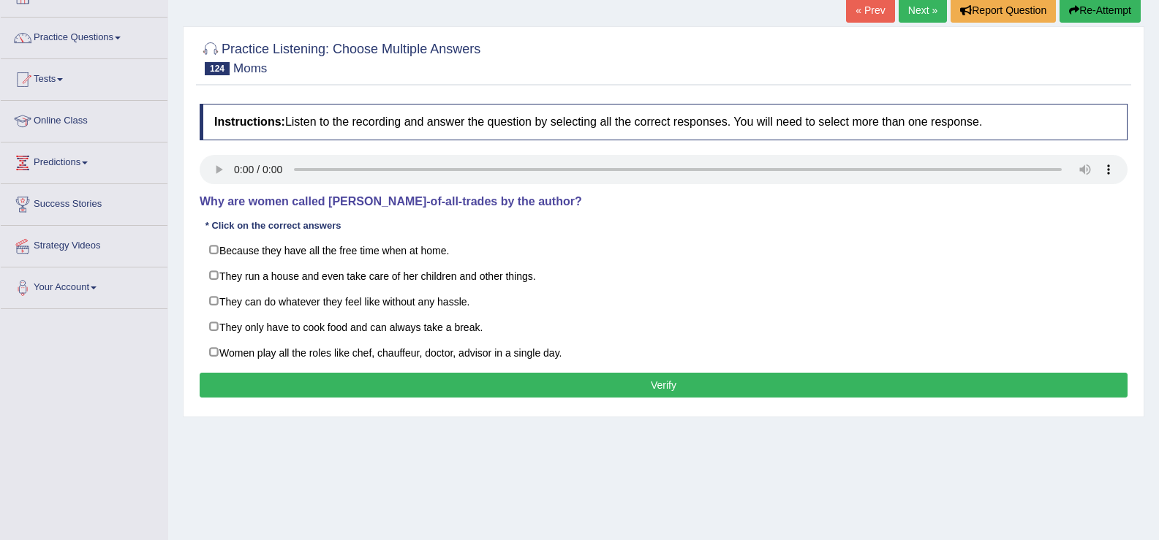
scroll to position [97, 0]
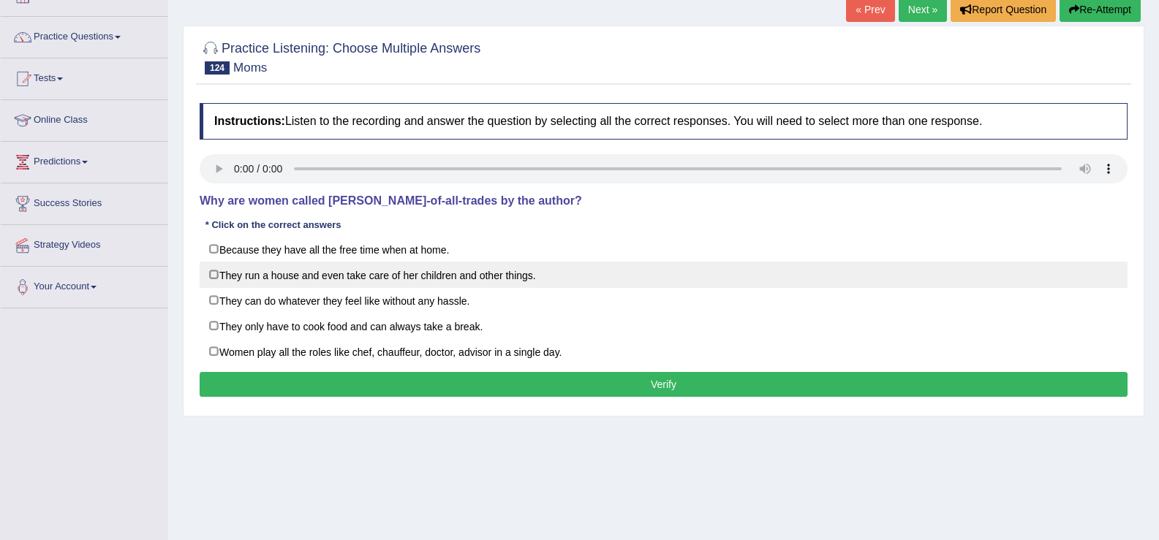
click at [211, 272] on label "They run a house and even take care of her children and other things." at bounding box center [664, 275] width 928 height 26
checkbox input "true"
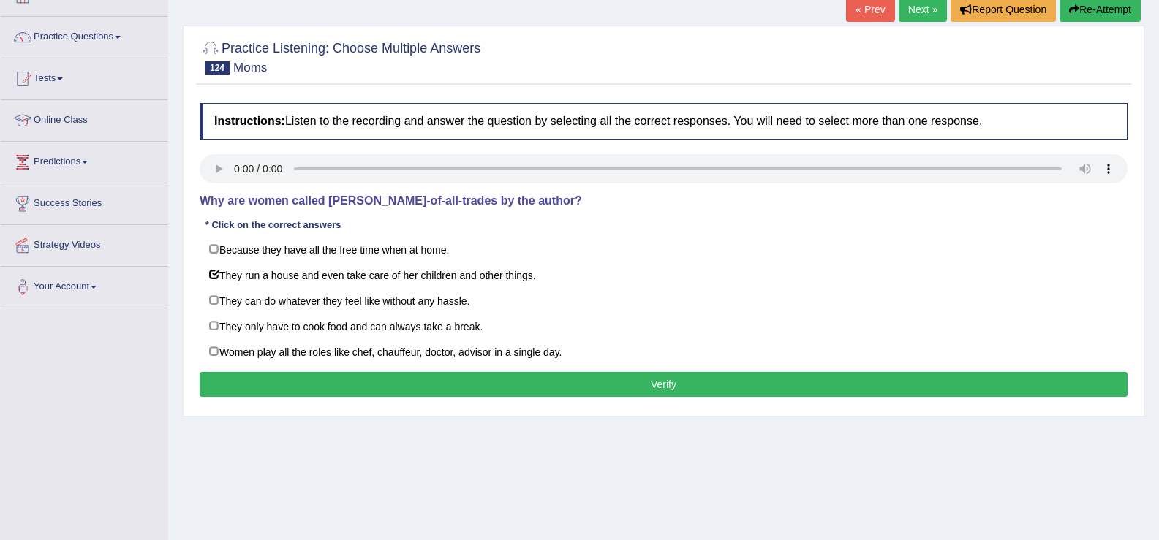
click at [270, 382] on button "Verify" at bounding box center [664, 384] width 928 height 25
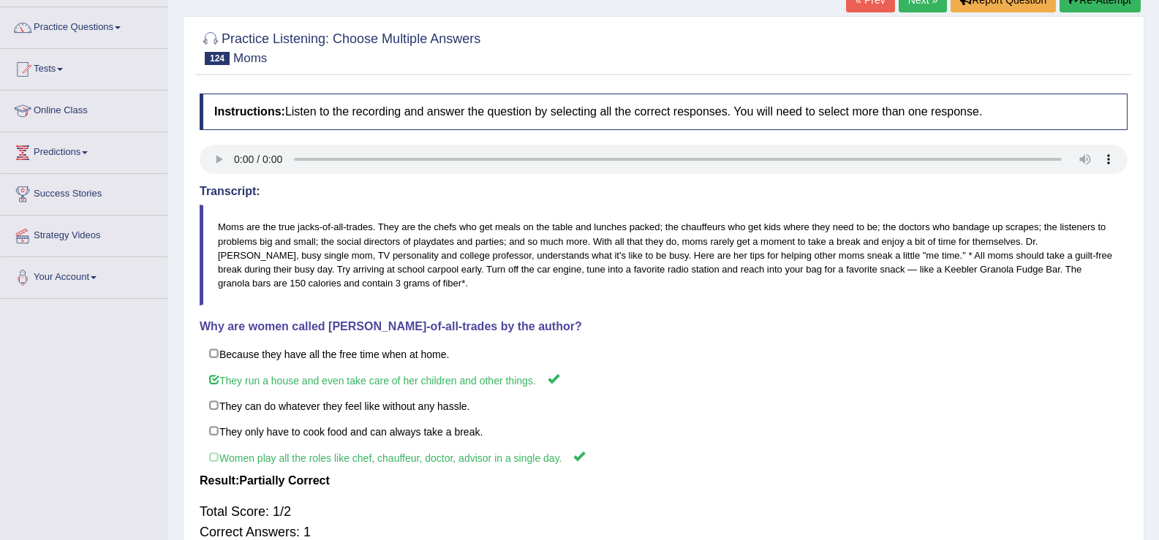
scroll to position [69, 0]
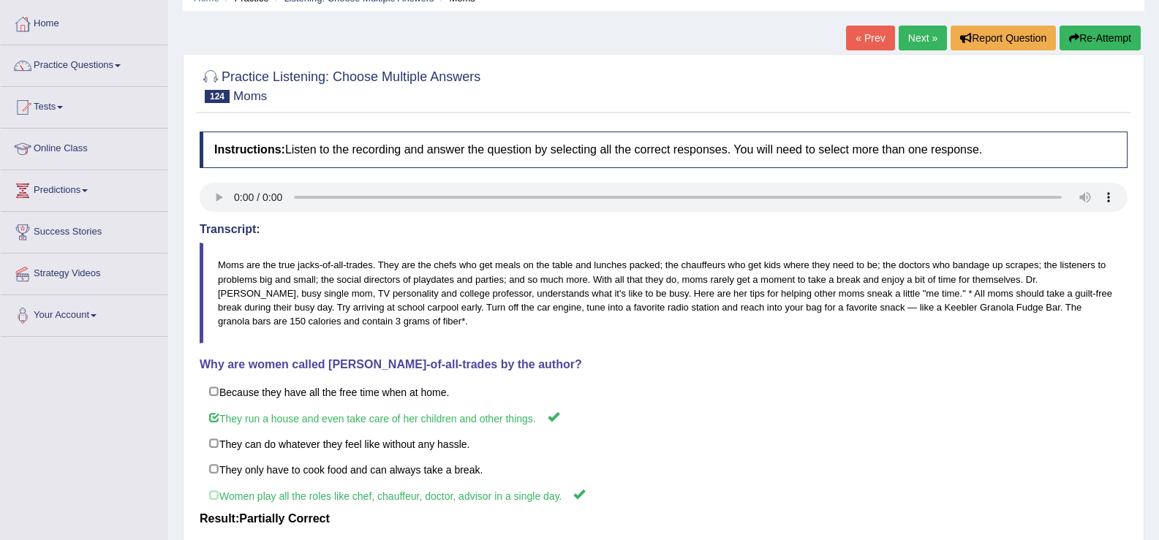
click at [924, 35] on link "Next »" at bounding box center [922, 38] width 48 height 25
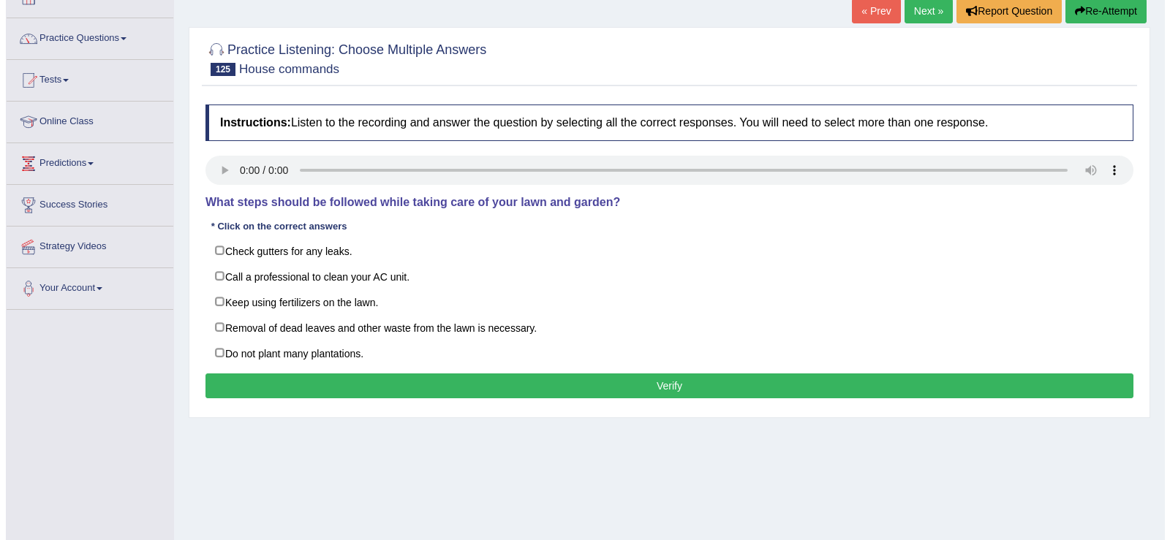
scroll to position [118, 0]
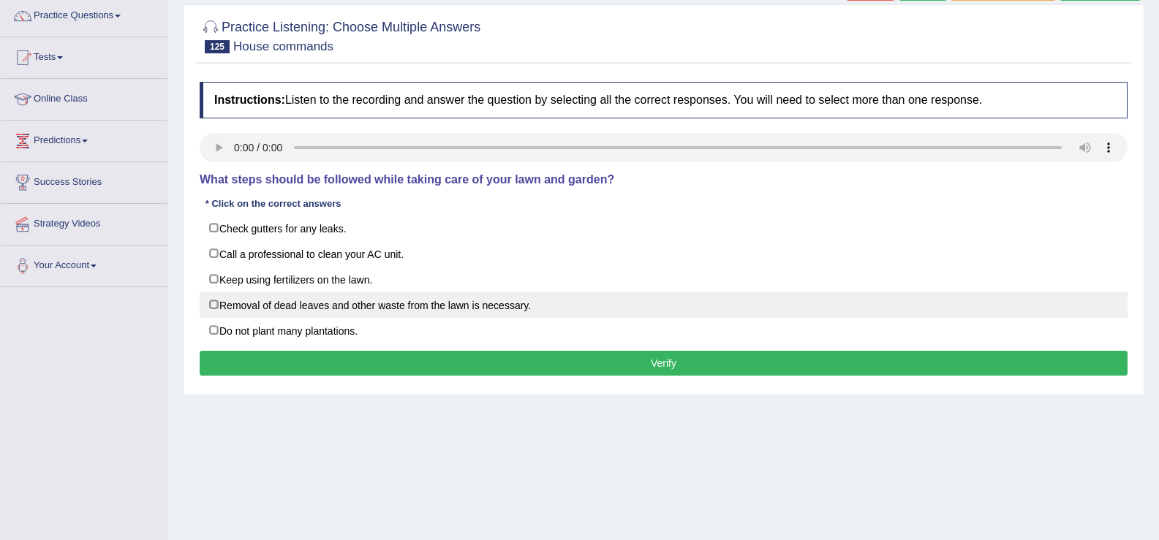
click at [213, 304] on label "Removal of dead leaves and other waste from the lawn is necessary." at bounding box center [664, 305] width 928 height 26
checkbox input "true"
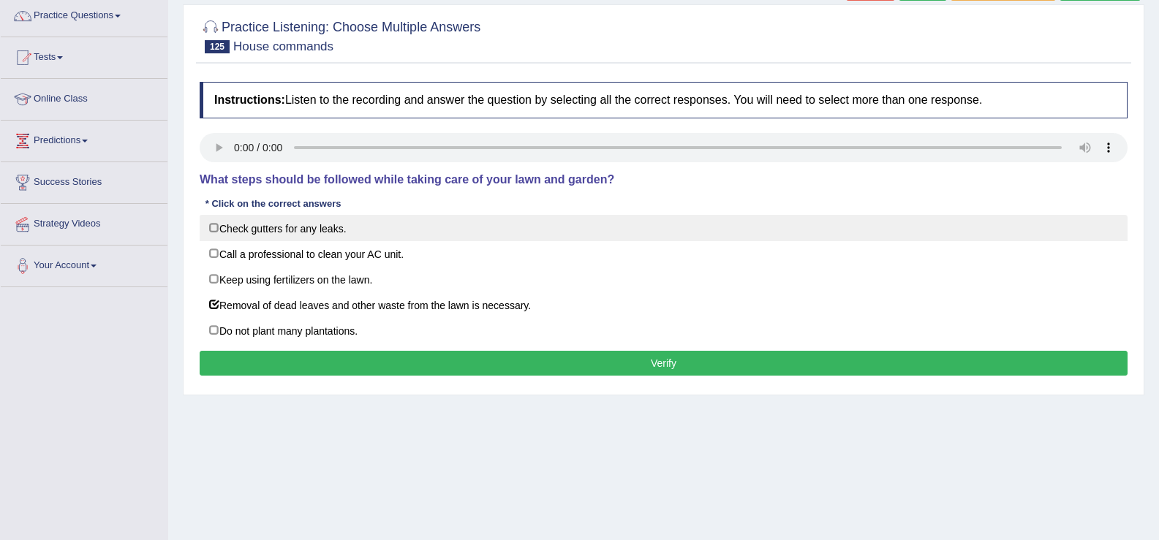
click at [213, 225] on label "Check gutters for any leaks." at bounding box center [664, 228] width 928 height 26
checkbox input "true"
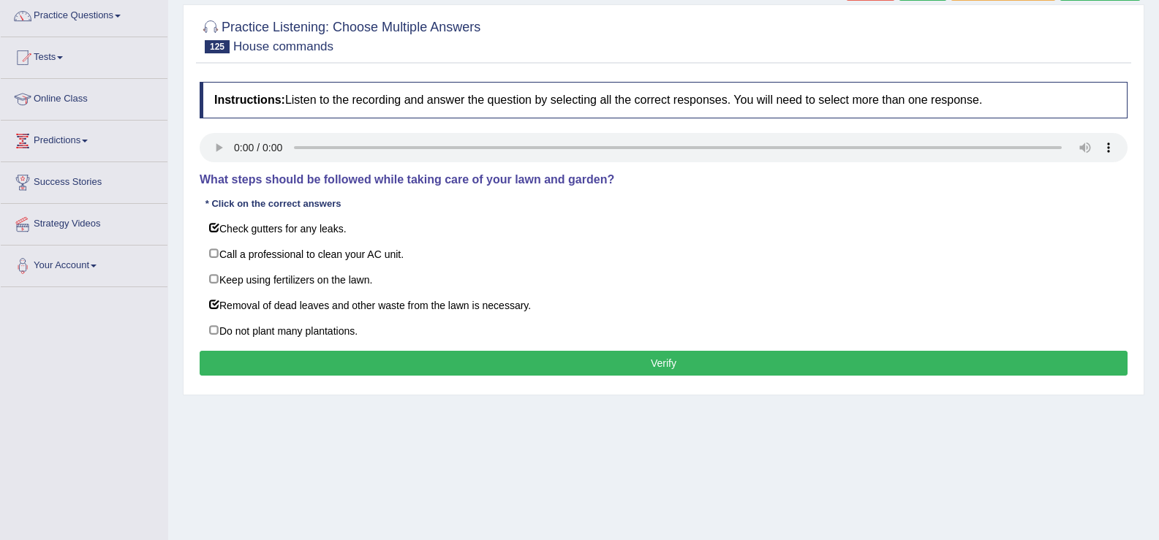
click at [357, 360] on button "Verify" at bounding box center [664, 363] width 928 height 25
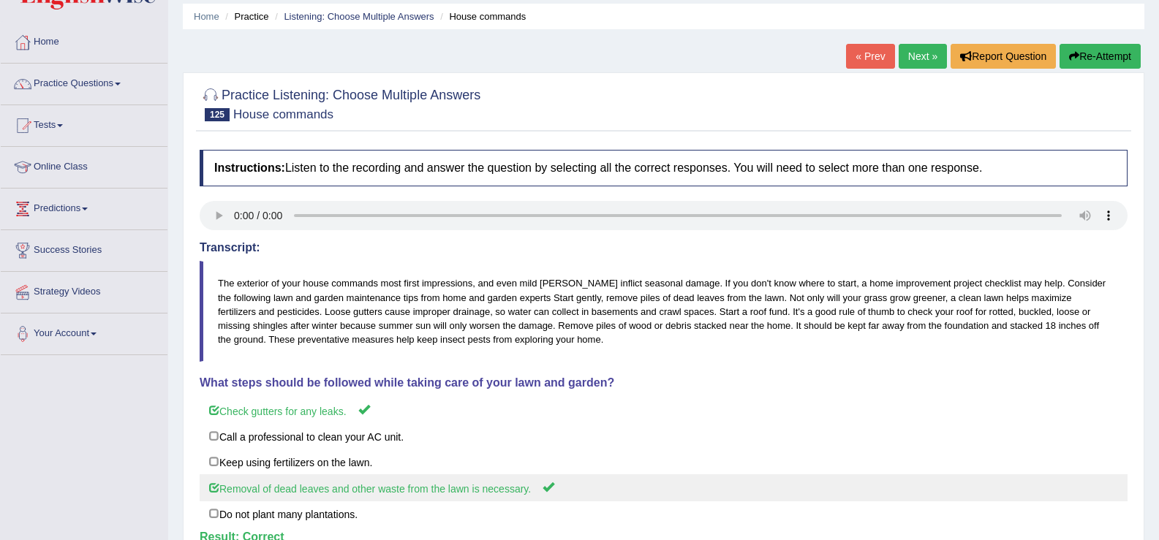
scroll to position [0, 0]
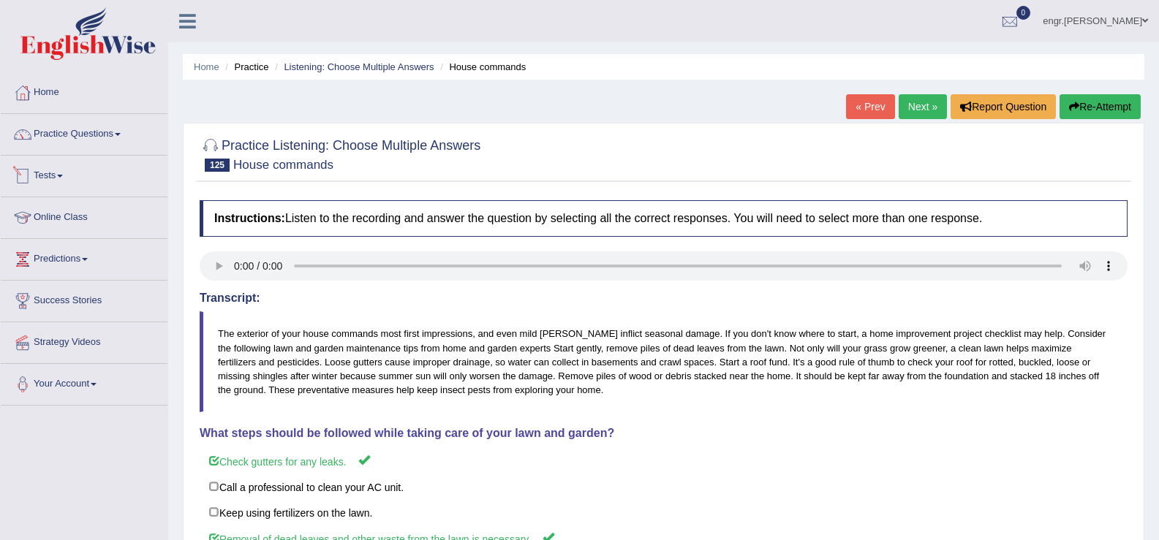
click at [95, 151] on li "Practice Questions Speaking Practice Read Aloud Repeat Sentence Describe Image …" at bounding box center [84, 135] width 167 height 42
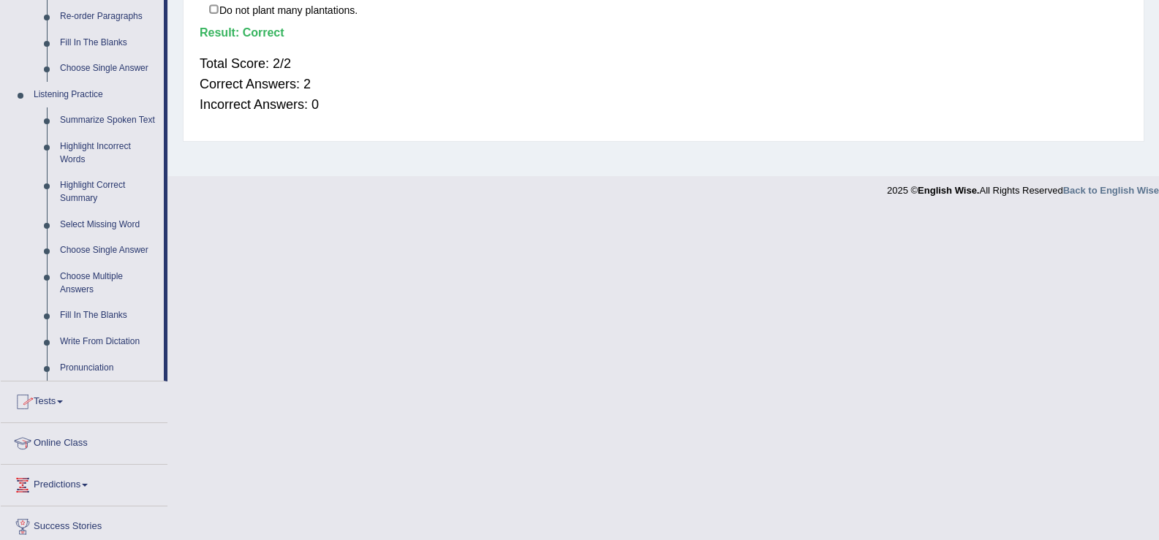
scroll to position [567, 0]
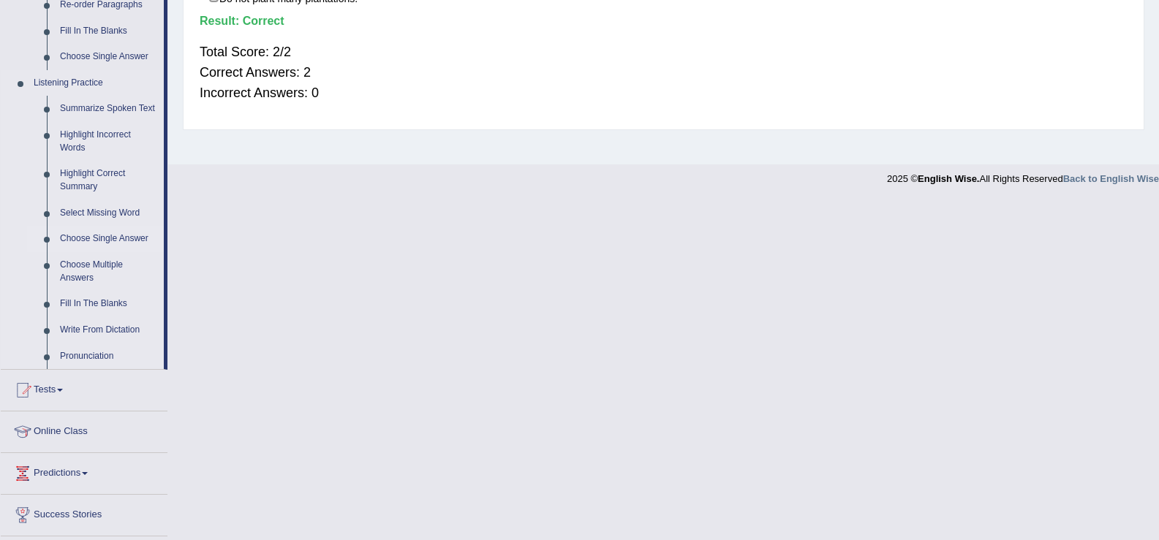
click at [110, 239] on link "Choose Single Answer" at bounding box center [108, 239] width 110 height 26
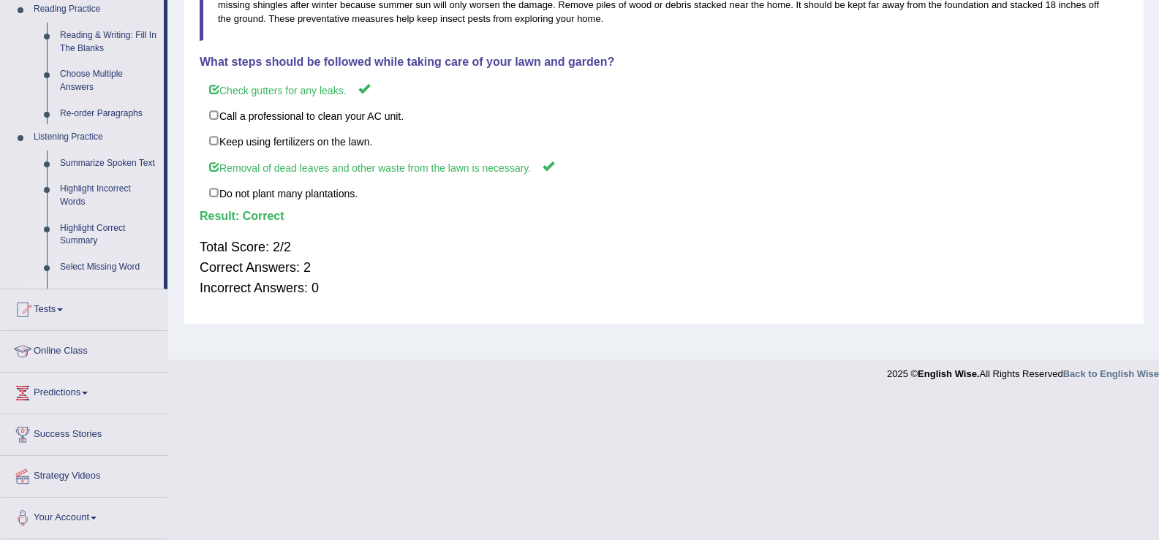
scroll to position [227, 0]
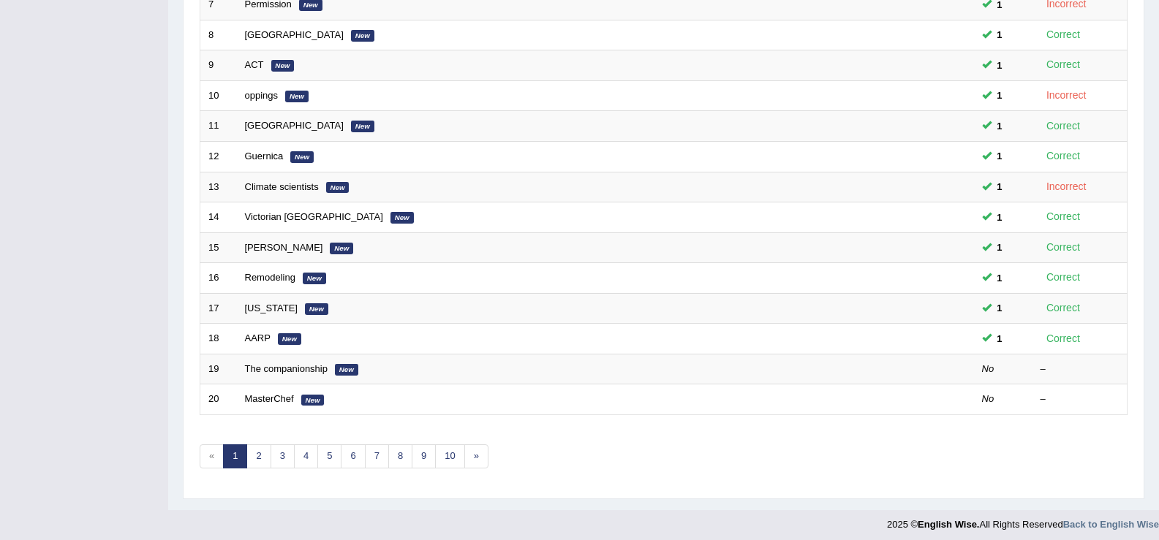
scroll to position [428, 0]
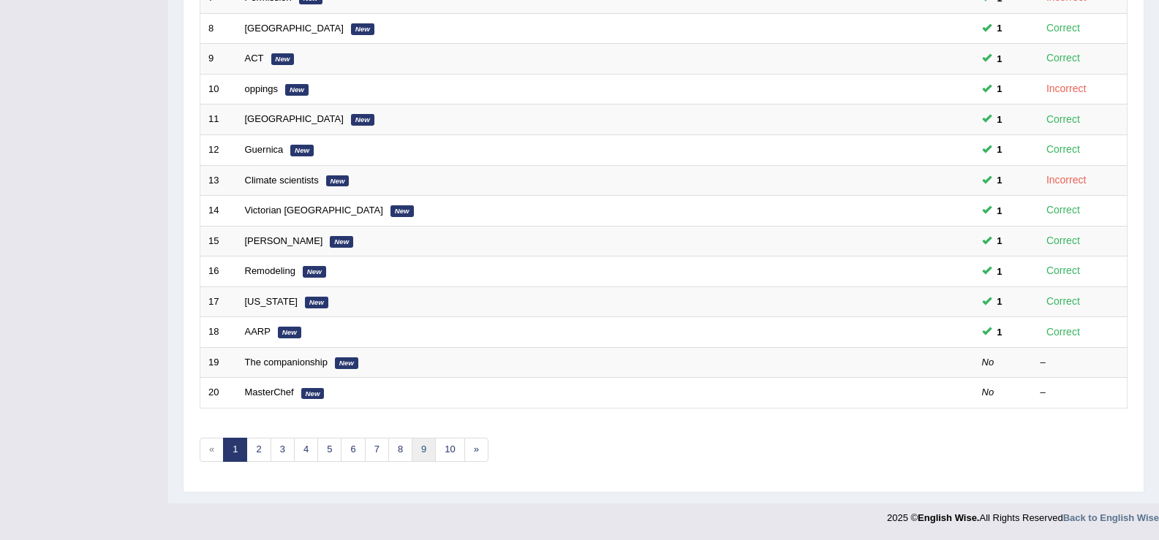
click at [417, 450] on link "9" at bounding box center [424, 450] width 24 height 24
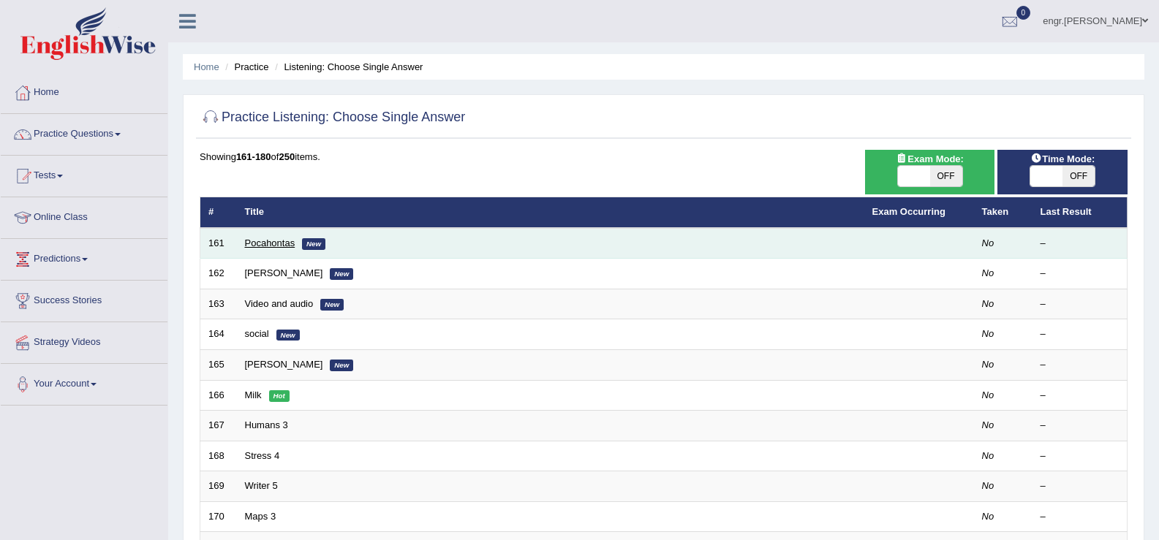
click at [267, 243] on link "Pocahontas" at bounding box center [270, 243] width 50 height 11
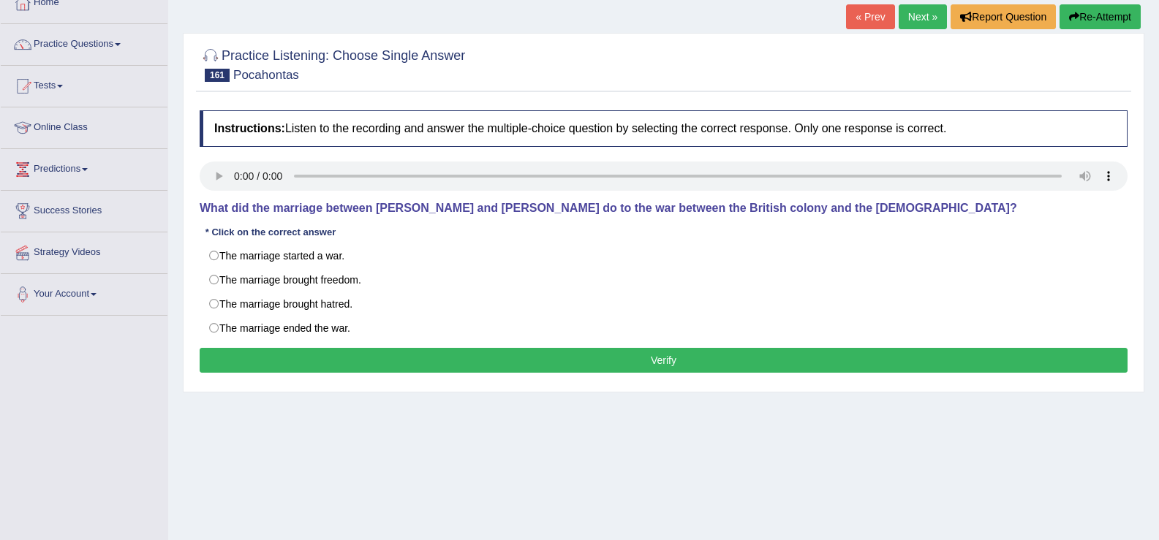
scroll to position [107, 0]
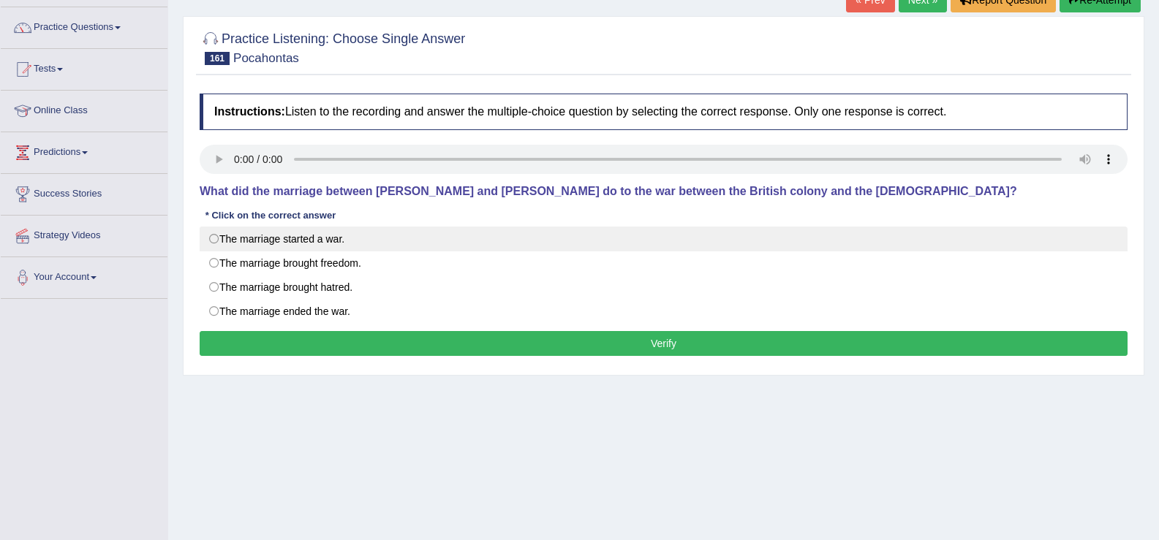
click at [281, 241] on label "The marriage started a war." at bounding box center [664, 239] width 928 height 25
radio input "true"
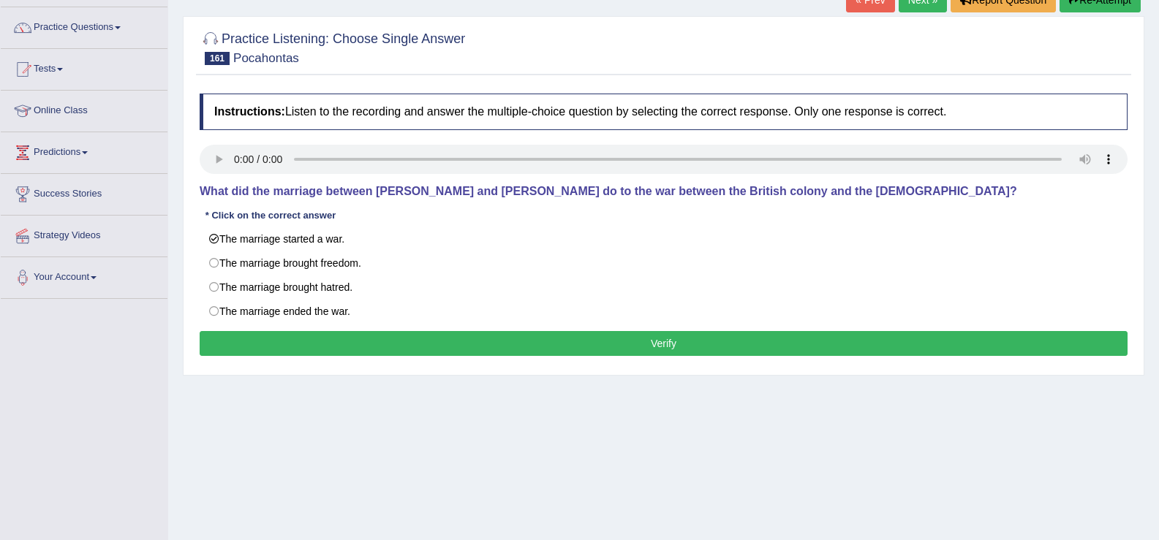
click at [421, 346] on button "Verify" at bounding box center [664, 343] width 928 height 25
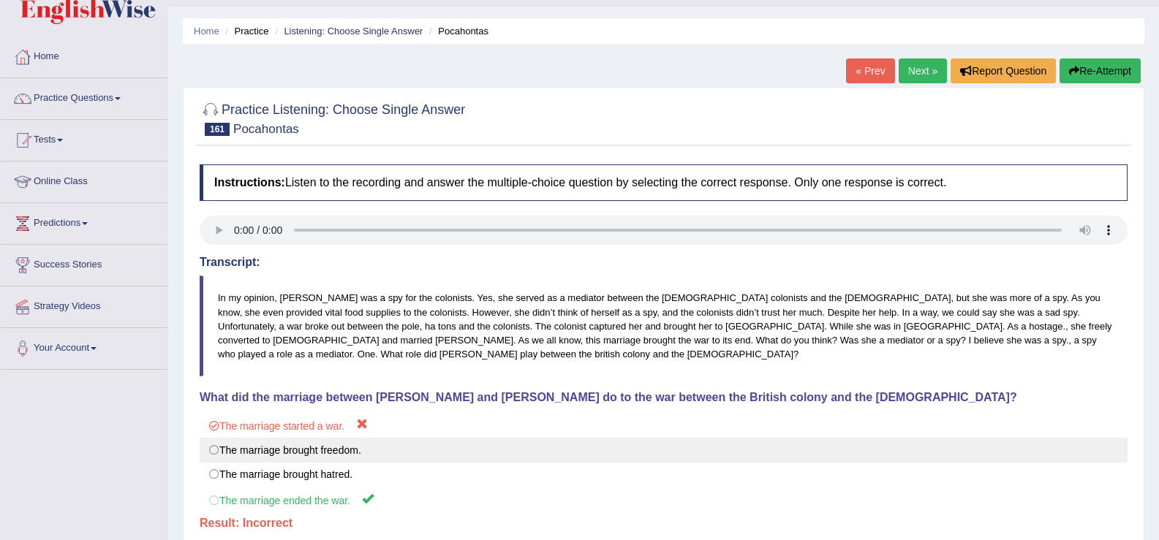
scroll to position [0, 0]
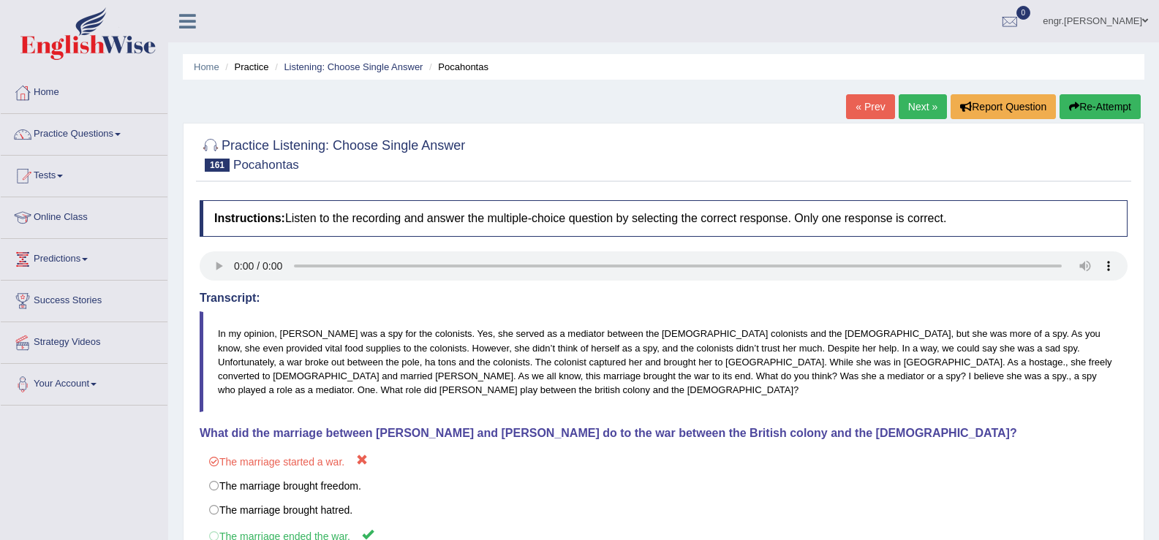
click at [928, 112] on link "Next »" at bounding box center [922, 106] width 48 height 25
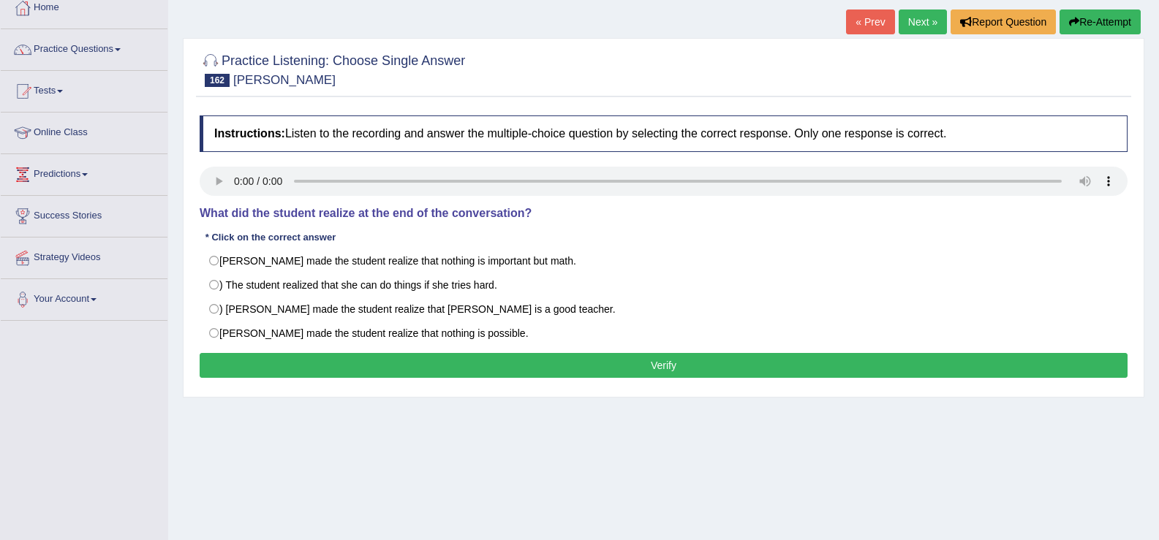
scroll to position [132, 0]
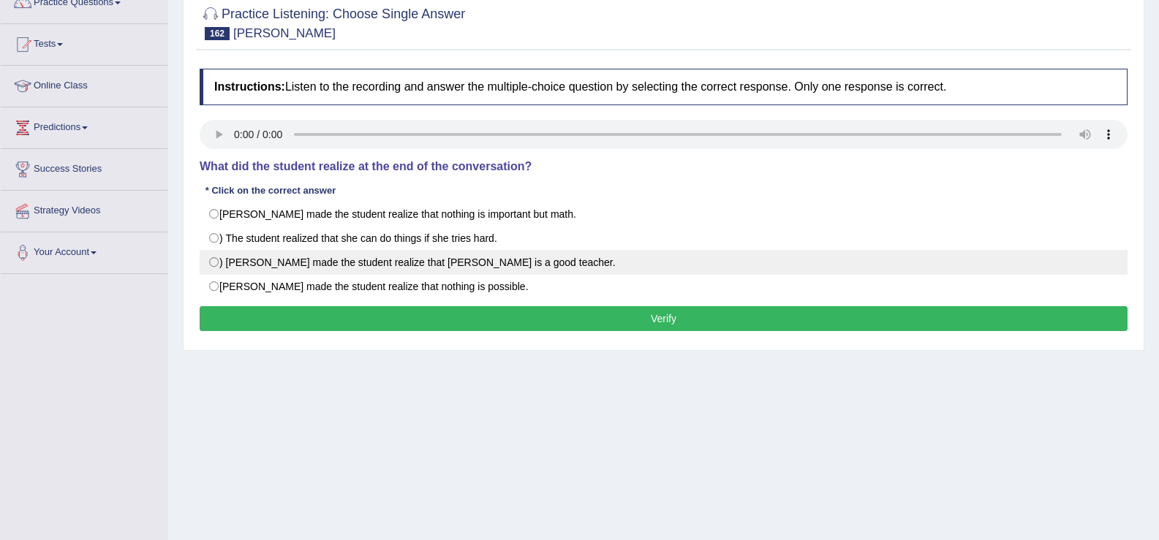
click at [216, 263] on label ") [PERSON_NAME] made the student realize that [PERSON_NAME] is a good teacher." at bounding box center [664, 262] width 928 height 25
radio input "true"
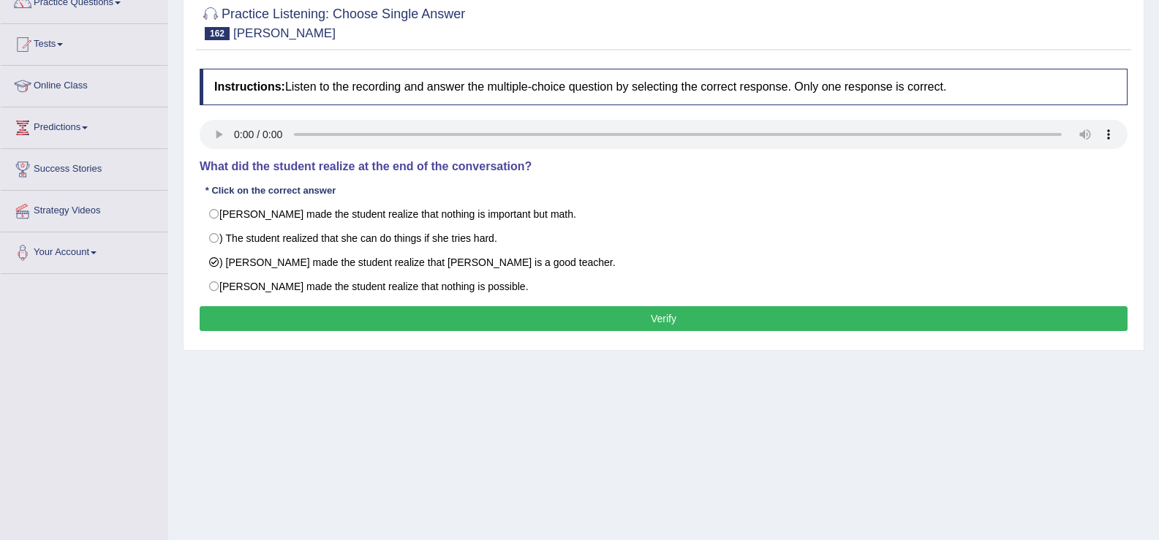
click at [265, 309] on button "Verify" at bounding box center [664, 318] width 928 height 25
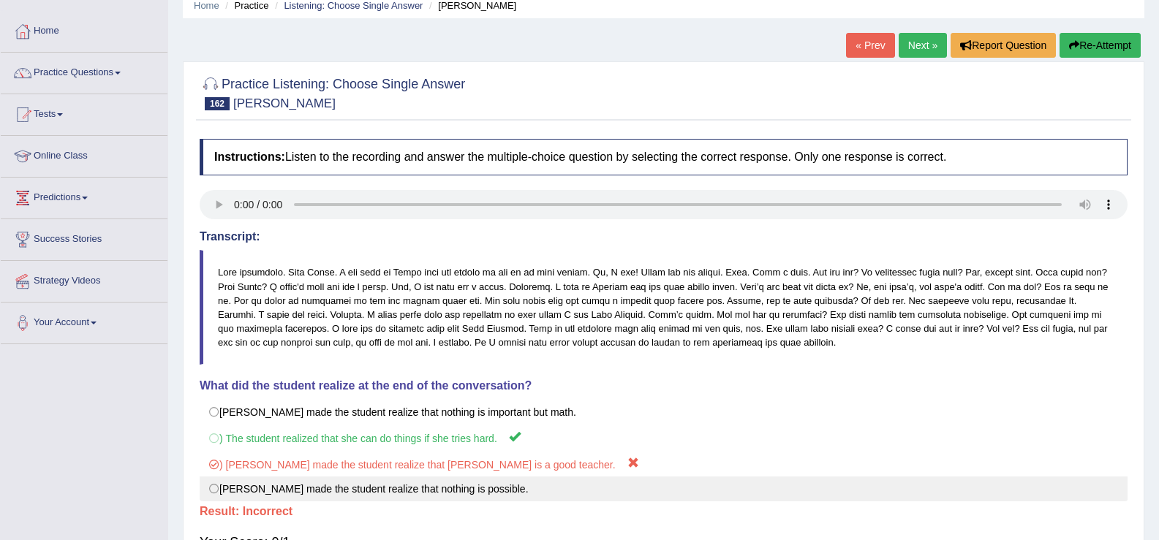
scroll to position [60, 0]
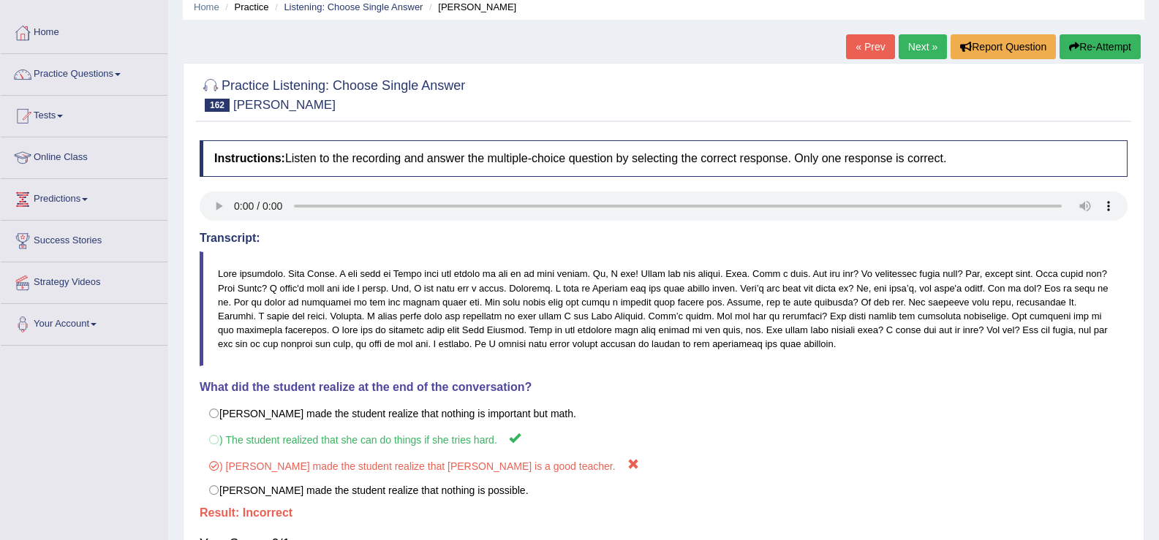
click at [913, 55] on link "Next »" at bounding box center [922, 46] width 48 height 25
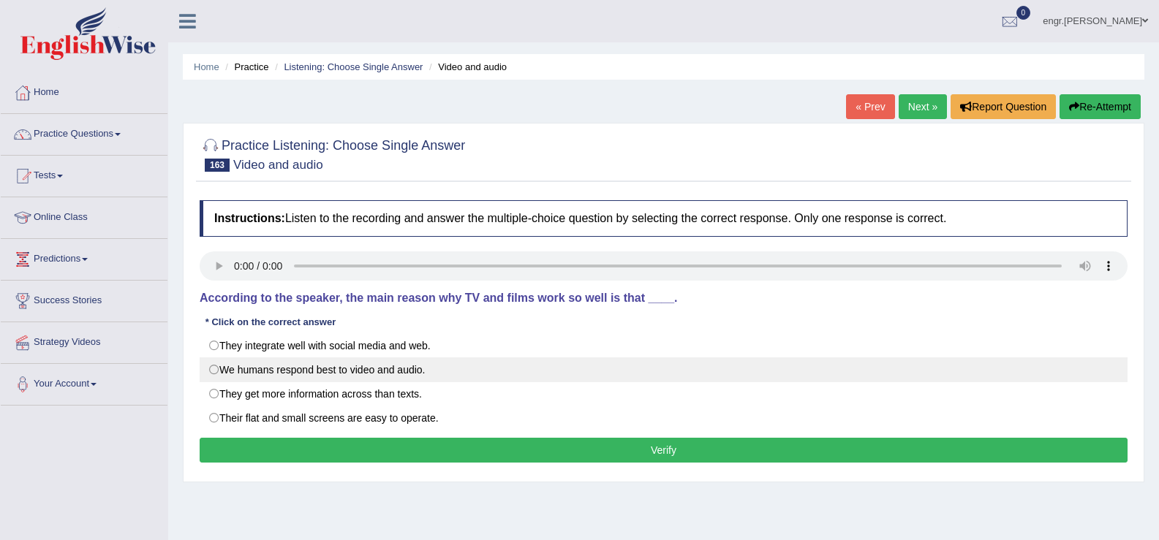
click at [210, 366] on label "We humans respond best to video and audio." at bounding box center [664, 369] width 928 height 25
radio input "true"
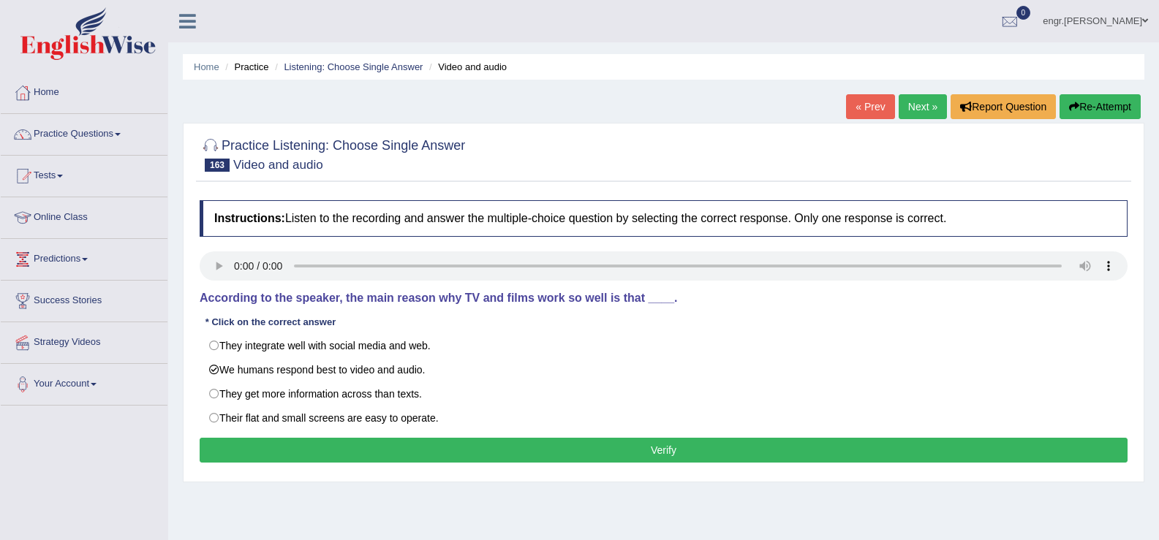
click at [313, 456] on button "Verify" at bounding box center [664, 450] width 928 height 25
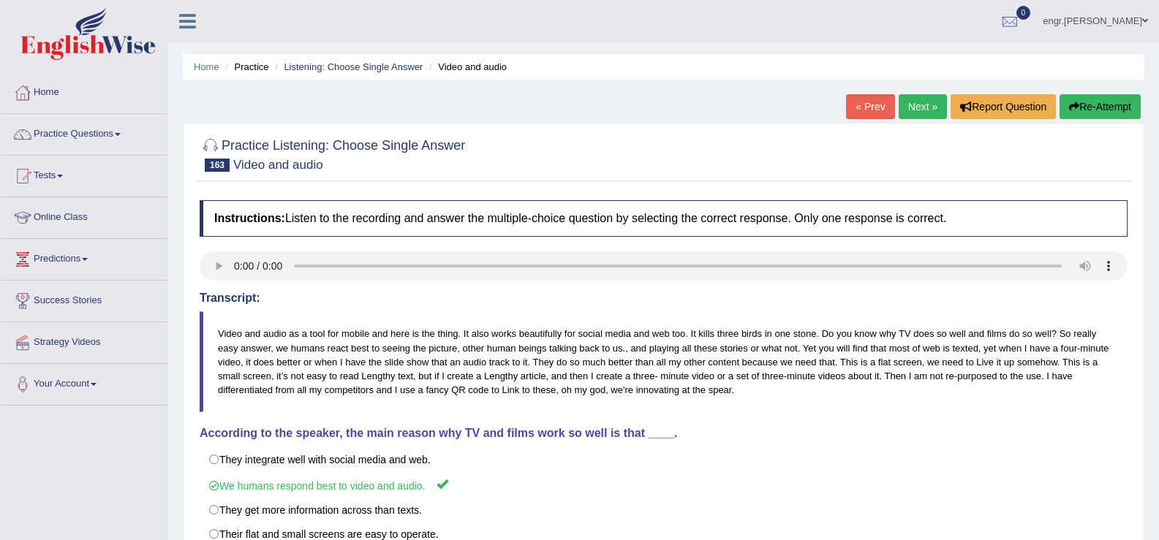
click at [914, 103] on link "Next »" at bounding box center [922, 106] width 48 height 25
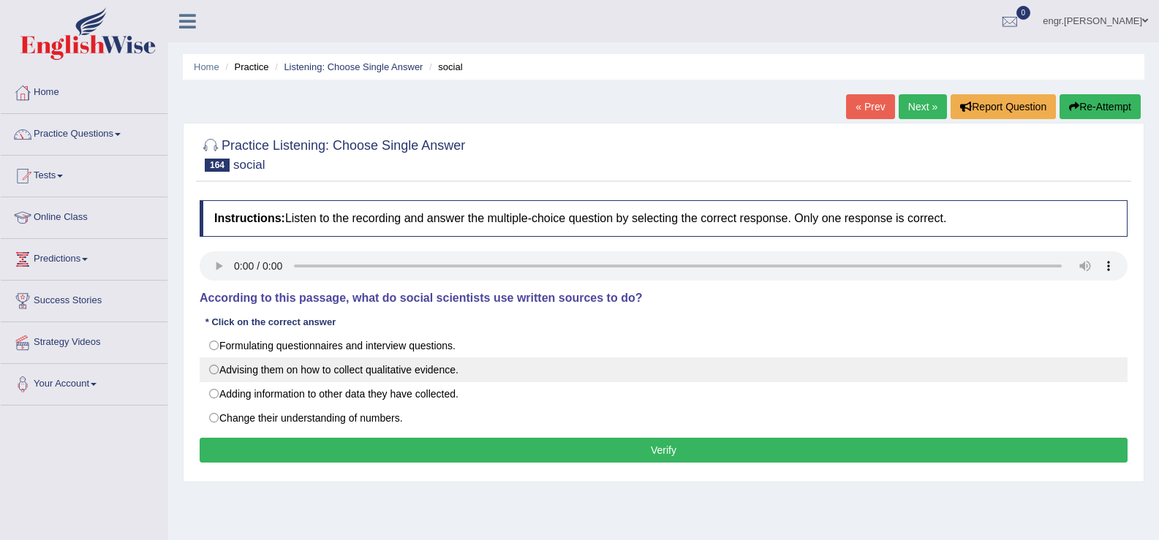
click at [385, 374] on label "Advising them on how to collect qualitative evidence." at bounding box center [664, 369] width 928 height 25
radio input "true"
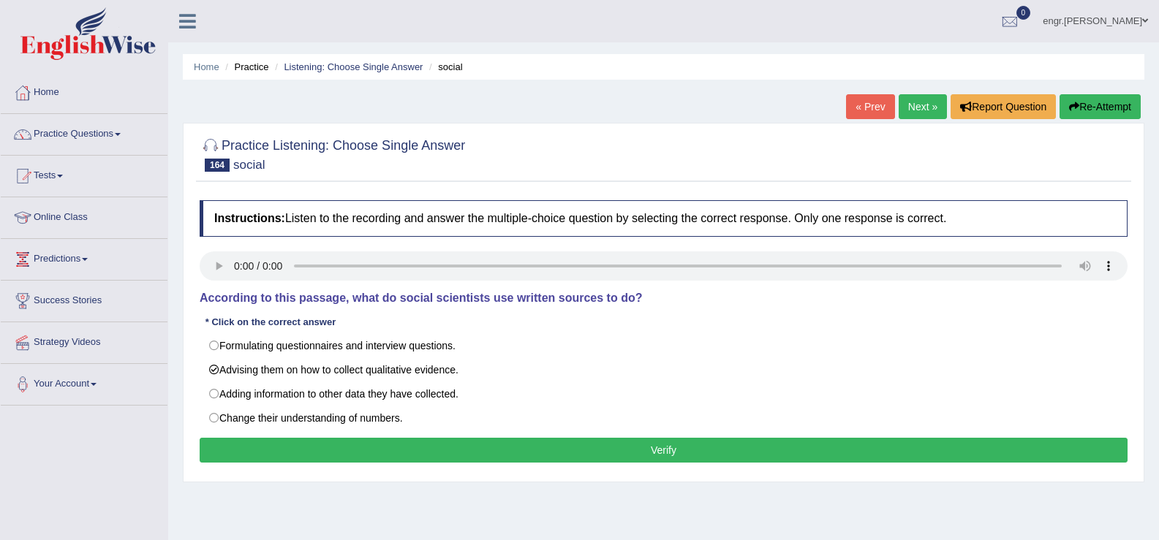
click at [432, 442] on button "Verify" at bounding box center [664, 450] width 928 height 25
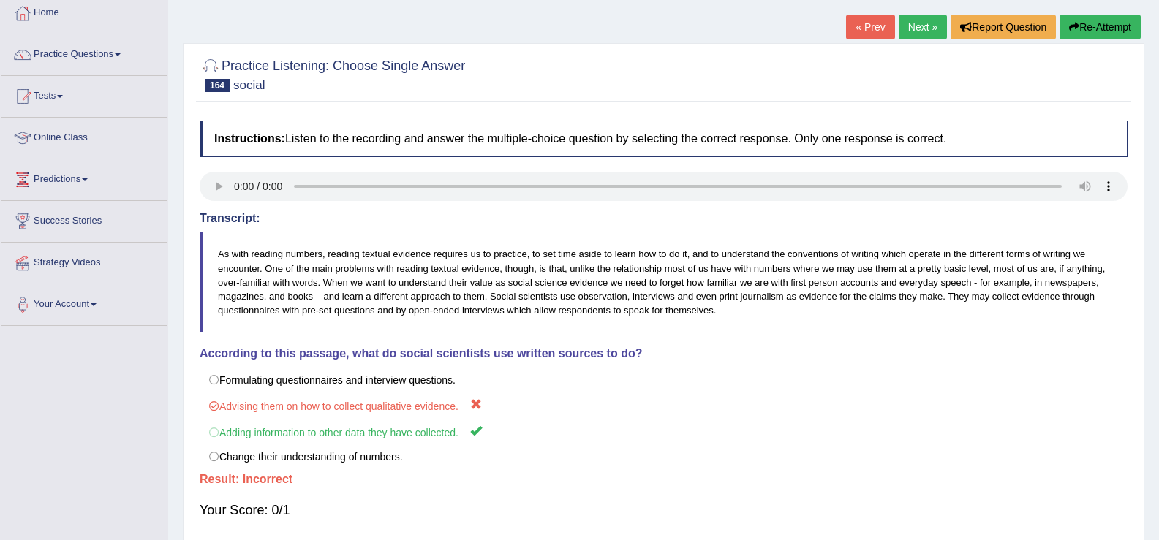
scroll to position [77, 0]
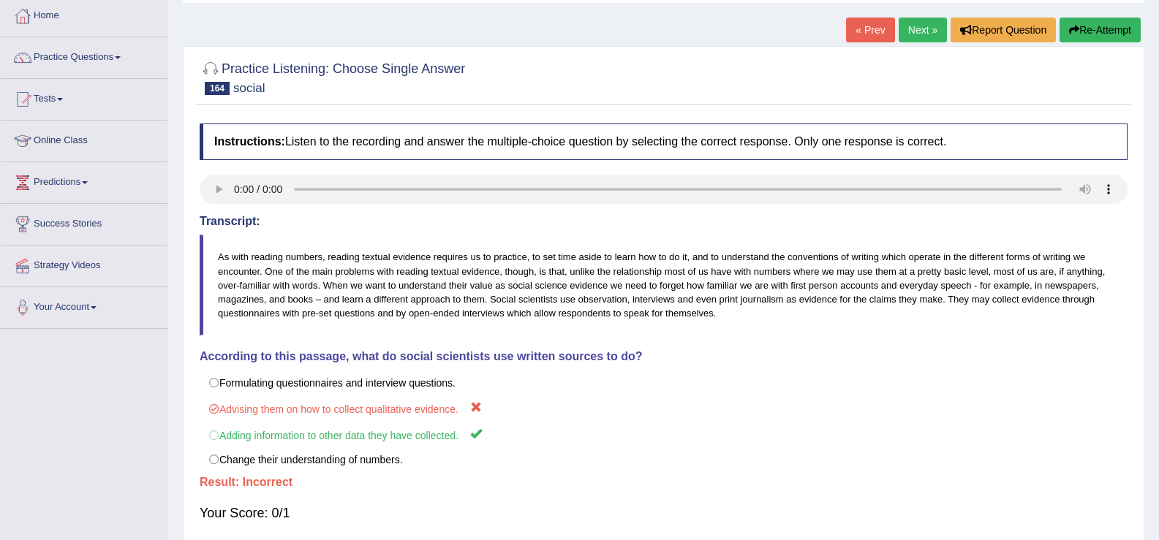
click at [912, 23] on link "Next »" at bounding box center [922, 30] width 48 height 25
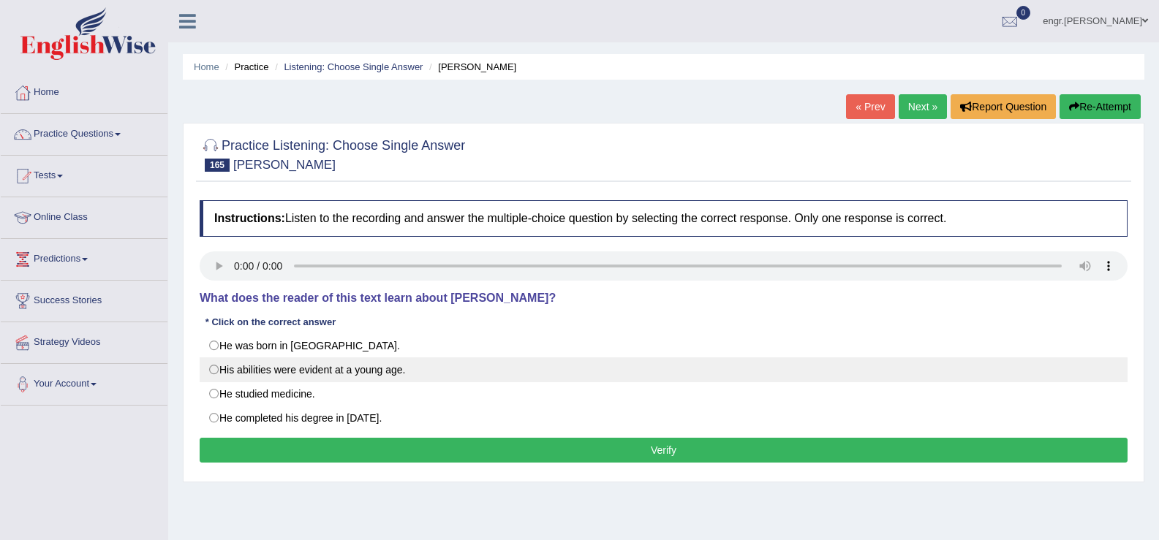
click at [210, 366] on label "His abilities were evident at a young age." at bounding box center [664, 369] width 928 height 25
radio input "true"
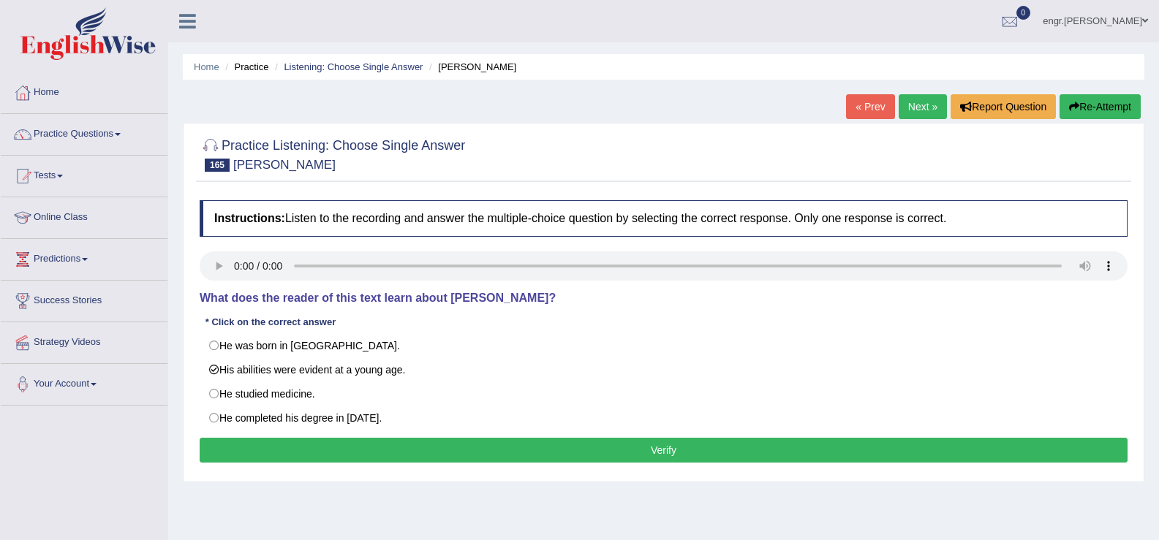
click at [279, 444] on button "Verify" at bounding box center [664, 450] width 928 height 25
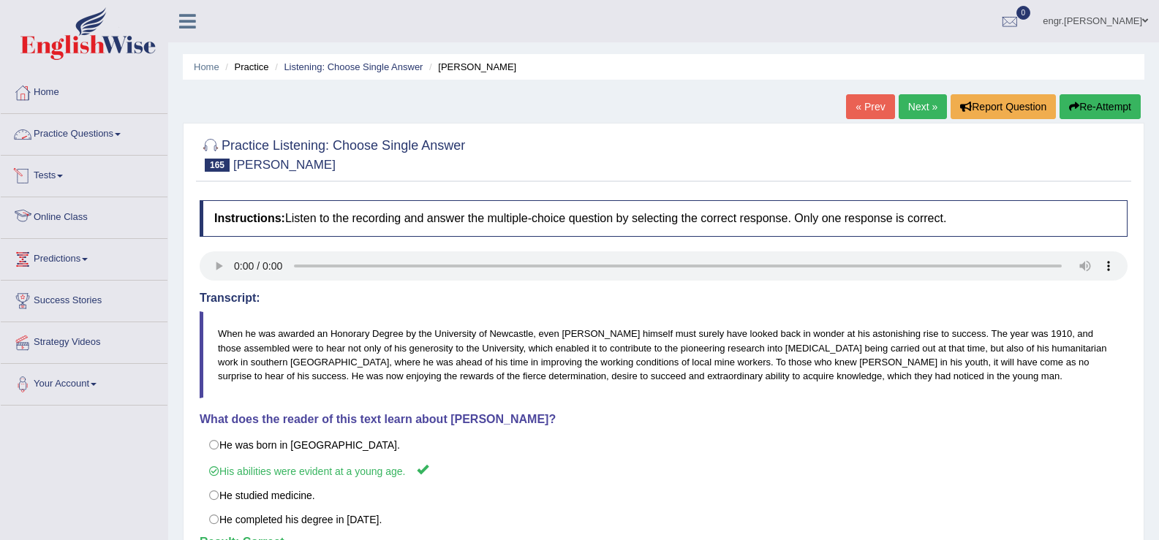
click at [122, 143] on link "Practice Questions" at bounding box center [84, 132] width 167 height 37
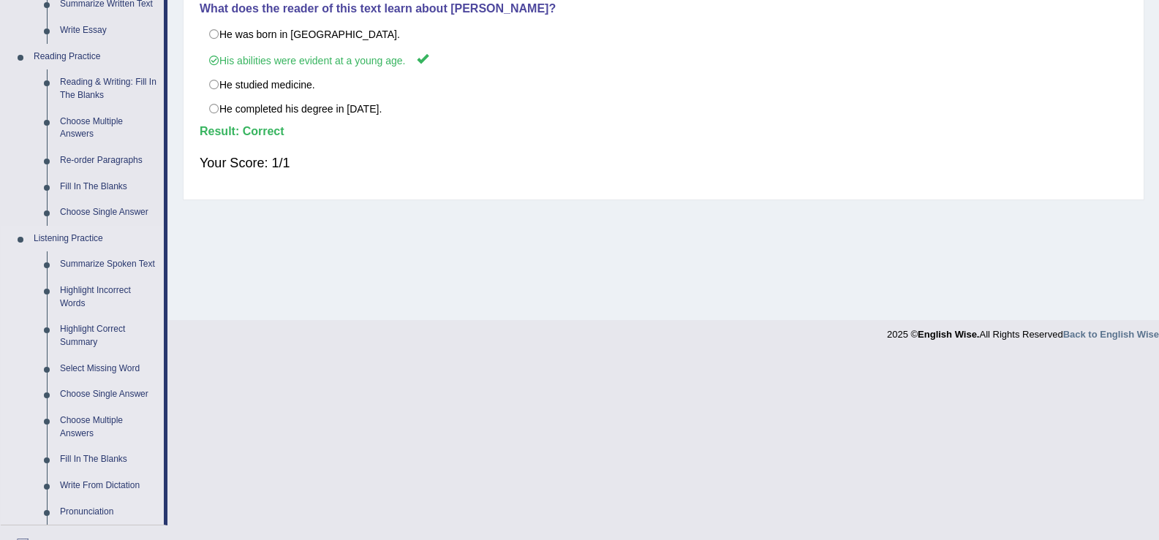
scroll to position [449, 0]
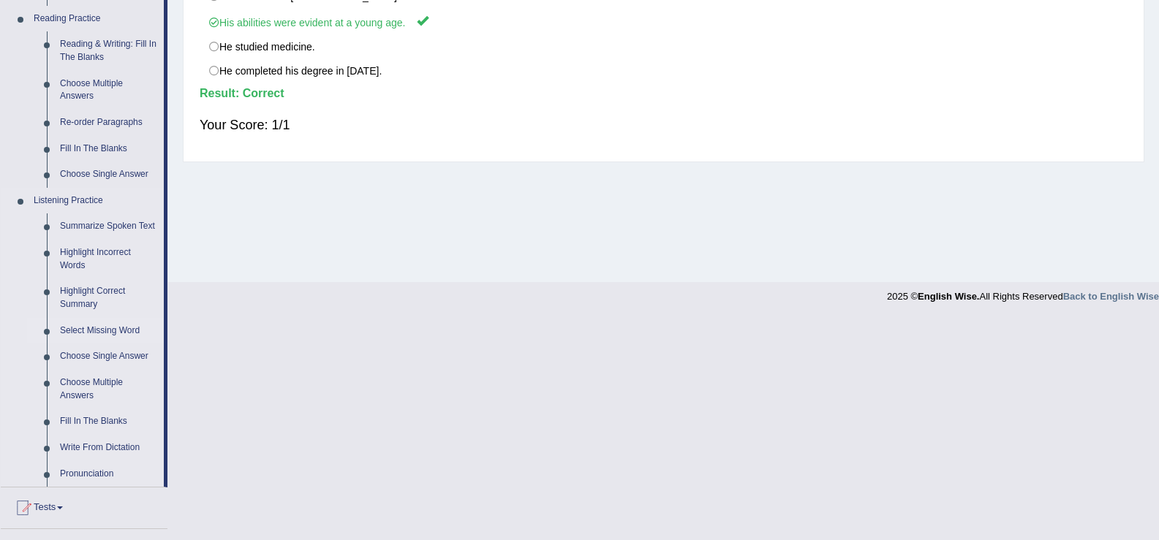
click at [105, 330] on link "Select Missing Word" at bounding box center [108, 331] width 110 height 26
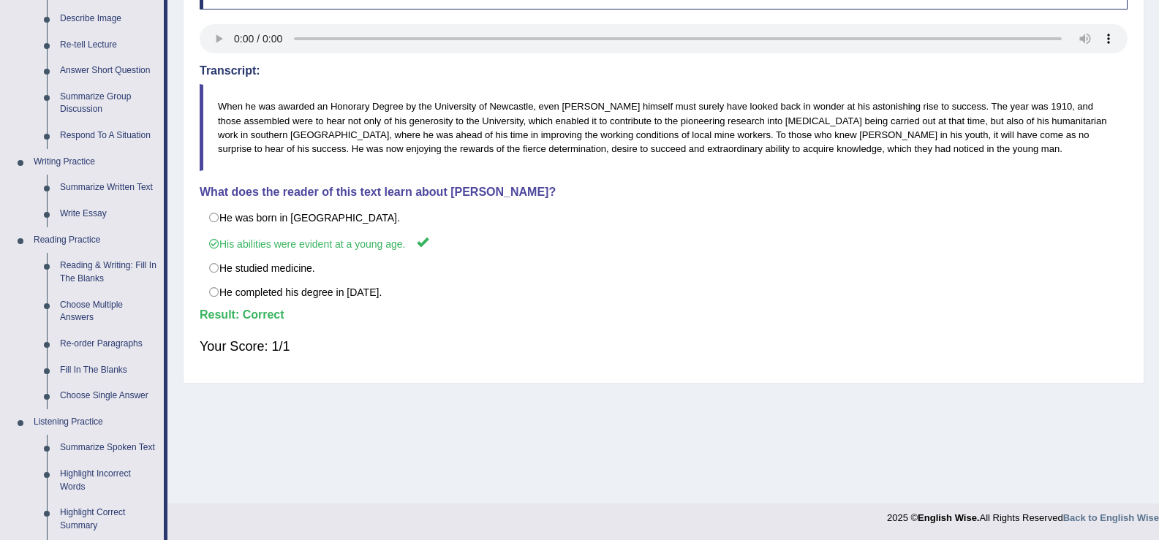
scroll to position [637, 0]
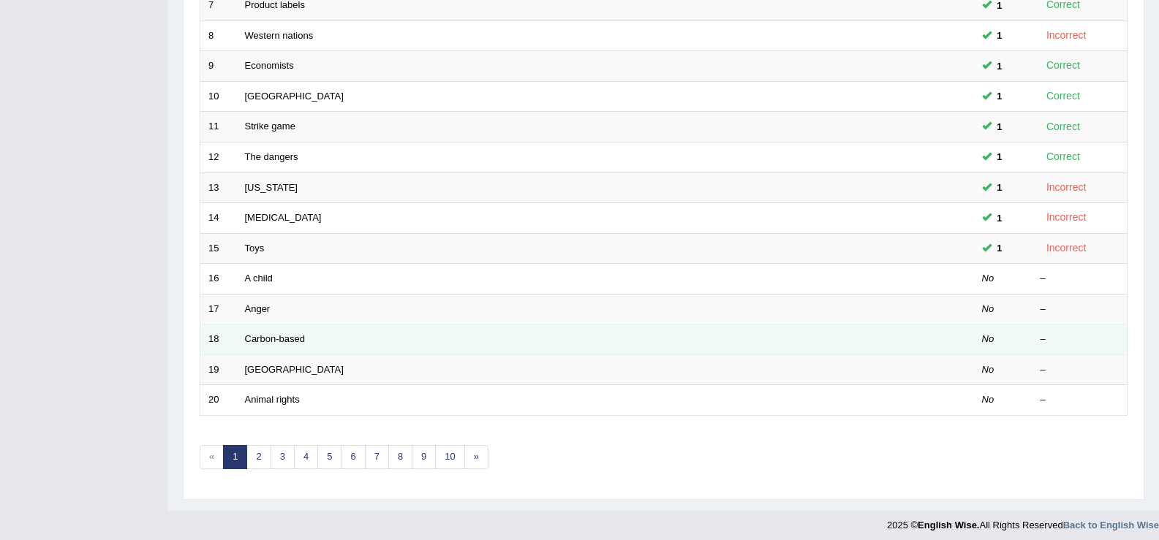
scroll to position [428, 0]
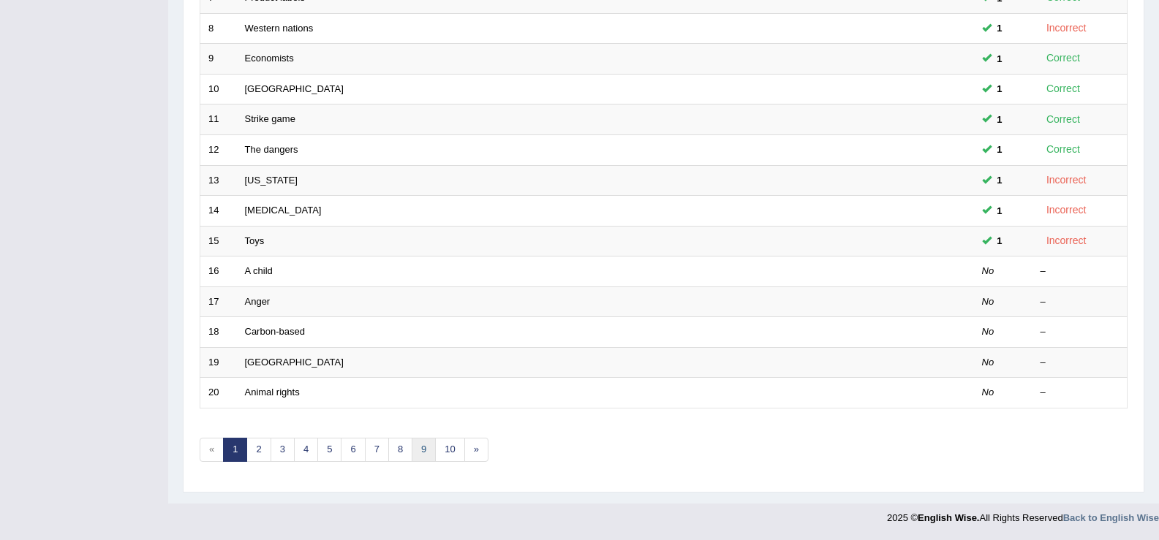
click at [430, 446] on link "9" at bounding box center [424, 450] width 24 height 24
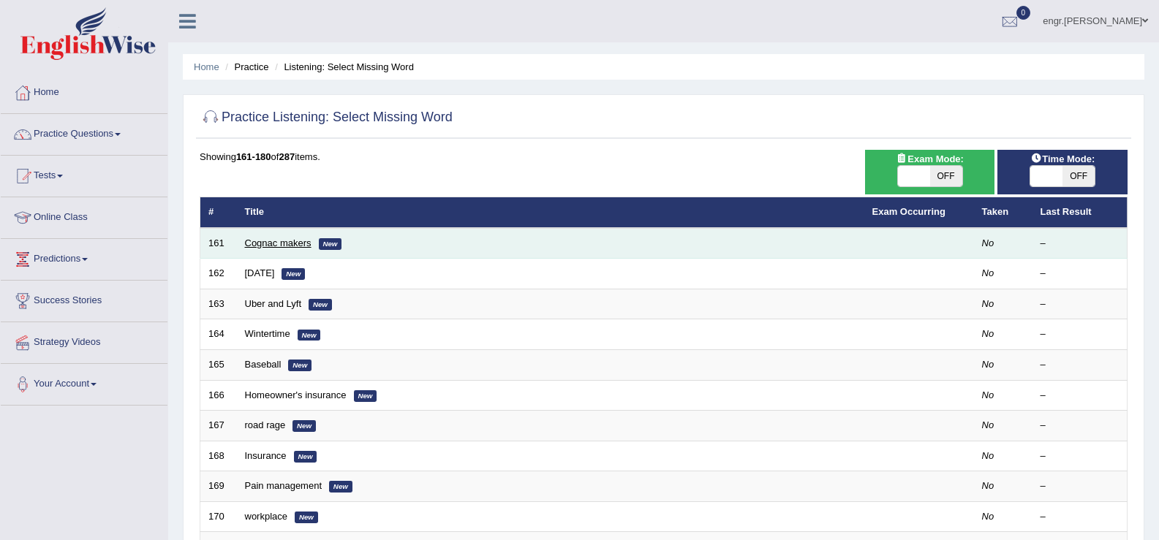
click at [262, 240] on link "Cognac makers" at bounding box center [278, 243] width 67 height 11
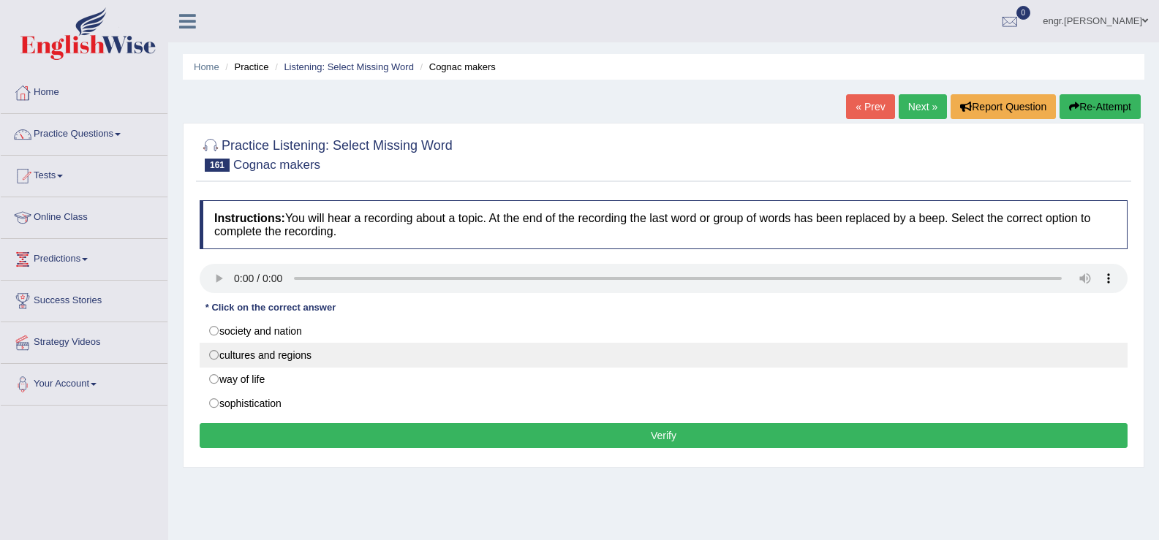
click at [263, 352] on label "cultures and regions" at bounding box center [664, 355] width 928 height 25
radio input "true"
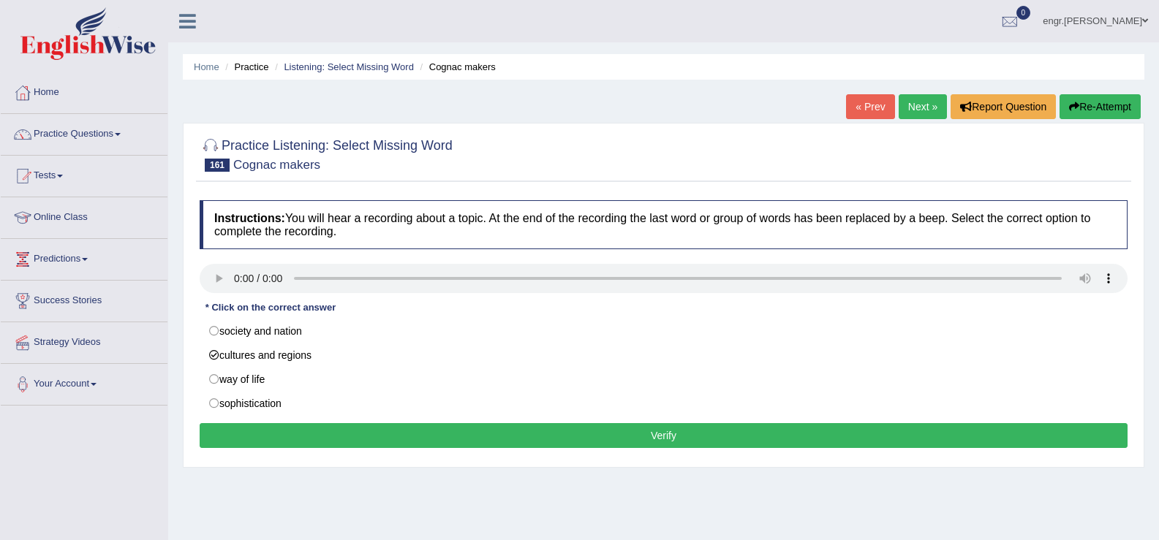
click at [301, 452] on div "Instructions: You will hear a recording about a topic. At the end of the record…" at bounding box center [663, 326] width 935 height 267
click at [302, 440] on button "Verify" at bounding box center [664, 435] width 928 height 25
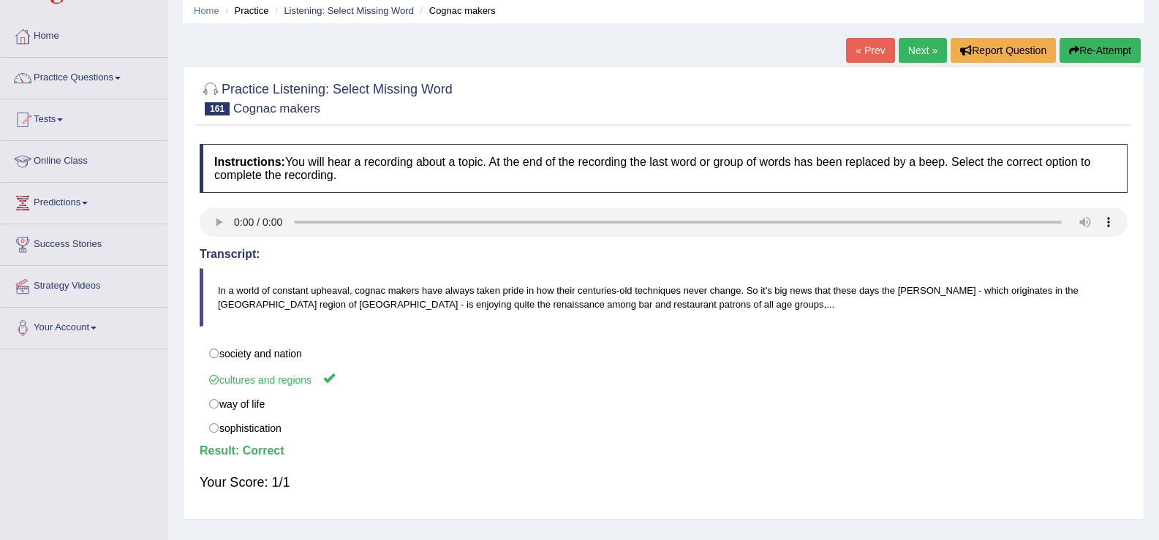
scroll to position [26, 0]
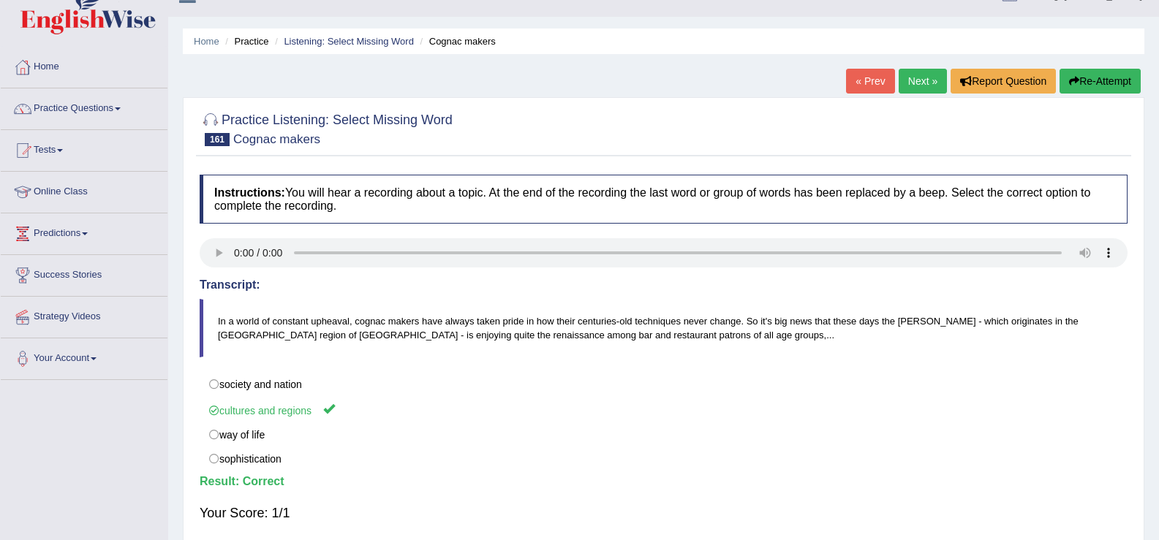
click at [905, 77] on link "Next »" at bounding box center [922, 81] width 48 height 25
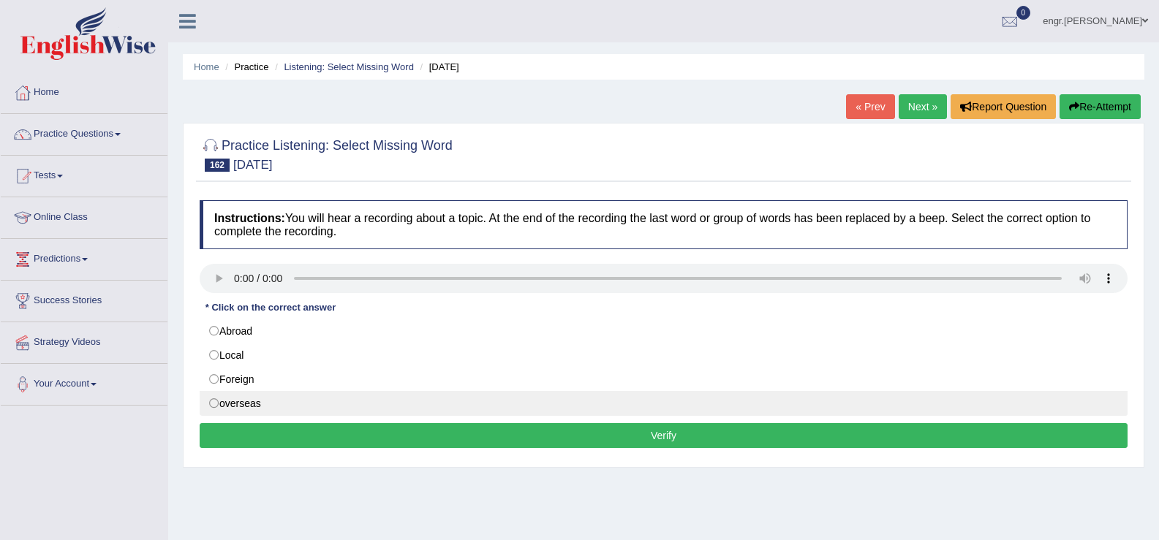
click at [251, 402] on label "overseas" at bounding box center [664, 403] width 928 height 25
radio input "true"
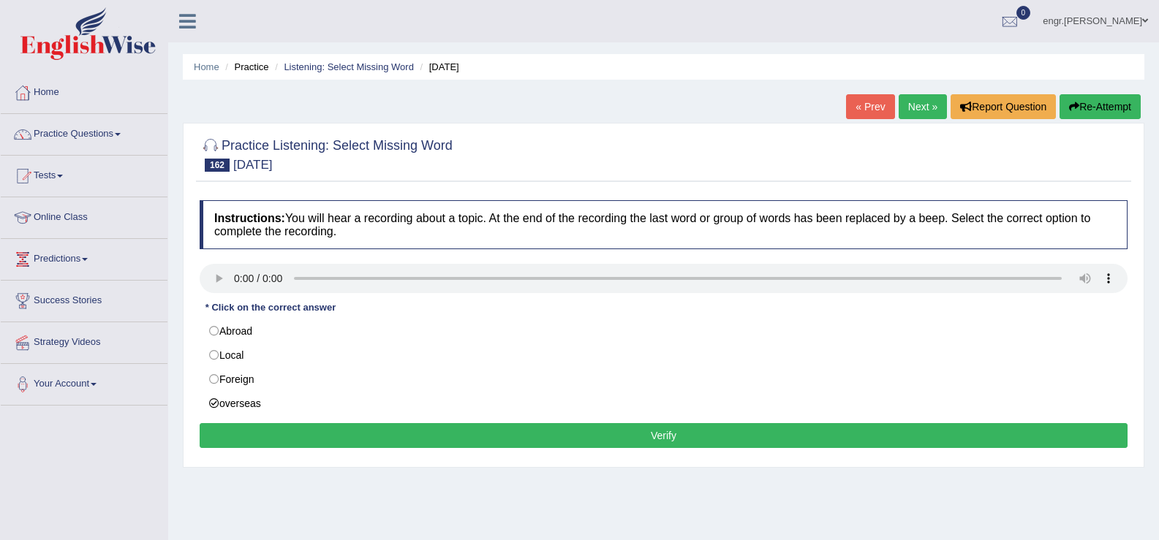
click at [273, 426] on button "Verify" at bounding box center [664, 435] width 928 height 25
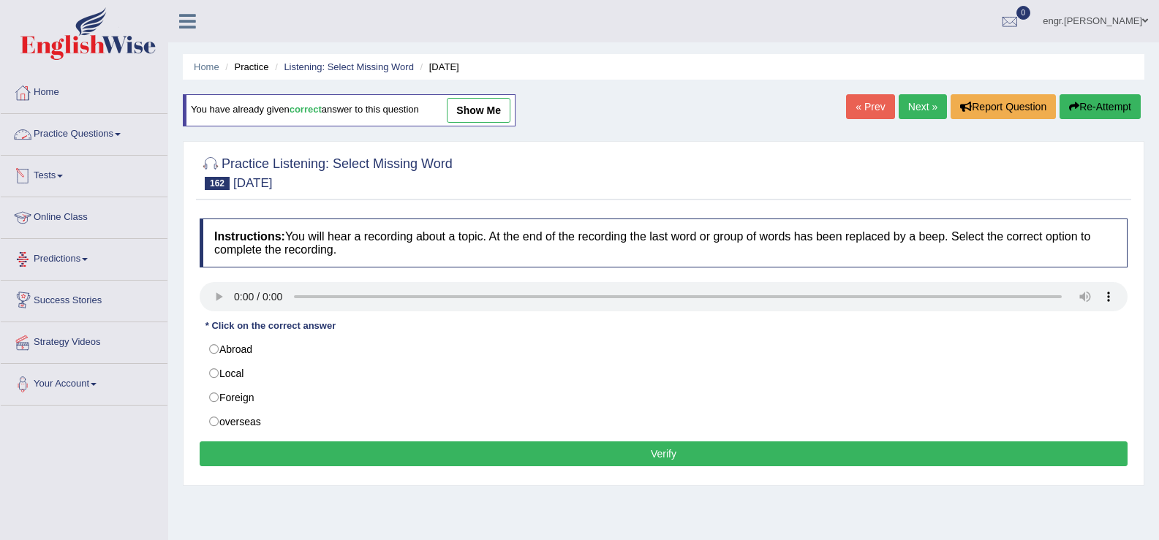
click at [128, 136] on link "Practice Questions" at bounding box center [84, 132] width 167 height 37
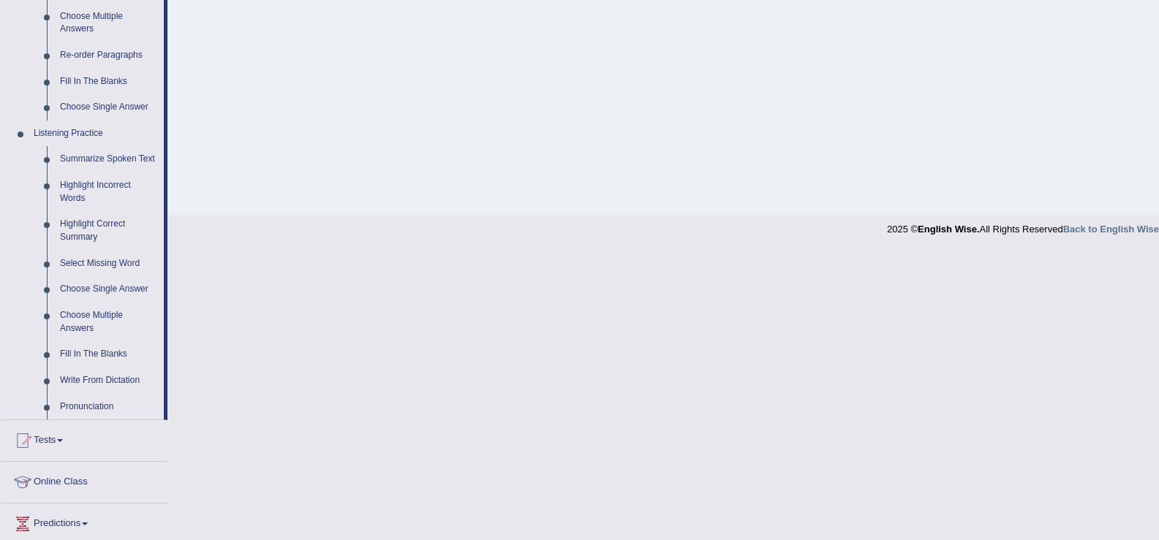
scroll to position [543, 0]
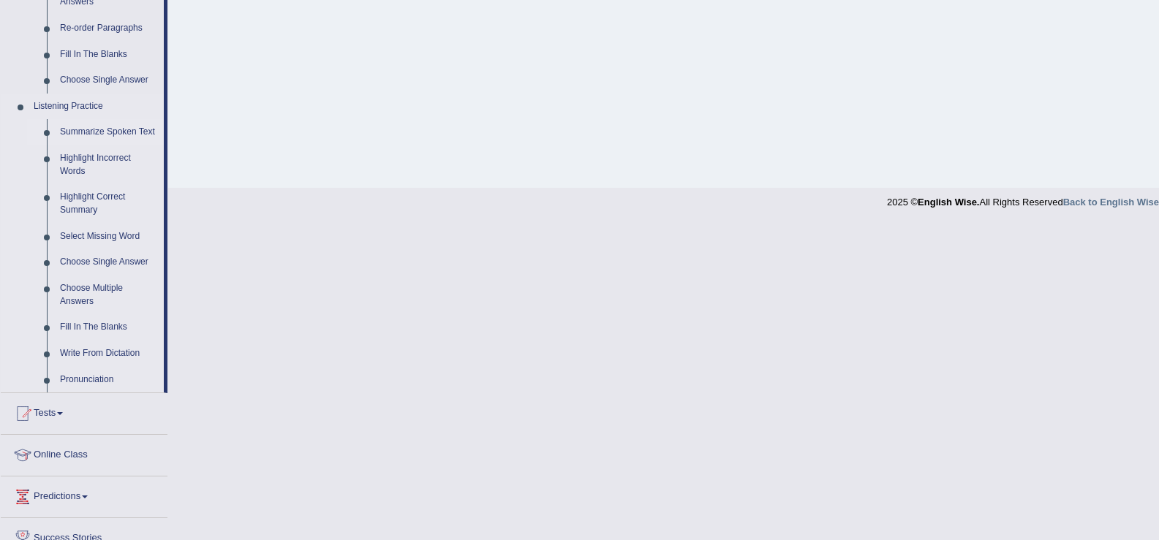
click at [112, 124] on link "Summarize Spoken Text" at bounding box center [108, 132] width 110 height 26
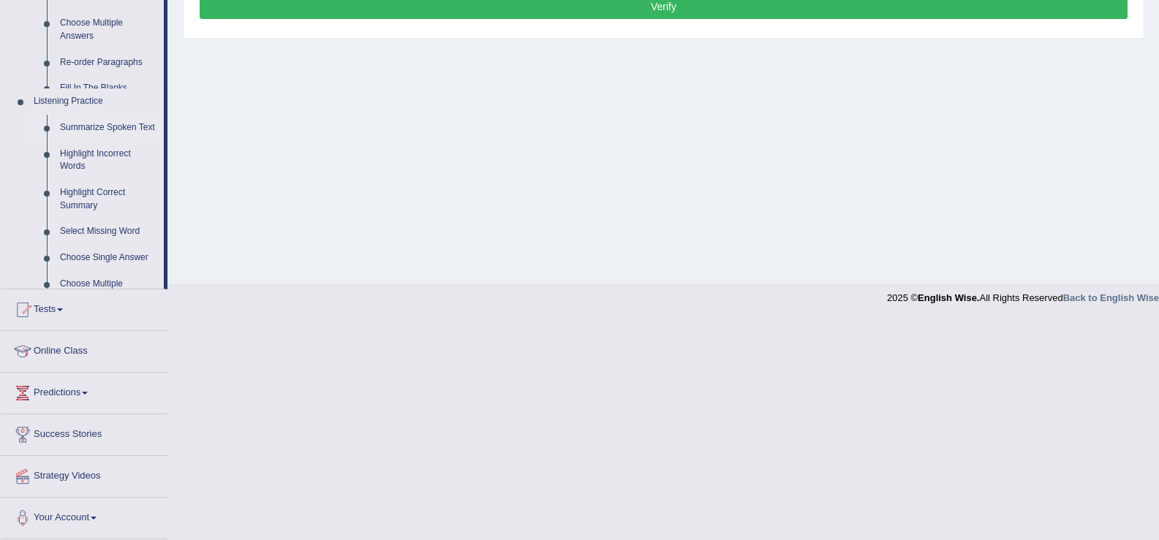
scroll to position [227, 0]
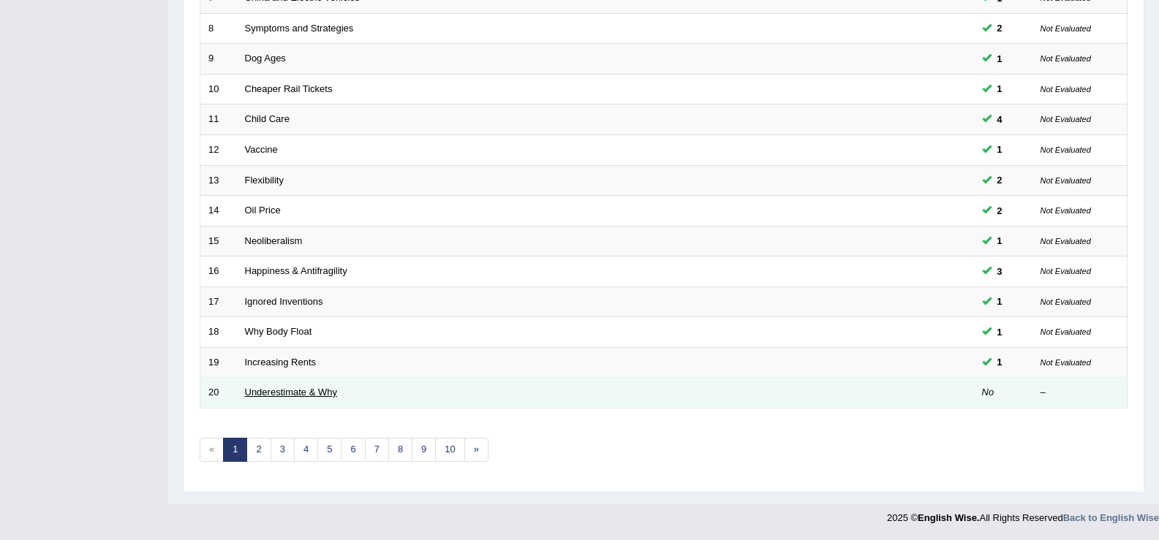
click at [302, 395] on link "Underestimate & Why" at bounding box center [291, 392] width 92 height 11
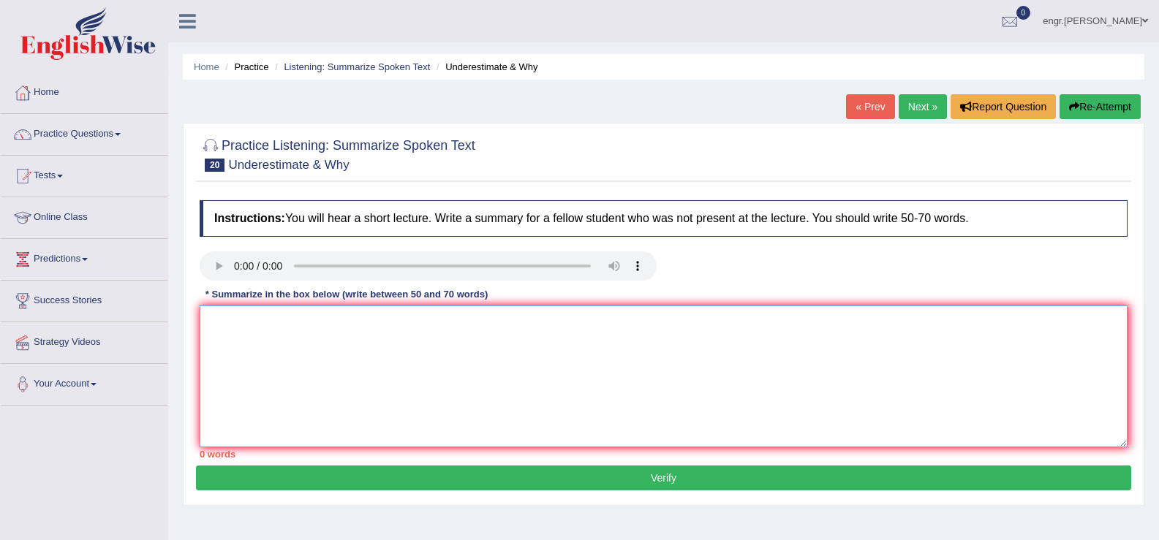
click at [337, 391] on textarea at bounding box center [664, 377] width 928 height 142
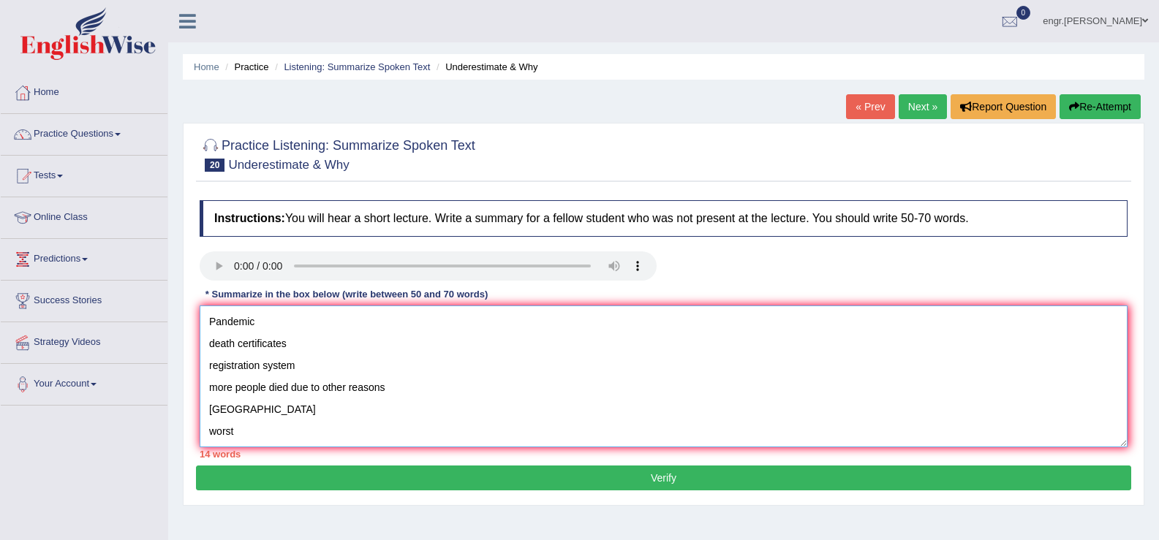
click at [207, 320] on textarea "Pandemic death certificates registration system more people died due to other r…" at bounding box center [664, 377] width 928 height 142
click at [215, 321] on textarea "Pandemic death certificates registration system more people died due to other r…" at bounding box center [664, 377] width 928 height 142
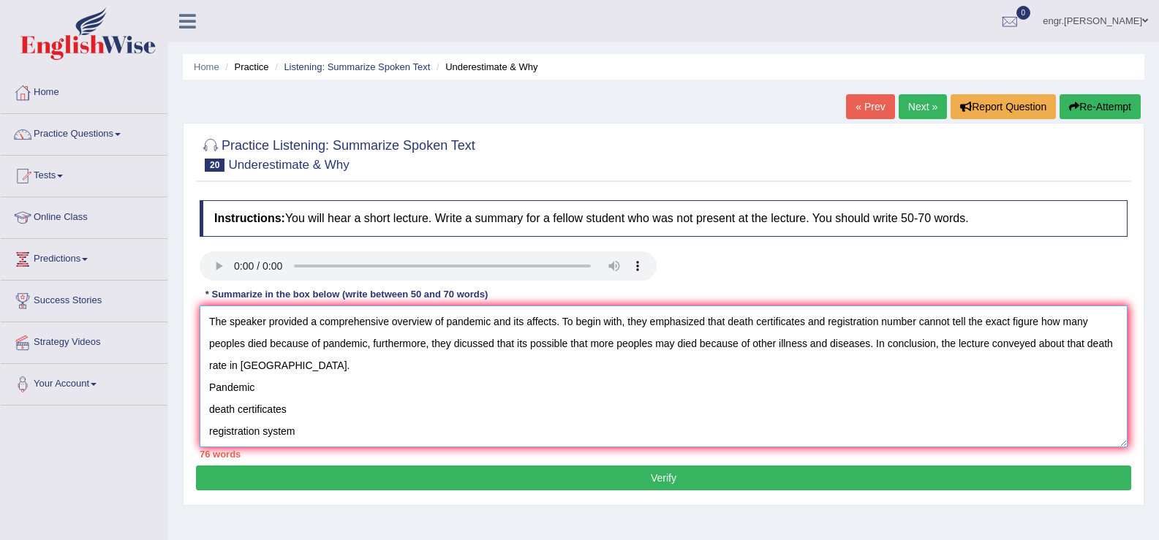
scroll to position [66, 0]
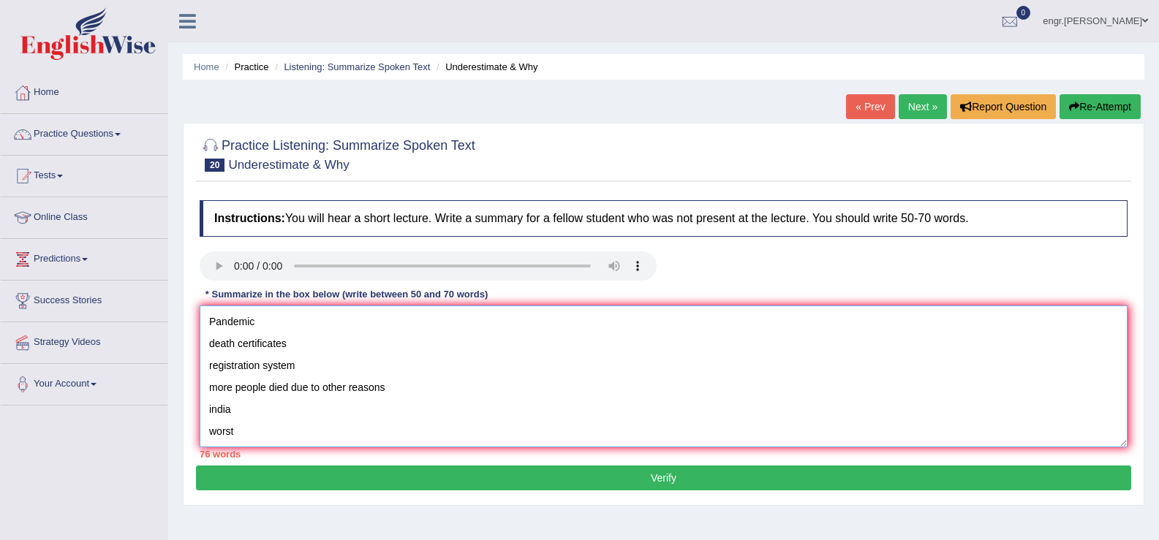
drag, startPoint x: 204, startPoint y: 387, endPoint x: 313, endPoint y: 480, distance: 142.6
click at [313, 480] on div "Practice Listening: Summarize Spoken Text 20 Underestimate & Why Instructions: …" at bounding box center [663, 314] width 961 height 383
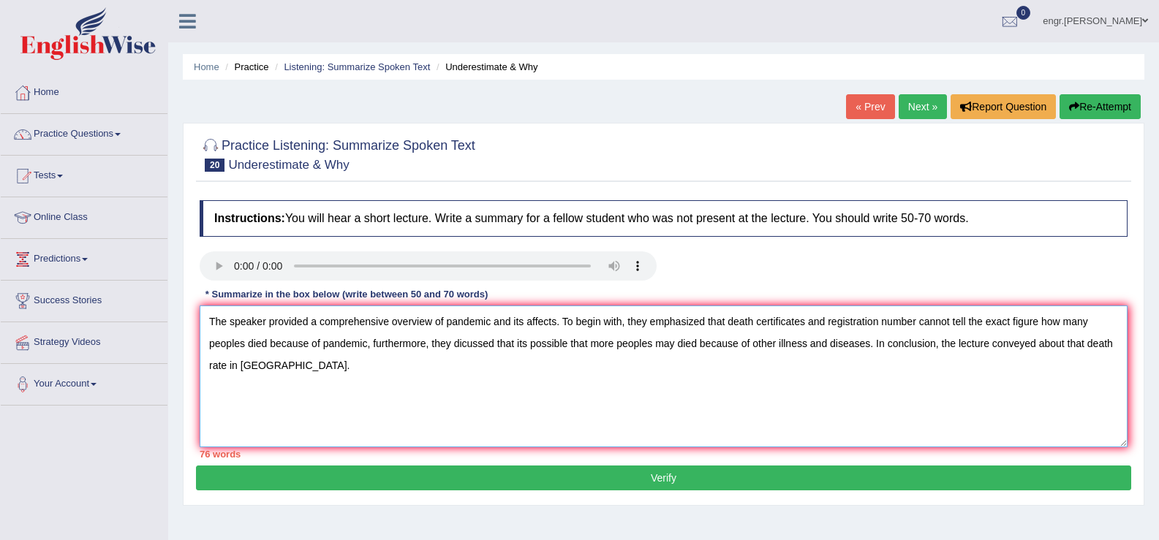
scroll to position [0, 0]
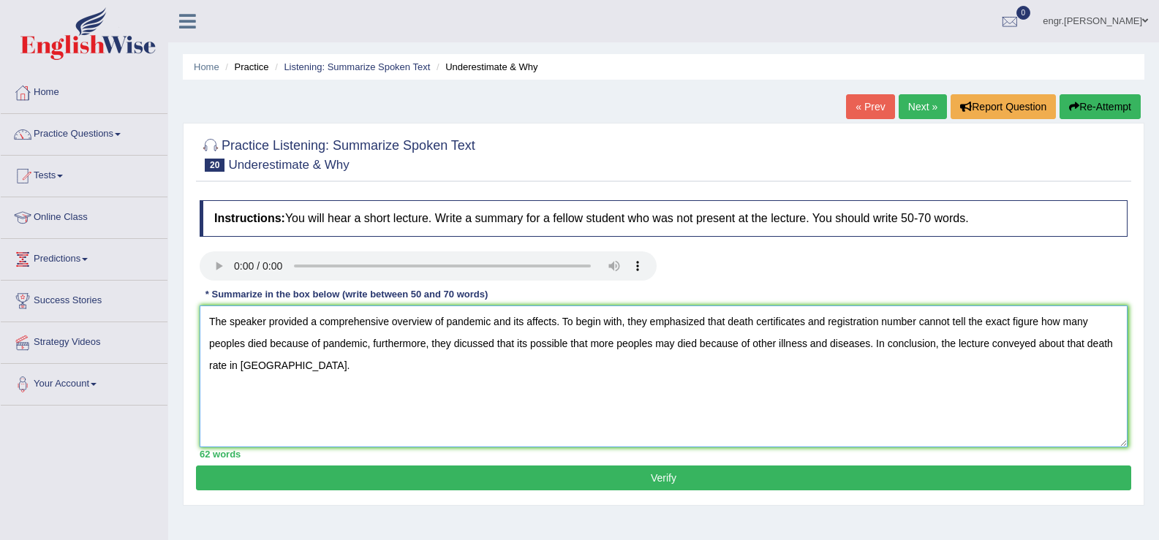
type textarea "The speaker provided a comprehensive overview of pandemic and its affects. To b…"
click at [682, 487] on button "Verify" at bounding box center [663, 478] width 935 height 25
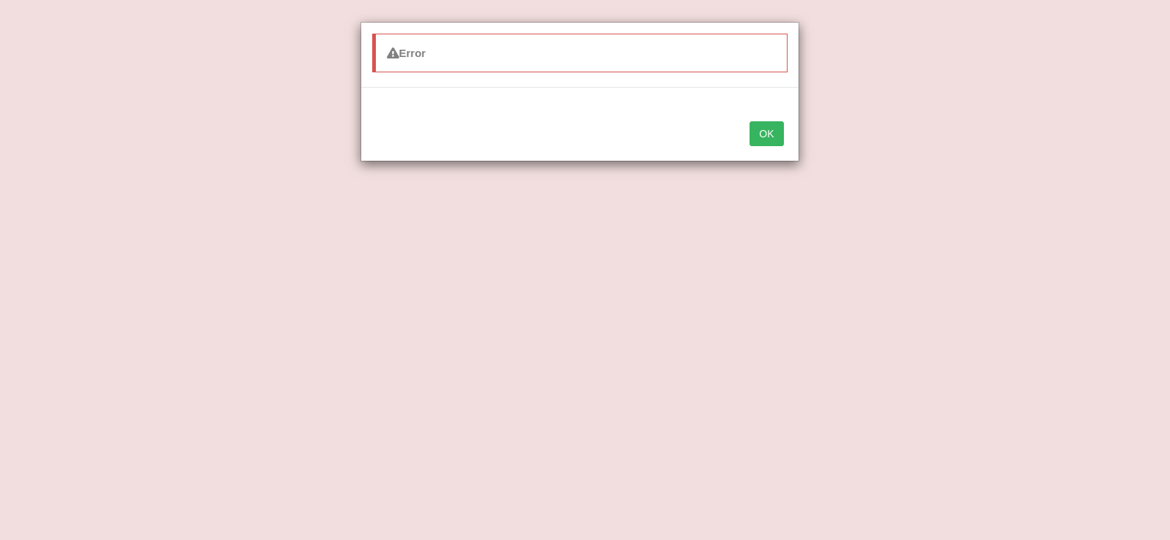
click at [760, 126] on button "OK" at bounding box center [766, 133] width 34 height 25
